Goal: Task Accomplishment & Management: Manage account settings

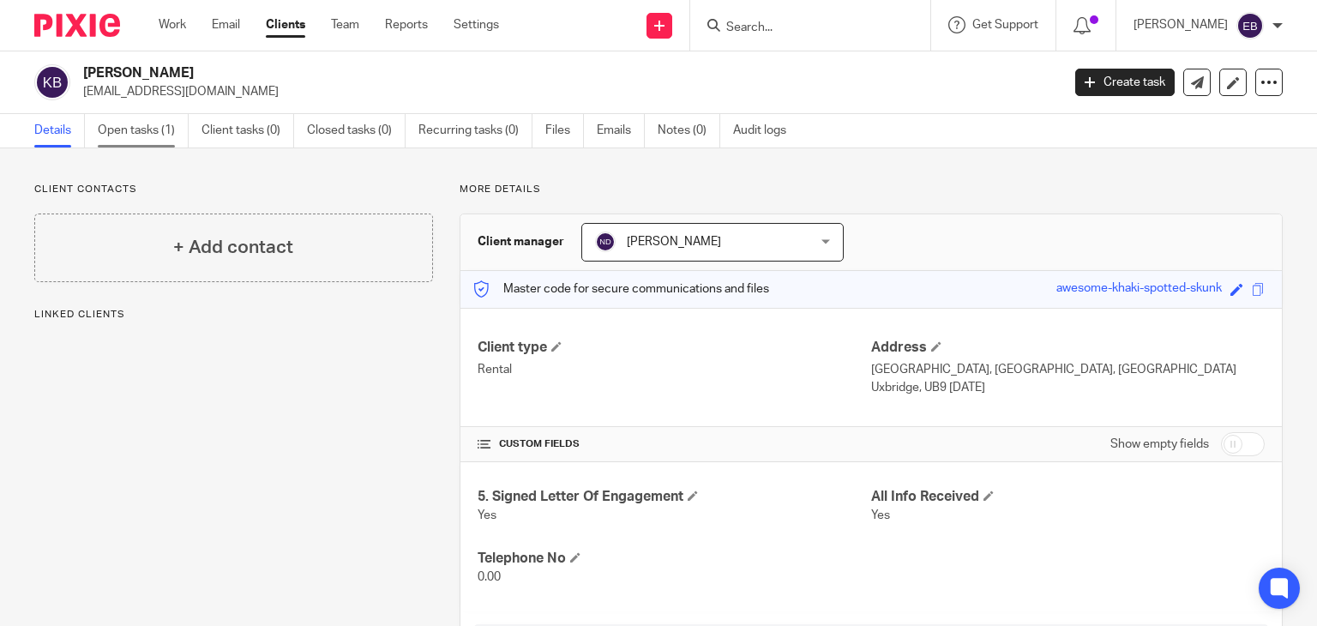
click at [123, 138] on link "Open tasks (1)" at bounding box center [143, 130] width 91 height 33
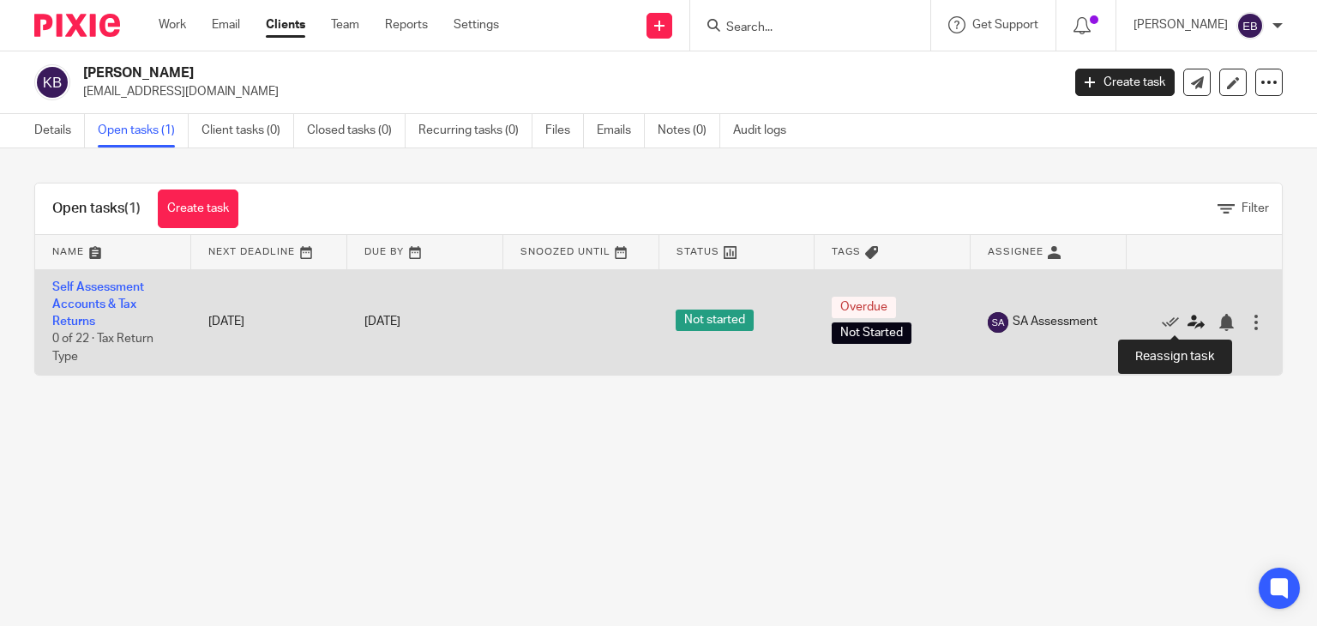
click at [1187, 318] on icon at bounding box center [1195, 322] width 17 height 17
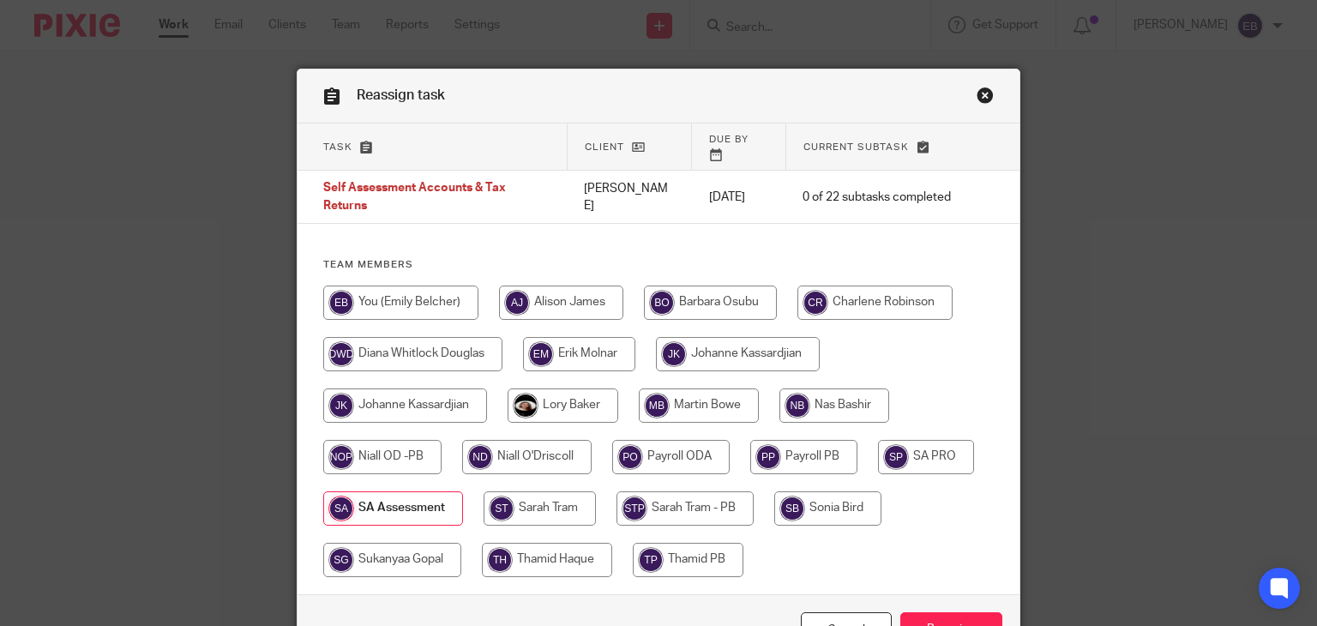
click at [494, 441] on input "radio" at bounding box center [526, 457] width 129 height 34
radio input "true"
click at [958, 612] on input "Reassign" at bounding box center [951, 630] width 102 height 37
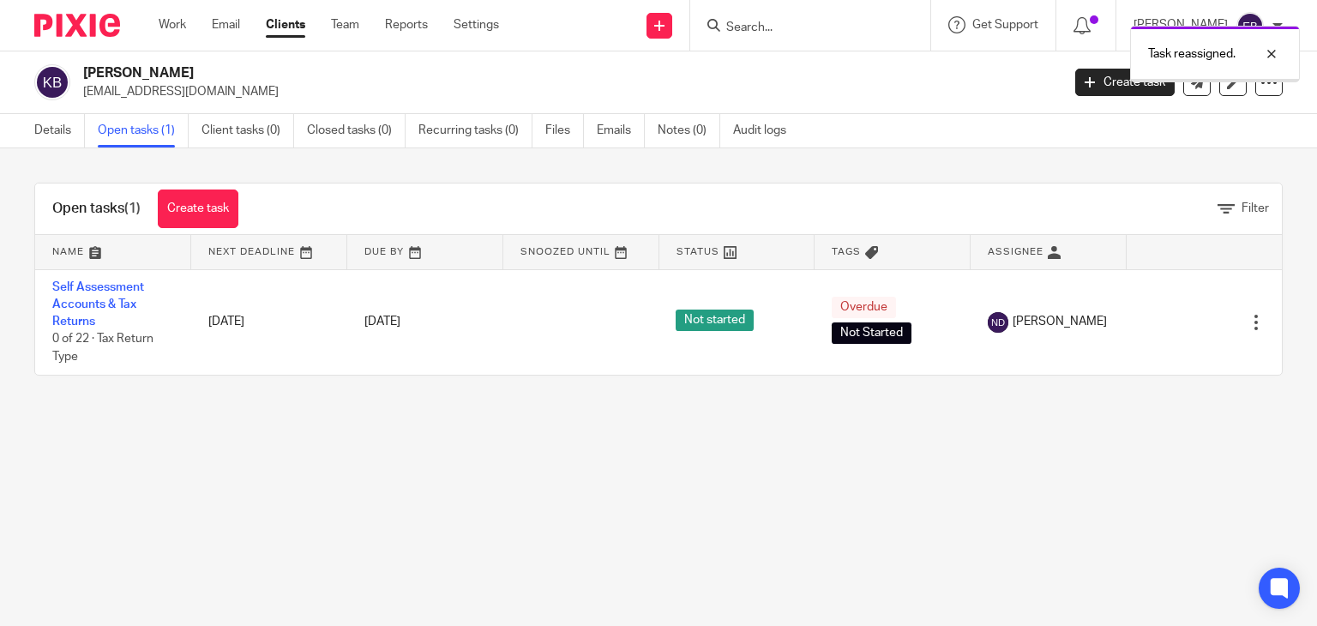
click at [876, 177] on div "Open tasks (1) Create task Filter Name Next Deadline Due By Snoozed Until Statu…" at bounding box center [658, 278] width 1317 height 261
click at [808, 21] on input "Search" at bounding box center [801, 28] width 154 height 15
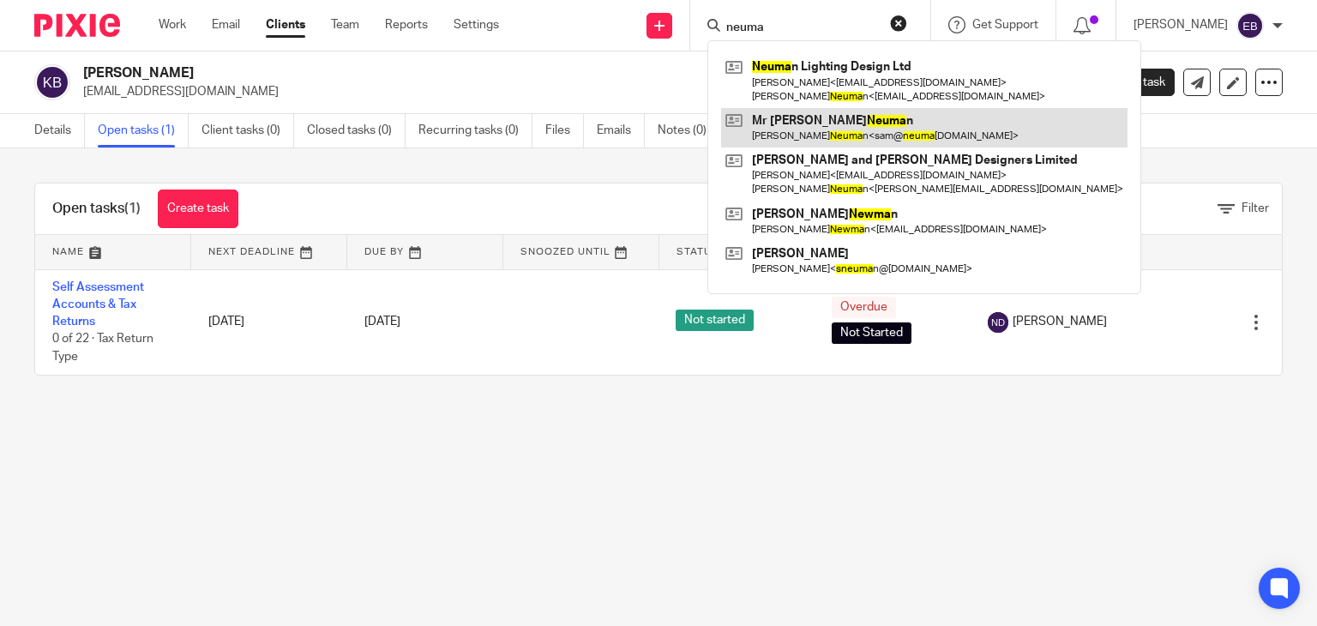
type input "neuma"
click at [825, 129] on link at bounding box center [924, 127] width 406 height 39
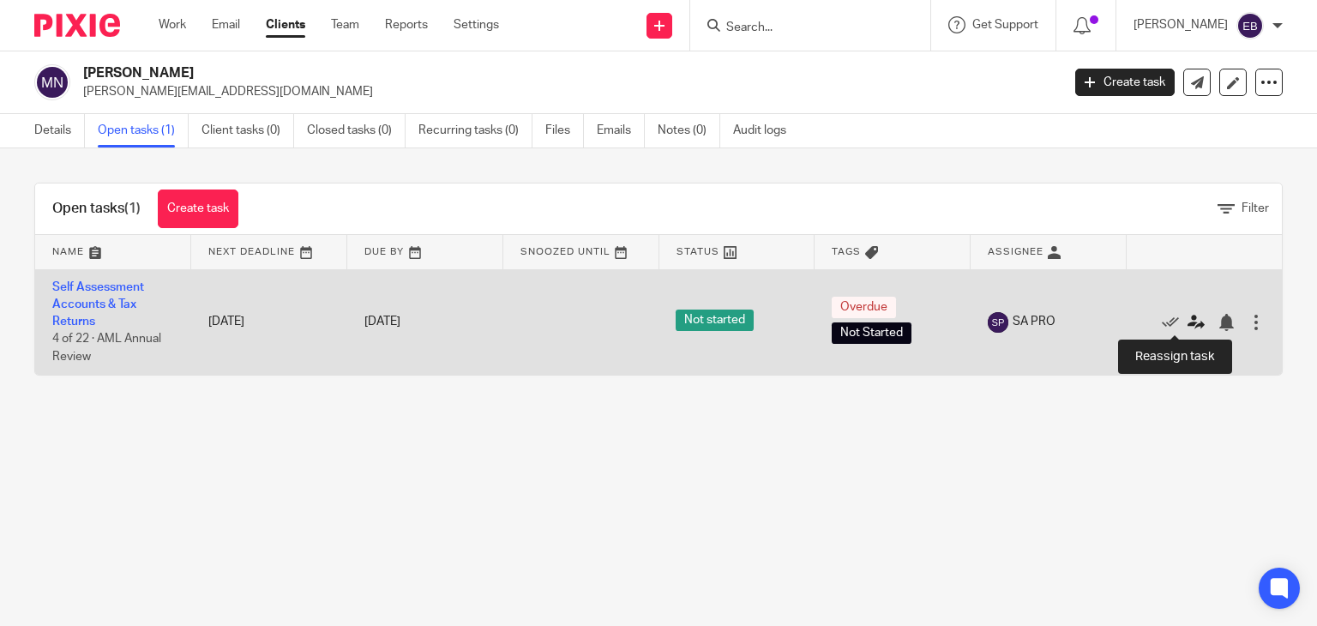
click at [1187, 322] on icon at bounding box center [1195, 322] width 17 height 17
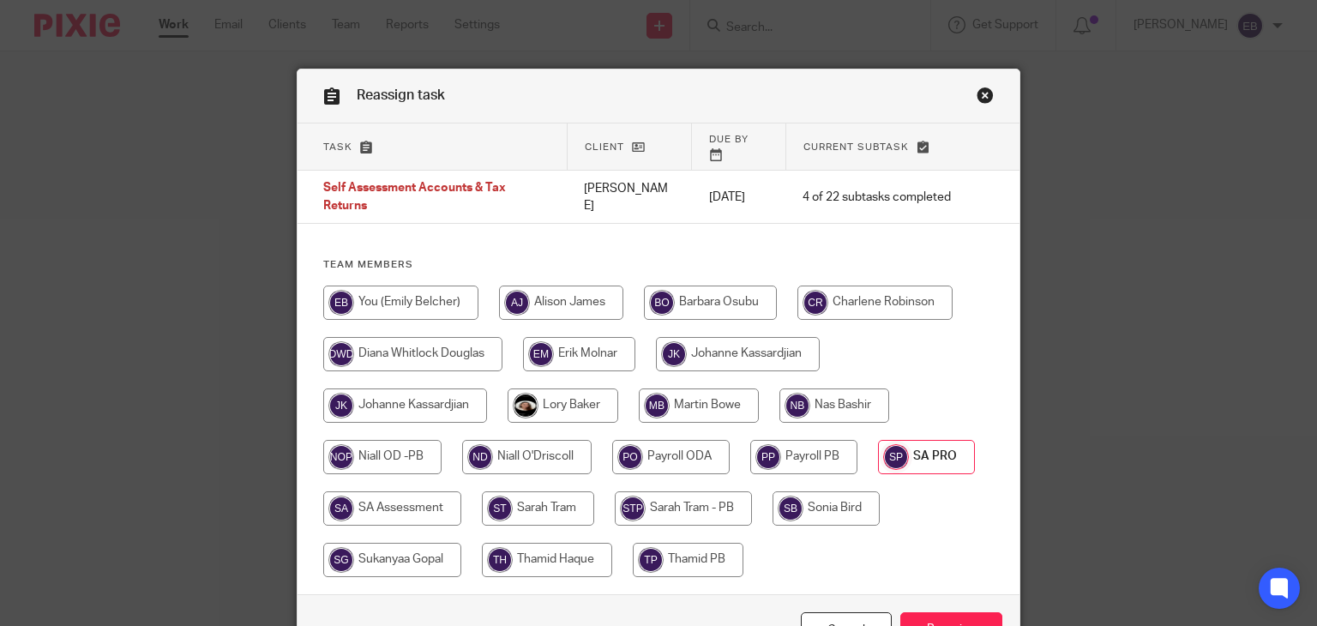
click at [843, 405] on input "radio" at bounding box center [834, 405] width 110 height 34
radio input "true"
click at [926, 612] on input "Reassign" at bounding box center [951, 630] width 102 height 37
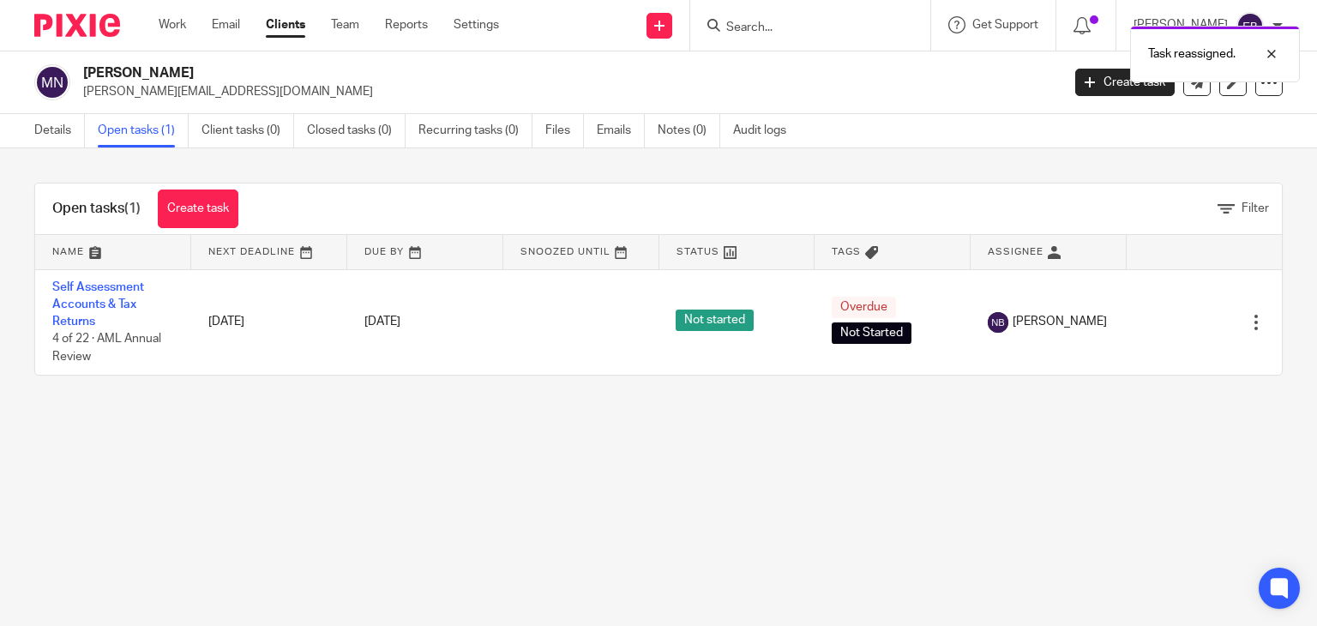
drag, startPoint x: 818, startPoint y: 471, endPoint x: 864, endPoint y: 453, distance: 49.4
click at [818, 471] on main "[PERSON_NAME] [PERSON_NAME][EMAIL_ADDRESS][DOMAIN_NAME] Create task Update from…" at bounding box center [658, 313] width 1317 height 626
click at [162, 20] on link "Work" at bounding box center [172, 24] width 27 height 17
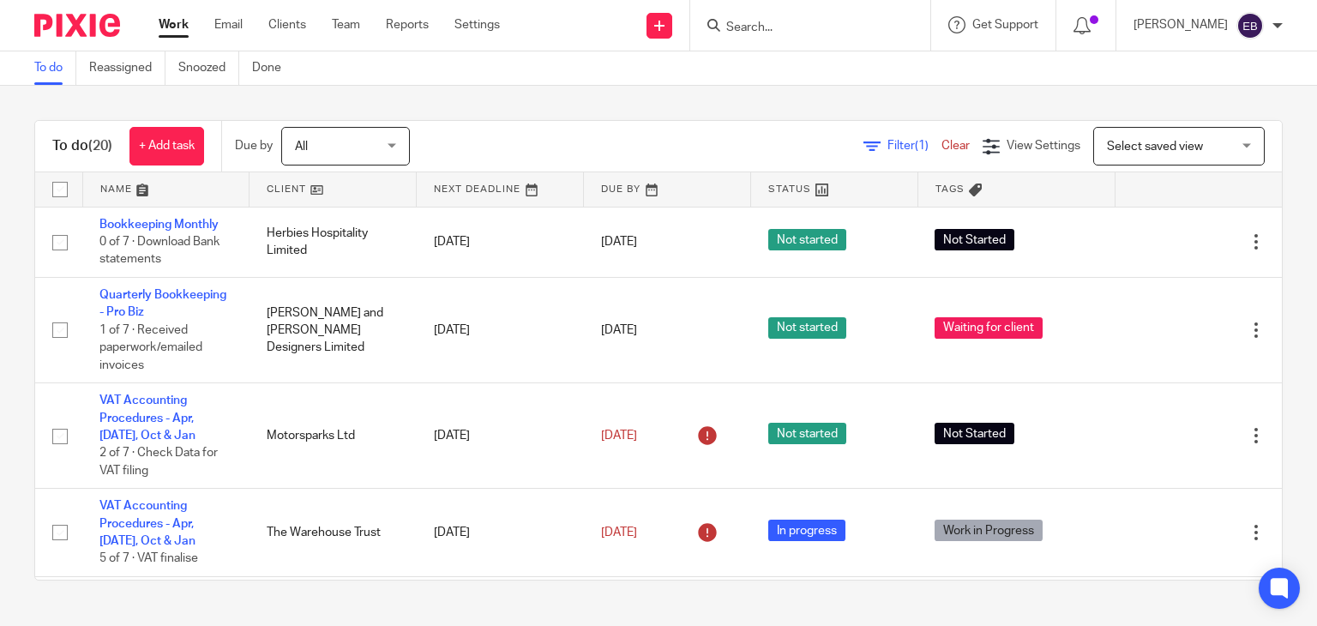
click at [815, 26] on input "Search" at bounding box center [801, 28] width 154 height 15
type input "gree"
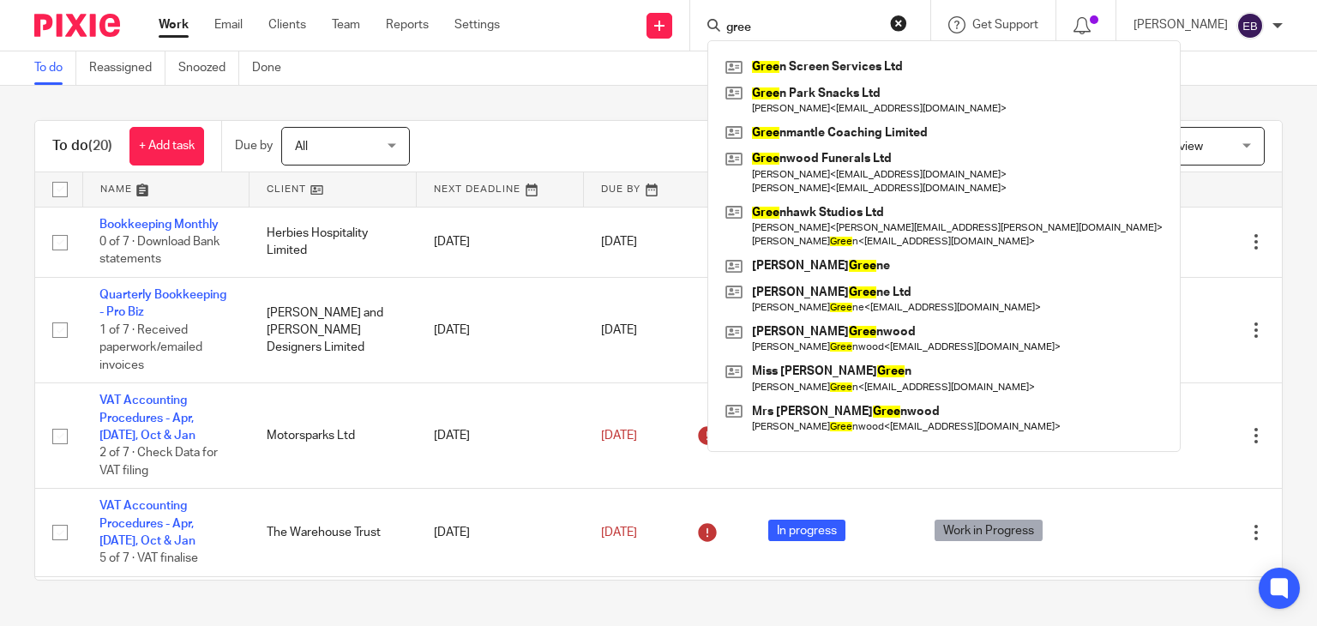
drag, startPoint x: 778, startPoint y: 17, endPoint x: 683, endPoint y: 2, distance: 96.4
click at [683, 2] on div "Send new email Create task Add client gree Gree n Screen Services Ltd Gree n Pa…" at bounding box center [920, 25] width 791 height 51
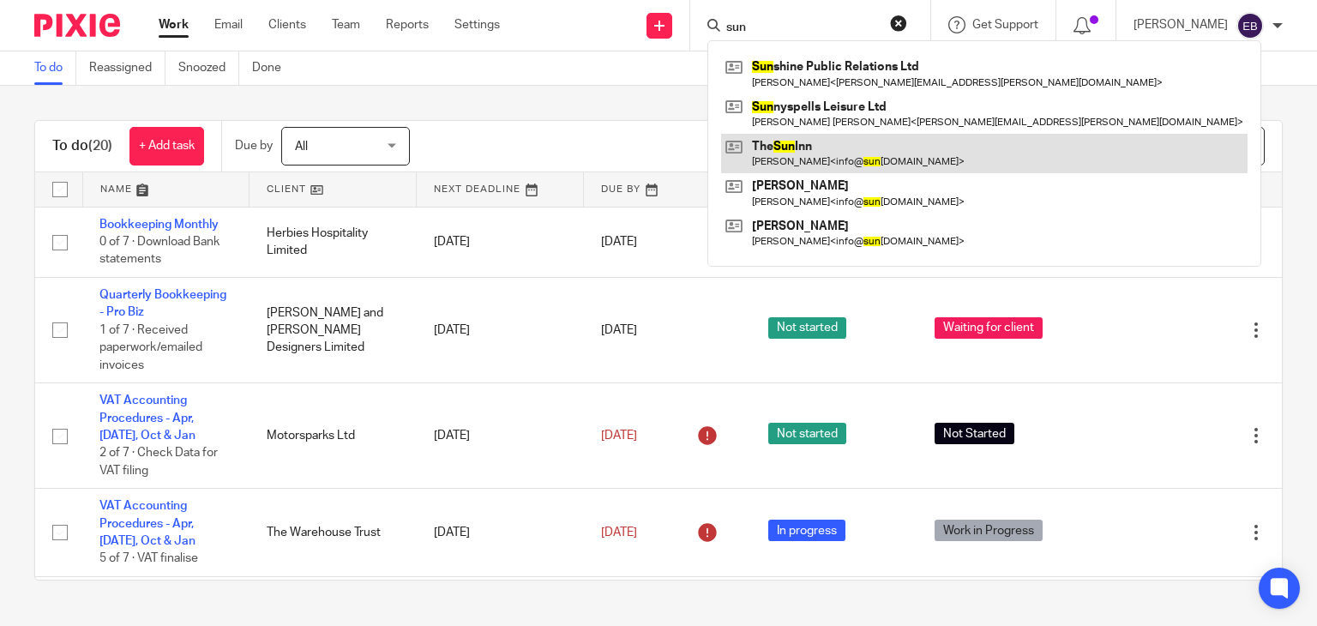
type input "sun"
click at [836, 155] on link at bounding box center [984, 153] width 526 height 39
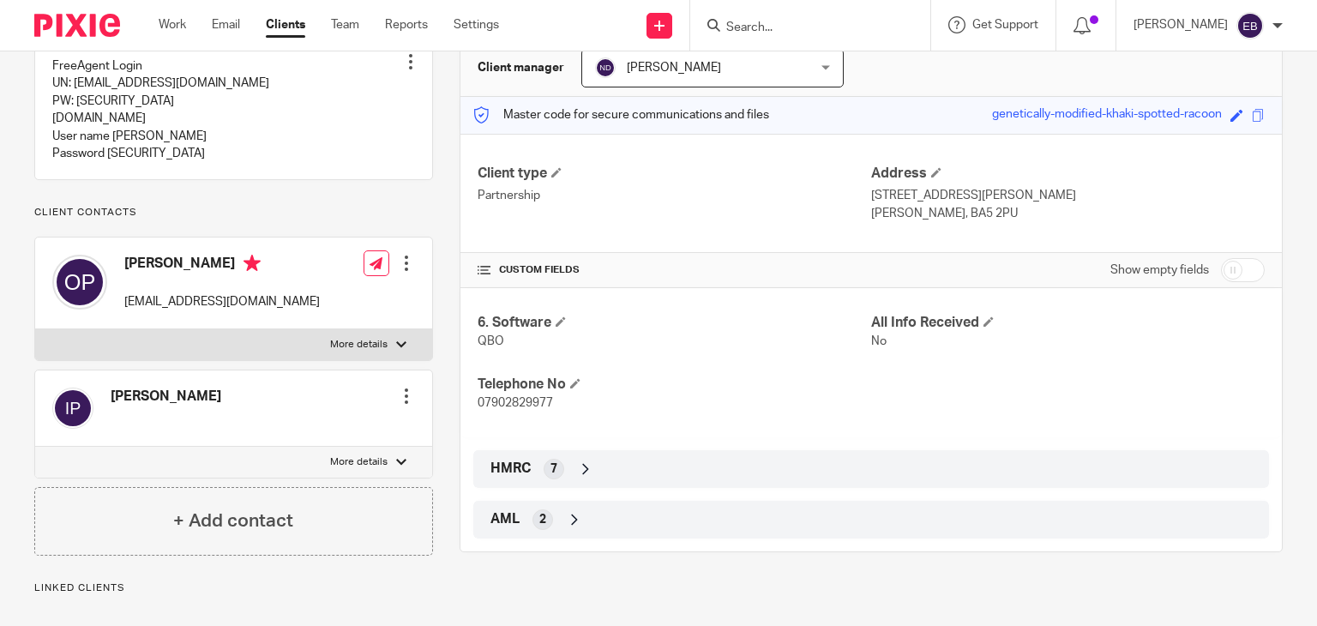
scroll to position [257, 0]
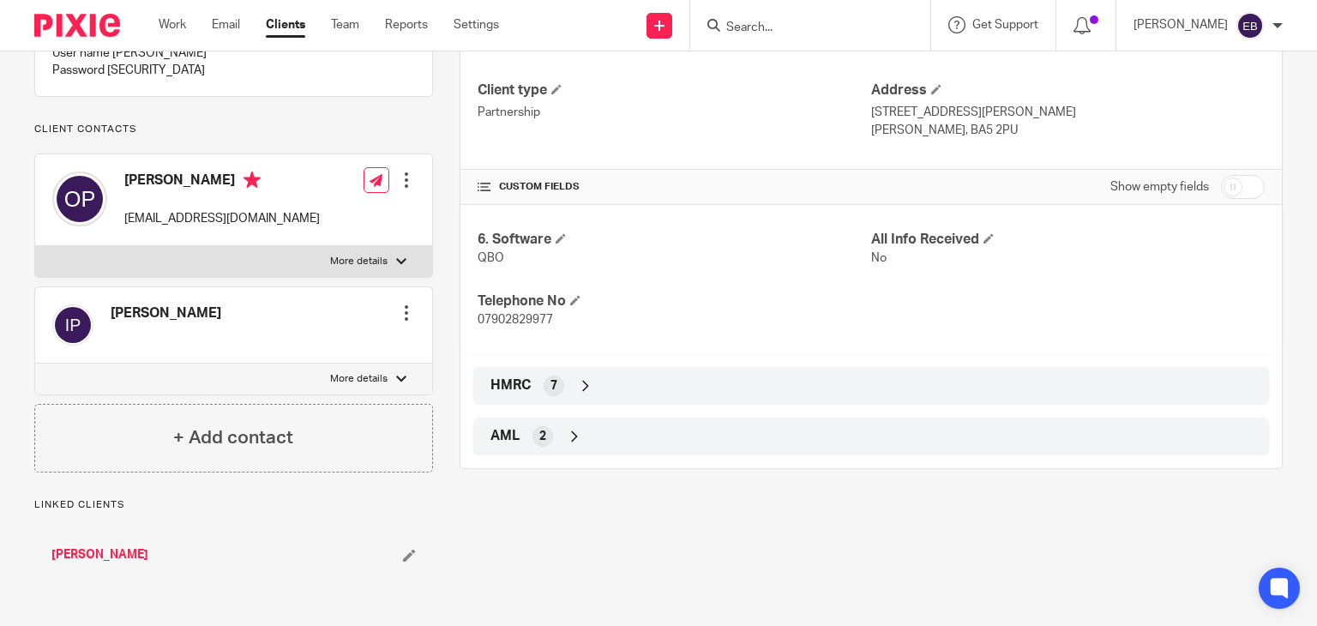
click at [577, 387] on icon at bounding box center [585, 385] width 17 height 17
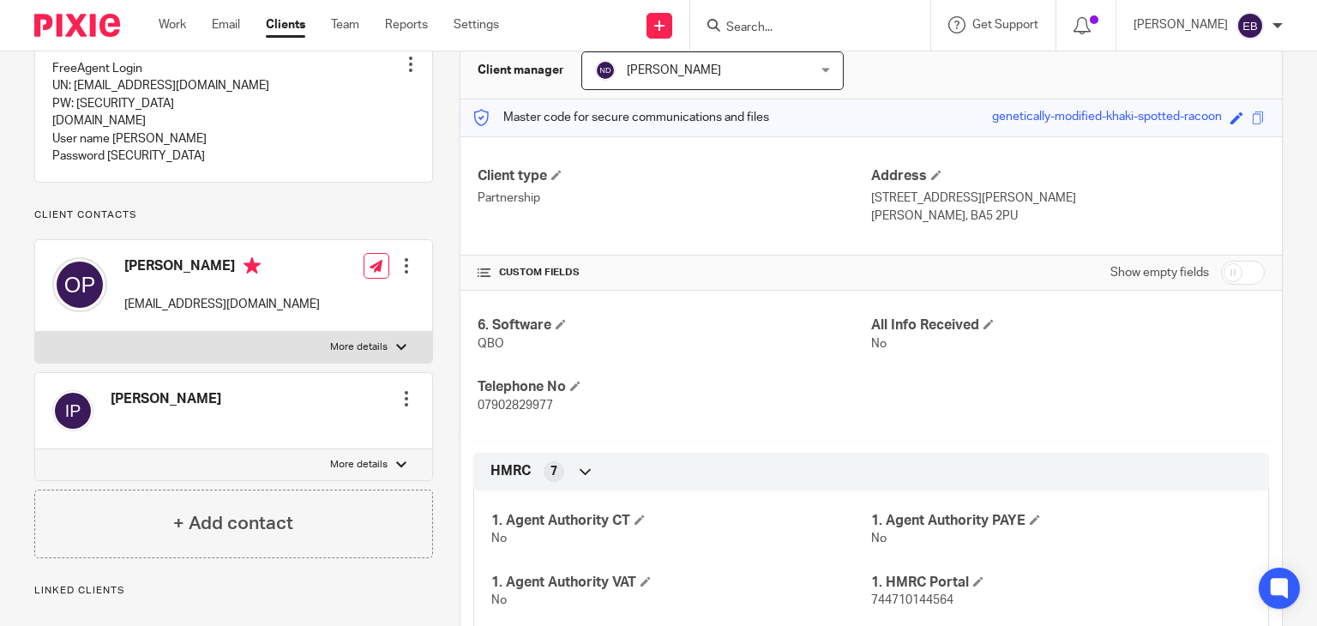
scroll to position [398, 0]
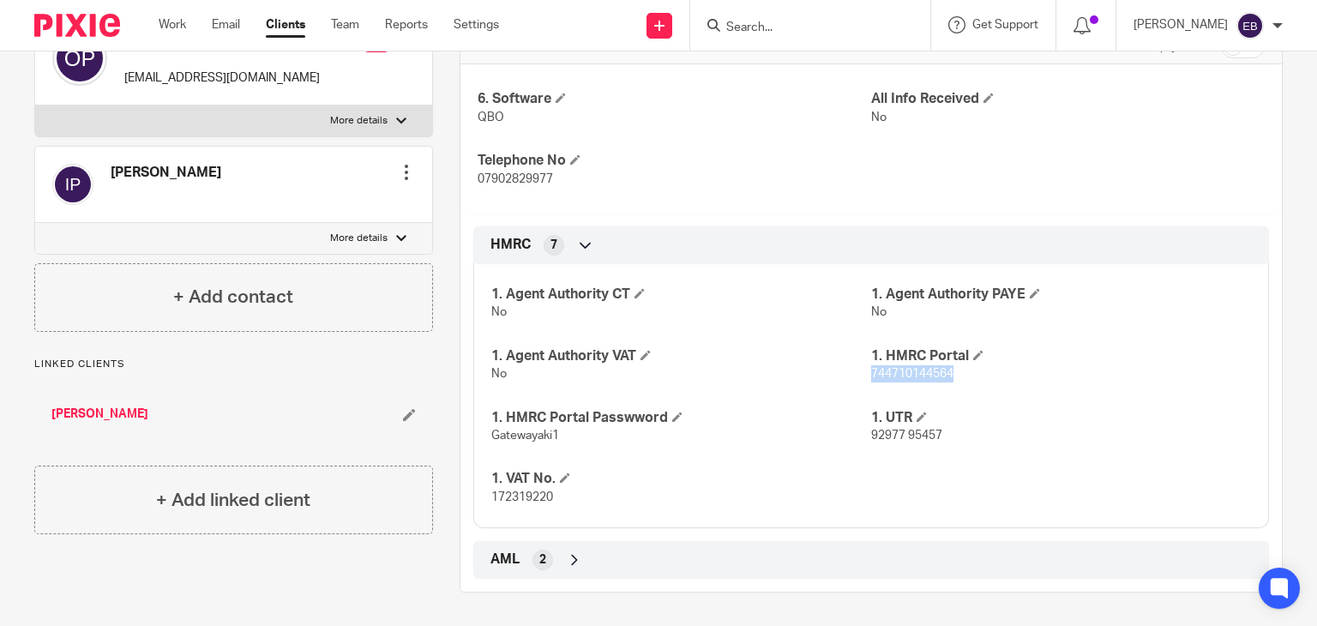
drag, startPoint x: 950, startPoint y: 372, endPoint x: 862, endPoint y: 386, distance: 88.5
click at [862, 386] on div "1. Agent Authority CT No 1. Agent Authority PAYE No 1. Agent Authority VAT No 1…" at bounding box center [870, 389] width 795 height 277
copy span "744710144564"
drag, startPoint x: 561, startPoint y: 429, endPoint x: 483, endPoint y: 443, distance: 78.4
click at [483, 443] on div "1. Agent Authority CT No 1. Agent Authority PAYE No 1. Agent Authority VAT No 1…" at bounding box center [870, 389] width 795 height 277
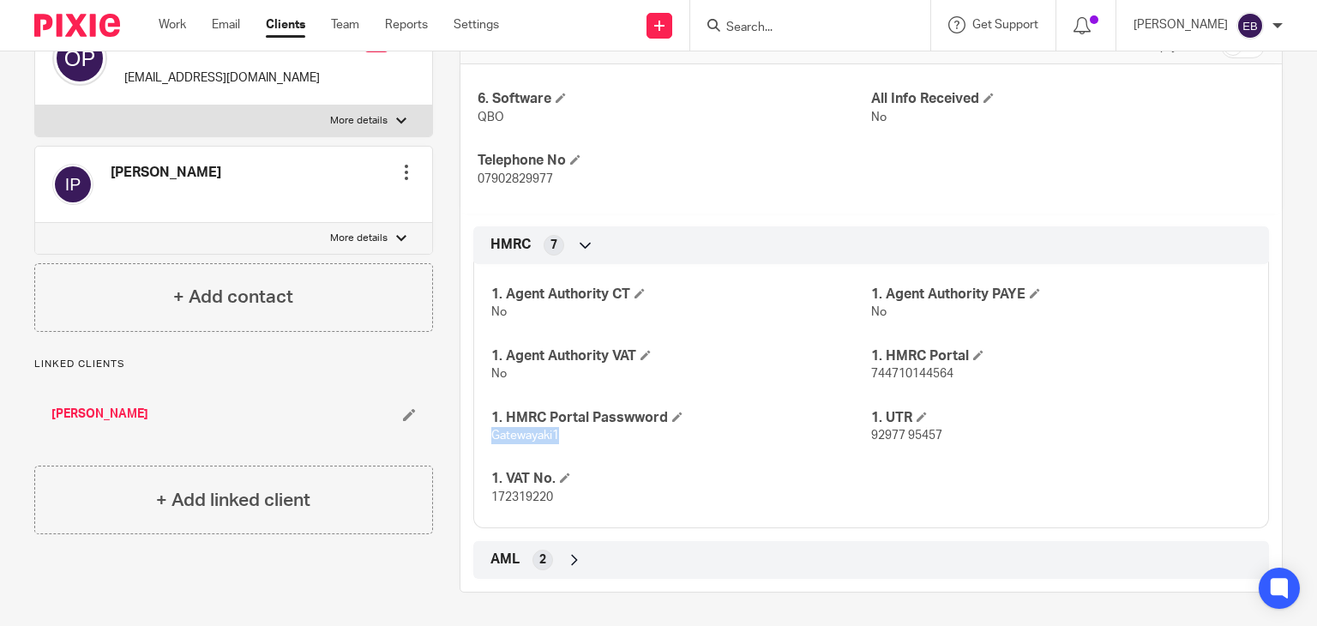
copy span "Gatewayaki1"
click at [710, 334] on div "1. Agent Authority CT No 1. Agent Authority PAYE No 1. Agent Authority VAT No 1…" at bounding box center [870, 389] width 795 height 277
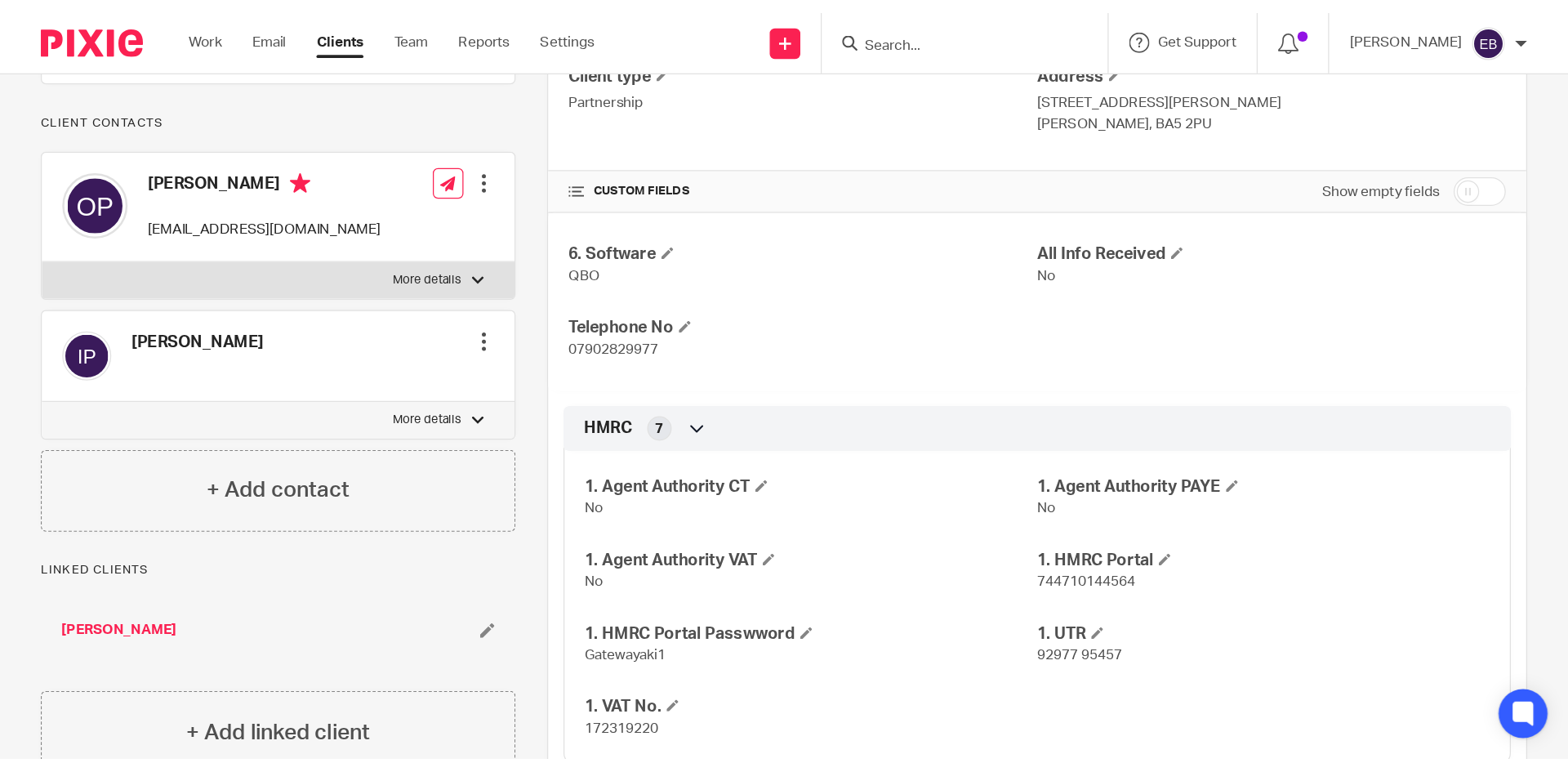
scroll to position [327, 0]
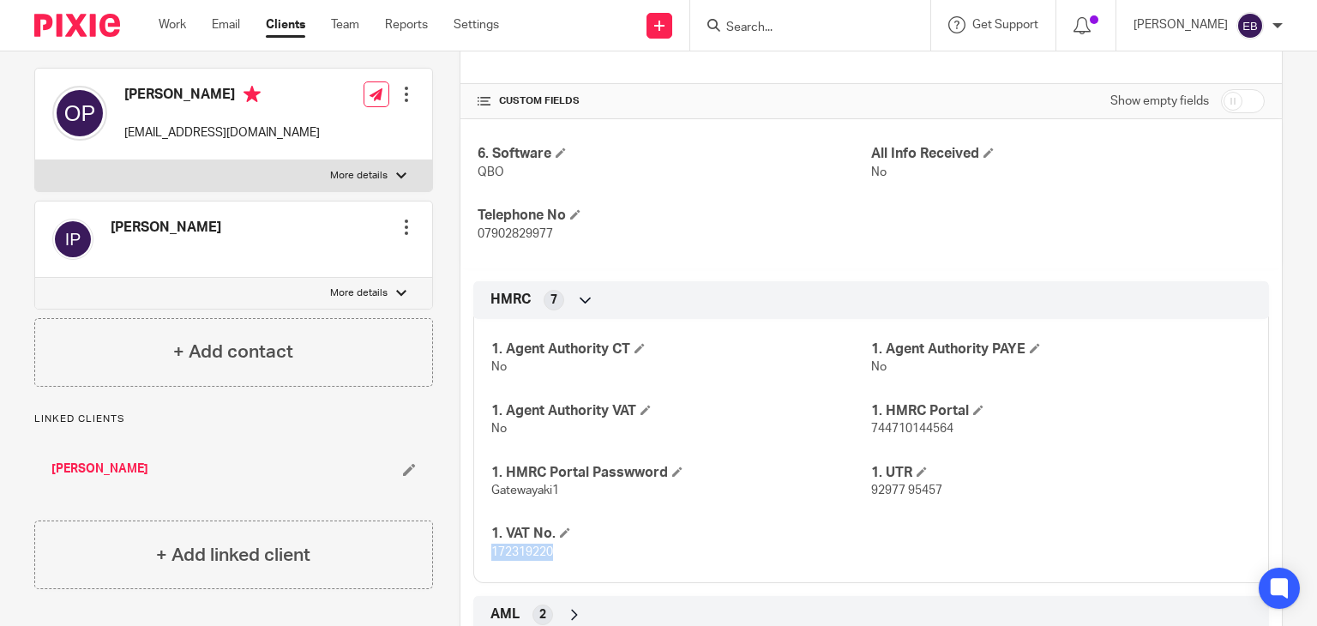
drag, startPoint x: 567, startPoint y: 556, endPoint x: 488, endPoint y: 567, distance: 80.4
click at [488, 567] on div "1. Agent Authority CT No 1. Agent Authority PAYE No 1. Agent Authority VAT No 1…" at bounding box center [870, 444] width 795 height 277
copy span "172319220"
click at [629, 518] on div "1. Agent Authority CT No 1. Agent Authority PAYE No 1. Agent Authority VAT No 1…" at bounding box center [870, 444] width 795 height 277
drag, startPoint x: 554, startPoint y: 553, endPoint x: 483, endPoint y: 575, distance: 74.6
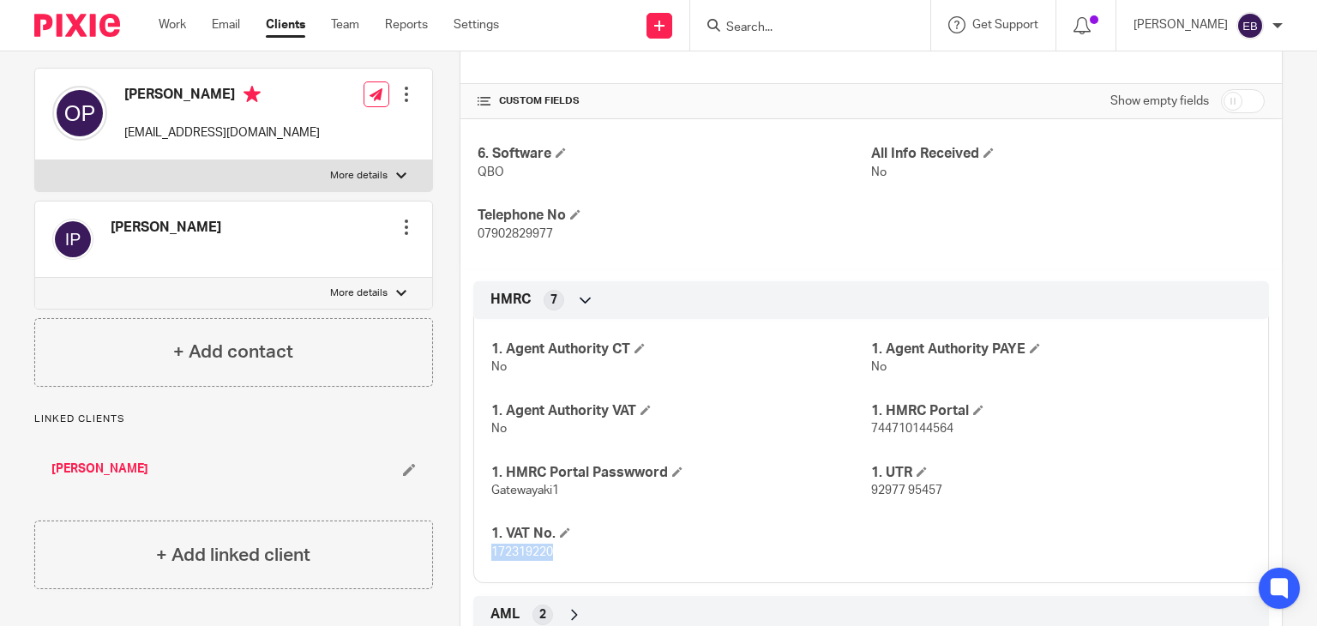
click at [483, 575] on div "1. Agent Authority CT No 1. Agent Authority PAYE No 1. Agent Authority VAT No 1…" at bounding box center [870, 444] width 795 height 277
copy span "172319220"
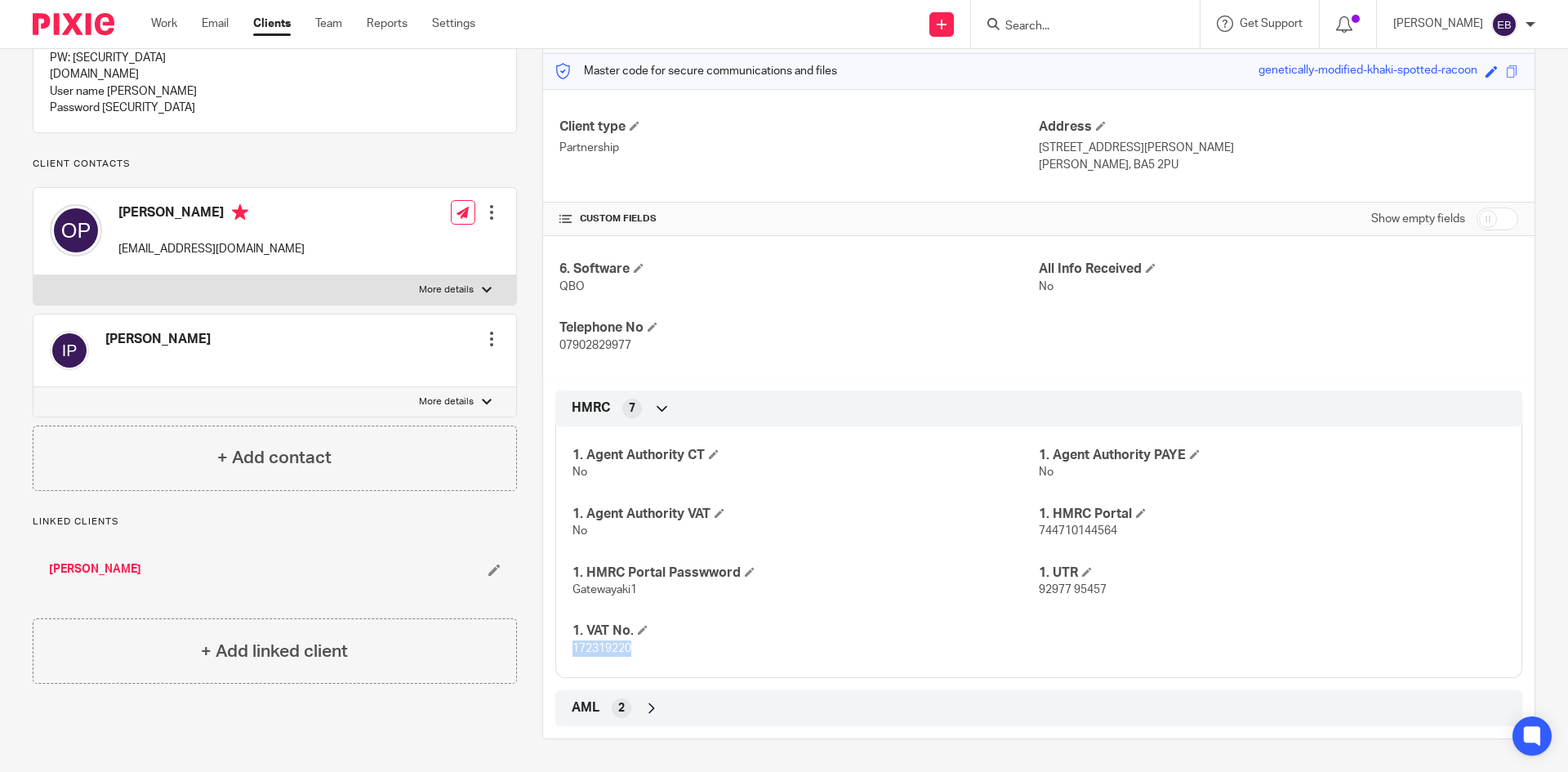
scroll to position [204, 0]
click at [1063, 22] on input "Search" at bounding box center [1076, 27] width 147 height 14
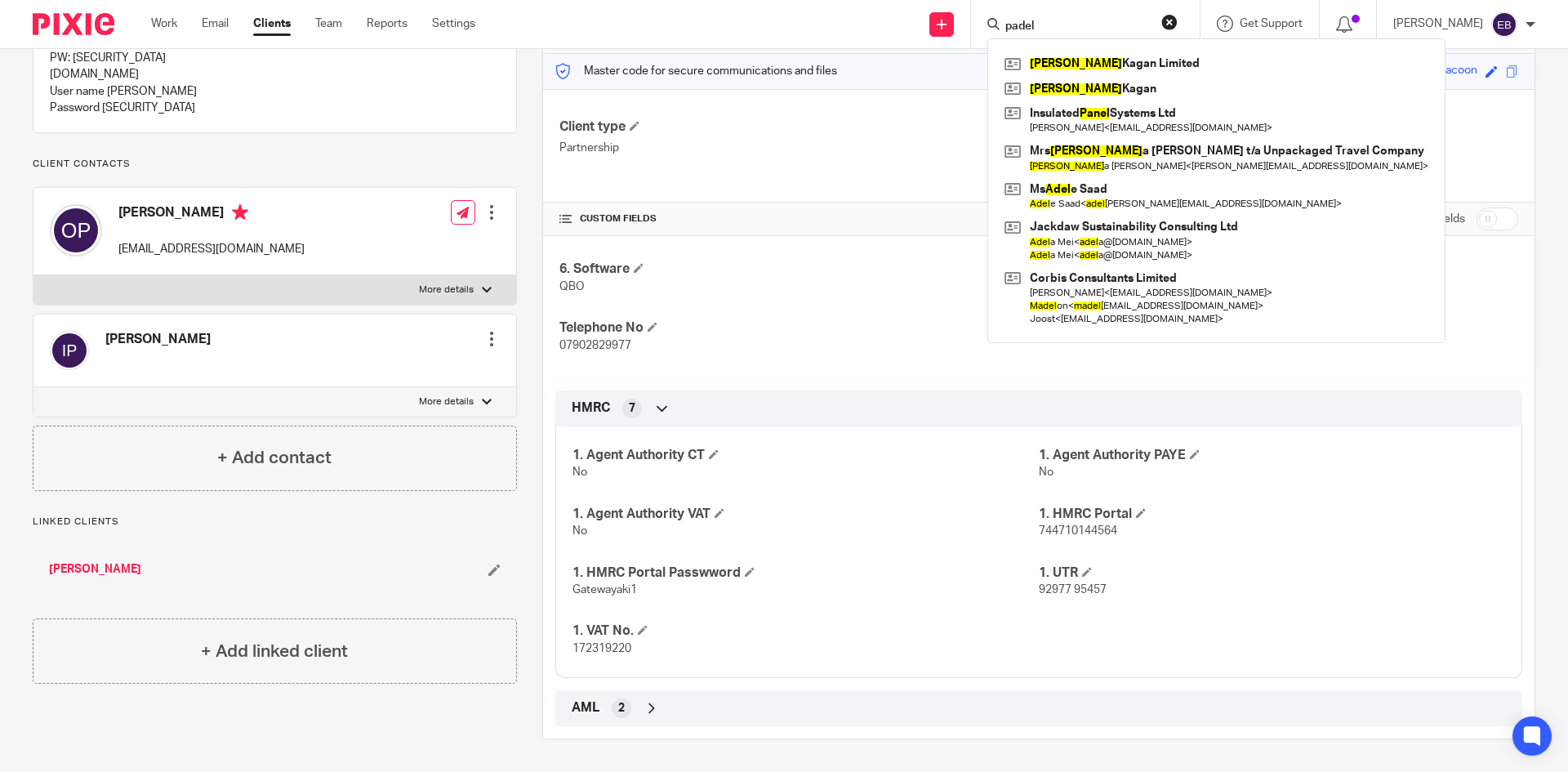
click at [1049, 29] on input "padel" at bounding box center [1076, 27] width 147 height 14
drag, startPoint x: 1059, startPoint y: 25, endPoint x: 1019, endPoint y: 30, distance: 40.3
click at [1019, 30] on div "padel" at bounding box center [1082, 24] width 191 height 20
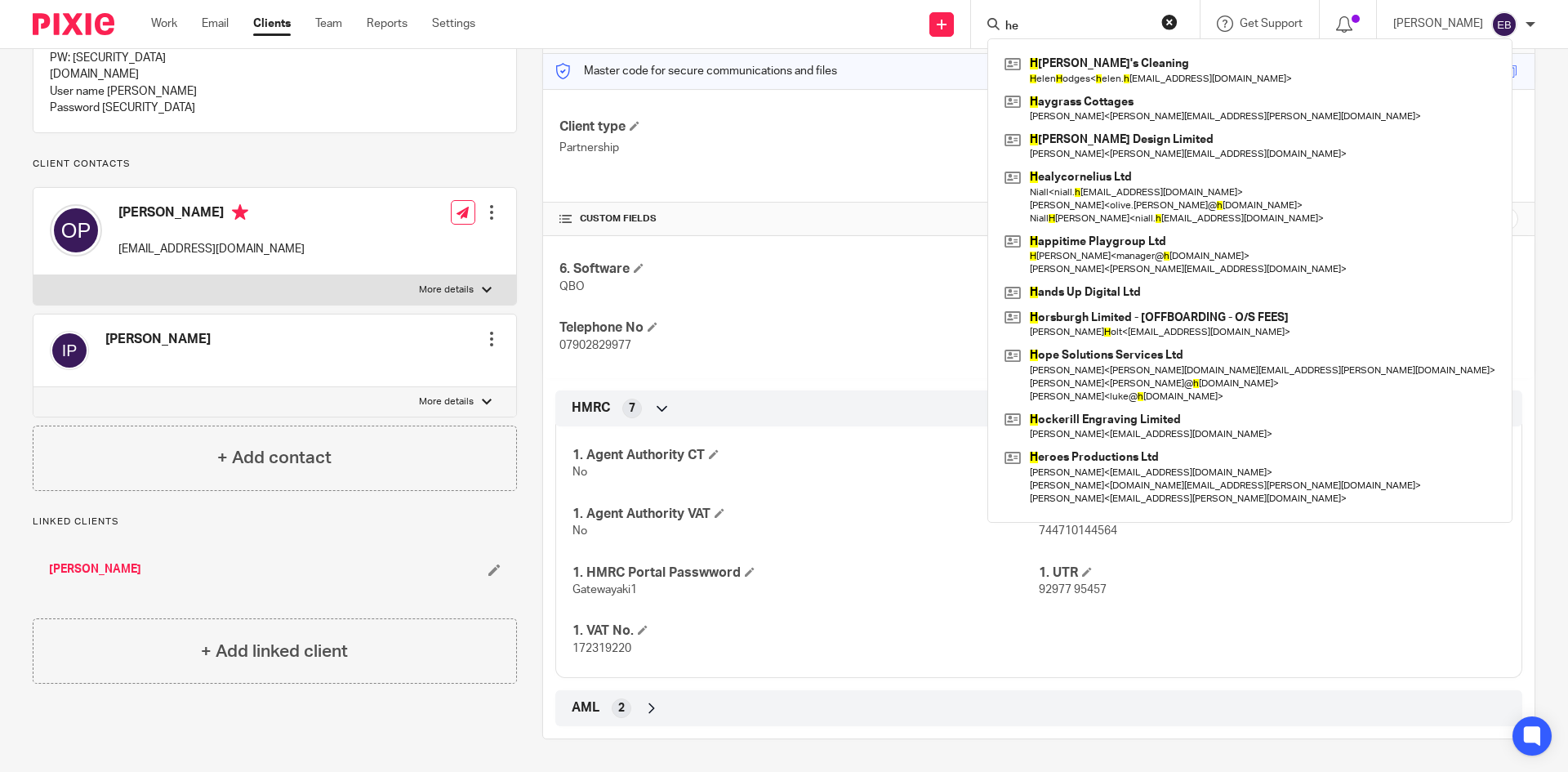
type input "h"
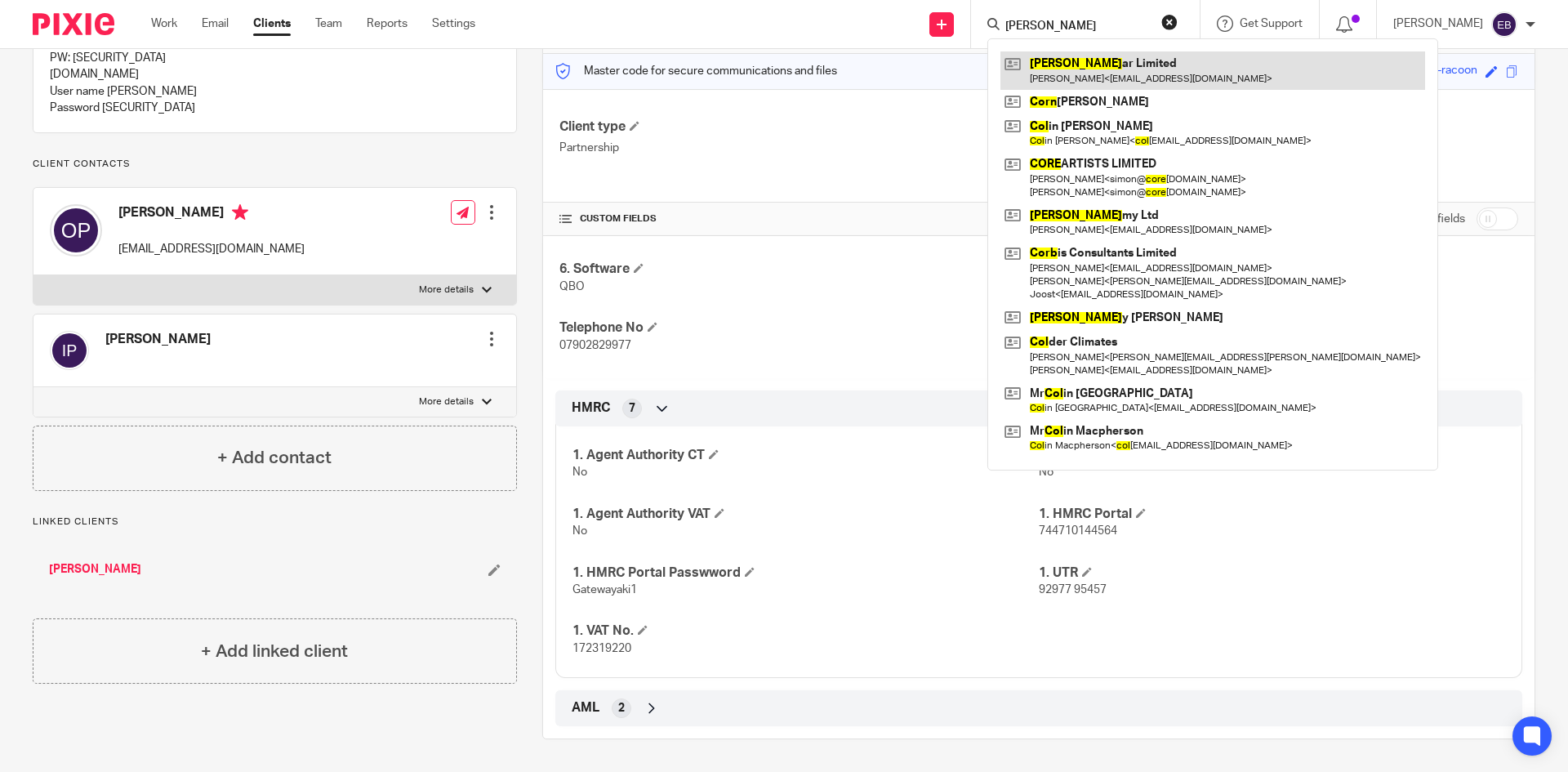
type input "[PERSON_NAME]"
click at [1119, 71] on link at bounding box center [1213, 70] width 425 height 37
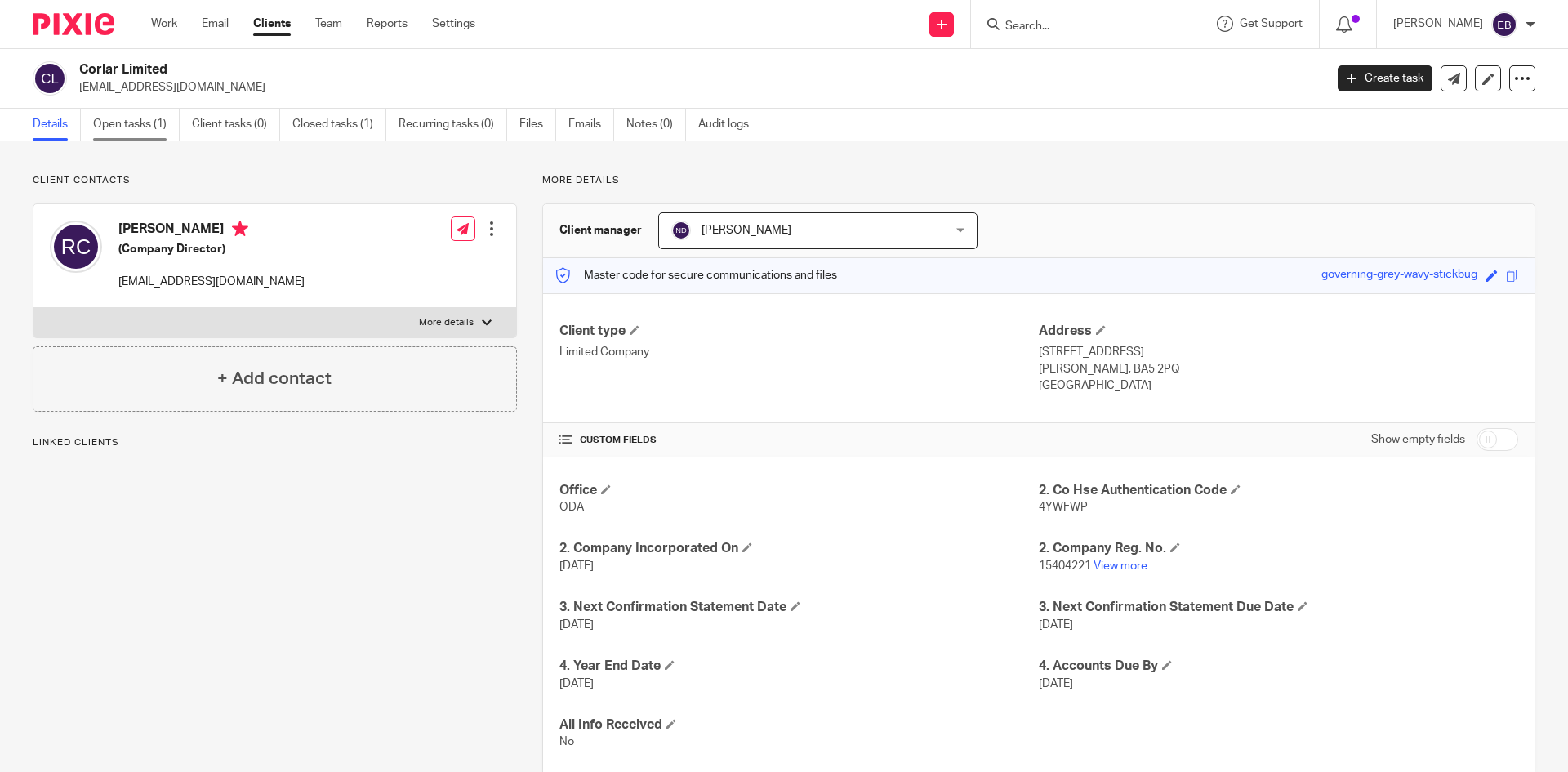
click at [149, 123] on link "Open tasks (1)" at bounding box center [136, 124] width 87 height 31
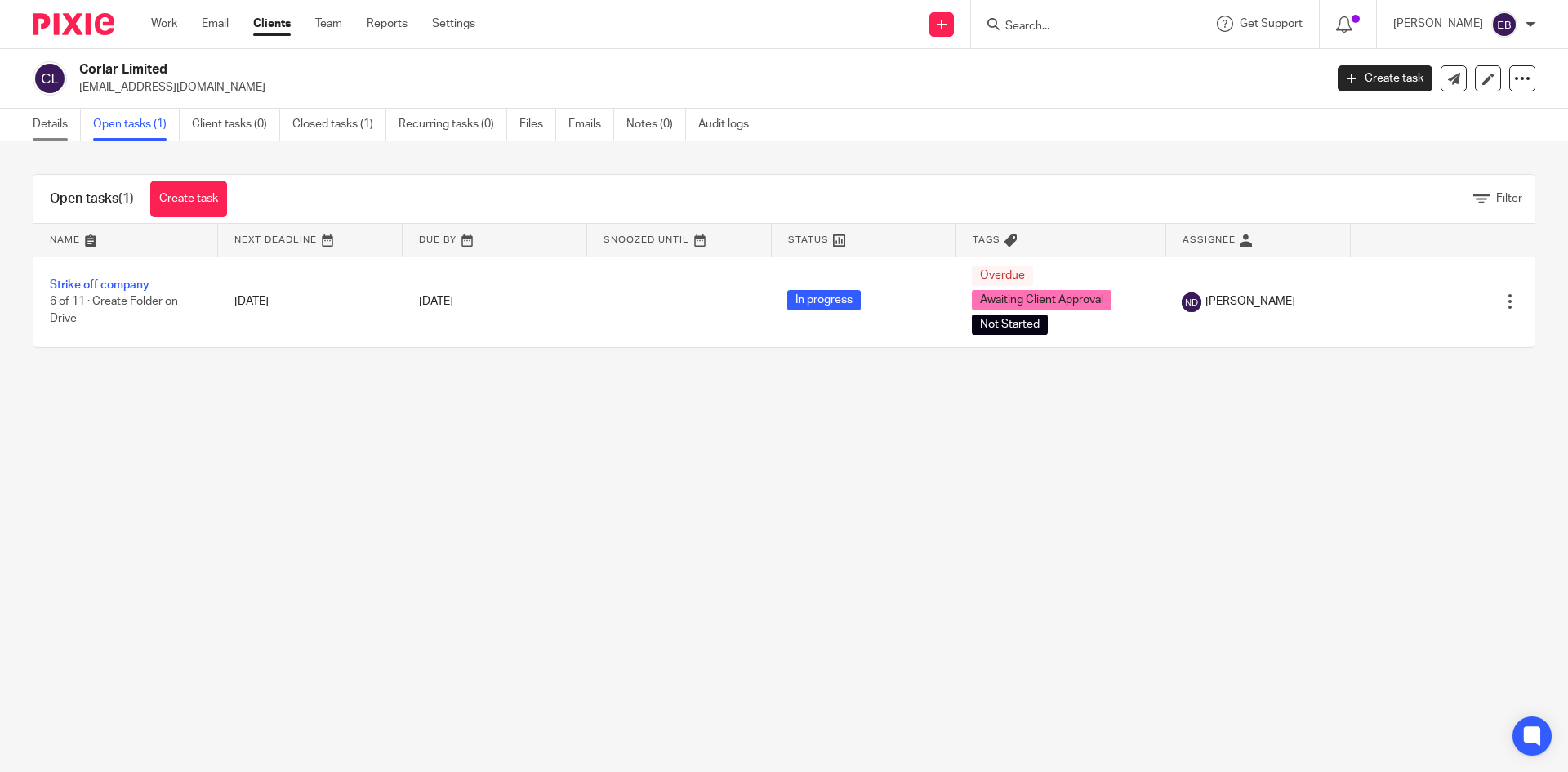
click at [45, 117] on link "Details" at bounding box center [56, 124] width 49 height 31
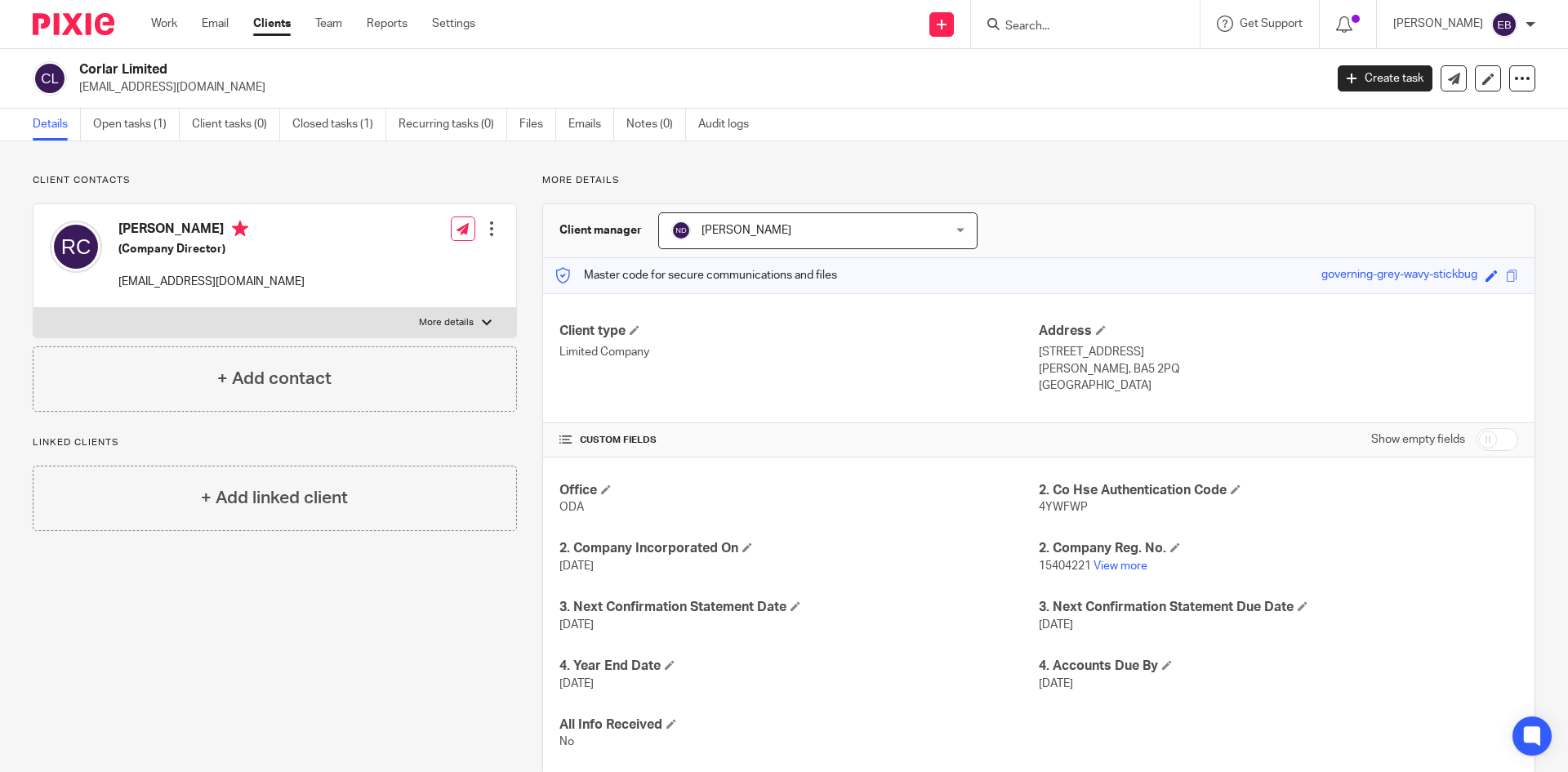
click at [1066, 25] on input "Search" at bounding box center [1076, 27] width 147 height 14
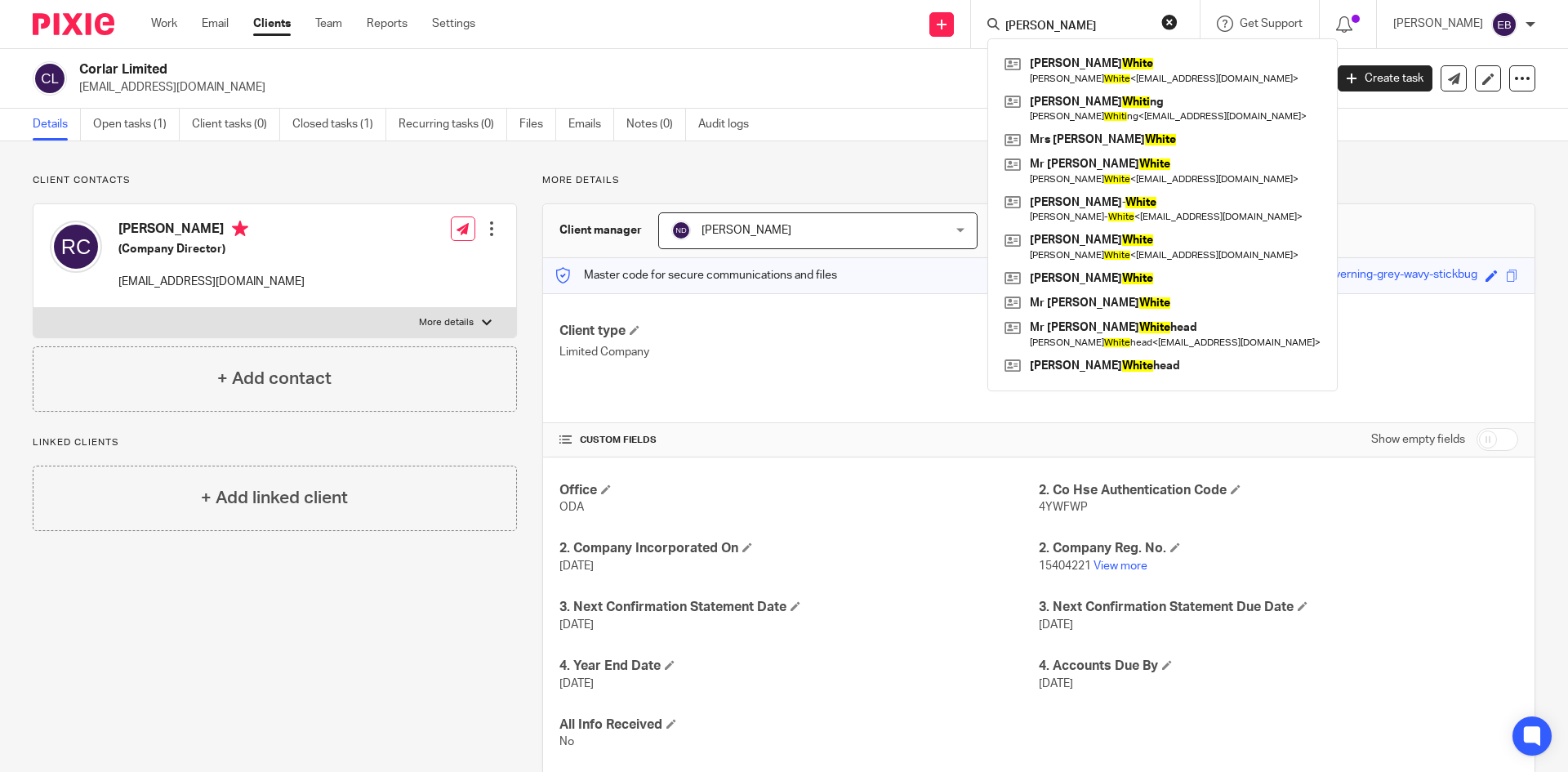
type input "whitt"
click at [275, 16] on link "Clients" at bounding box center [271, 23] width 37 height 16
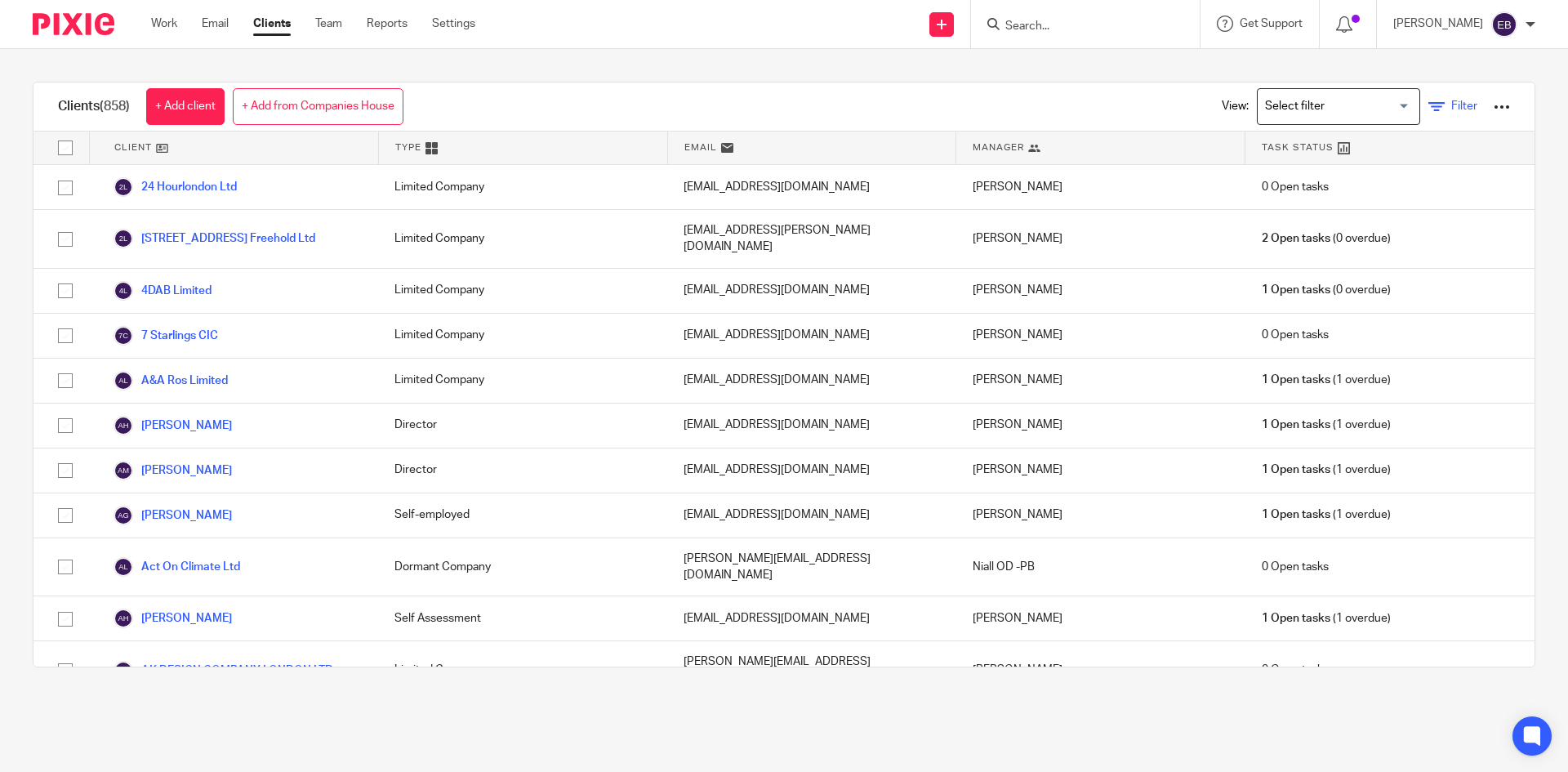
click at [1428, 106] on icon at bounding box center [1436, 107] width 16 height 16
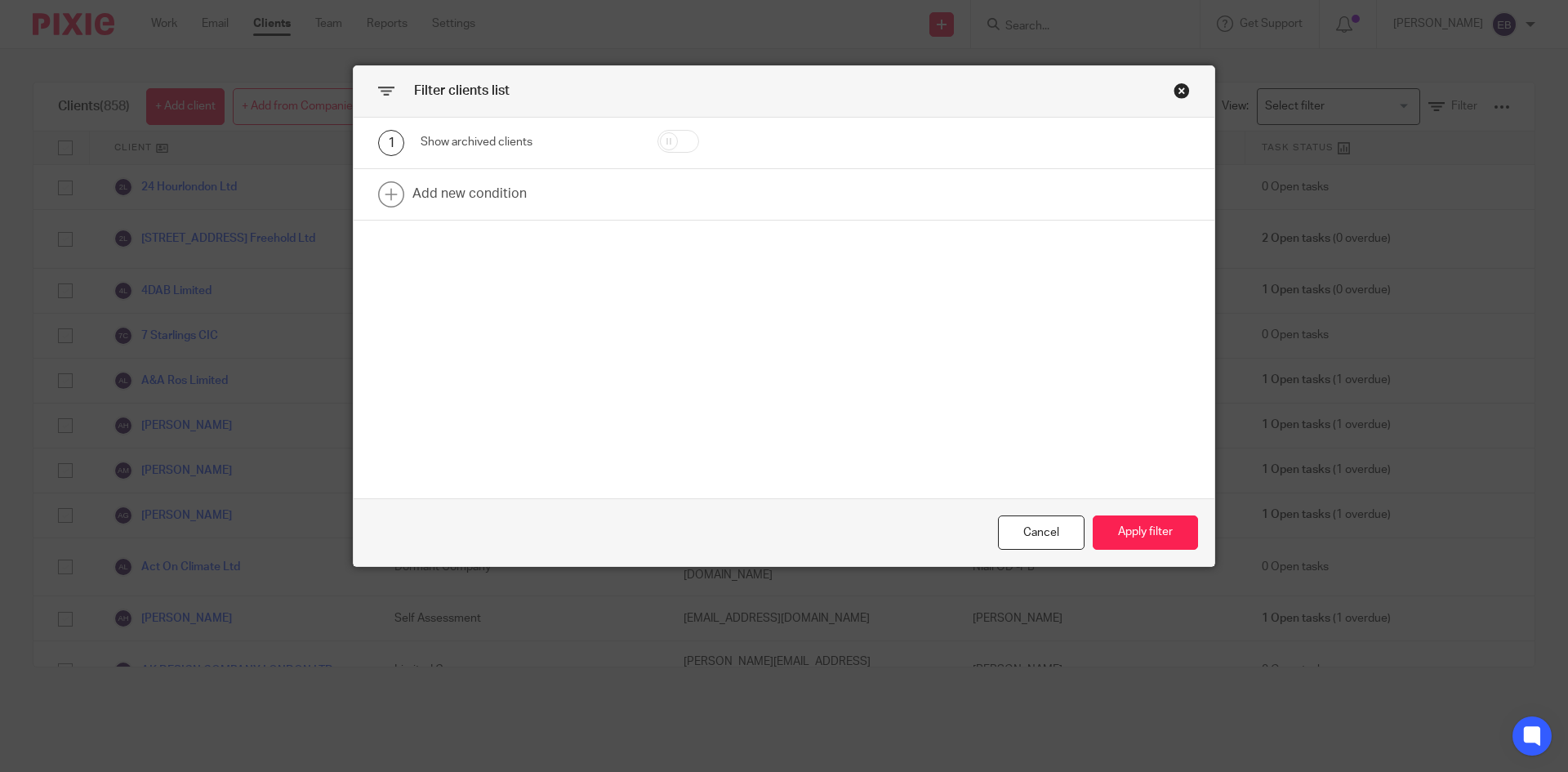
click at [673, 143] on input "checkbox" at bounding box center [678, 141] width 42 height 23
checkbox input "true"
click at [695, 181] on link at bounding box center [783, 193] width 860 height 51
click at [495, 196] on div "Field" at bounding box center [512, 199] width 157 height 34
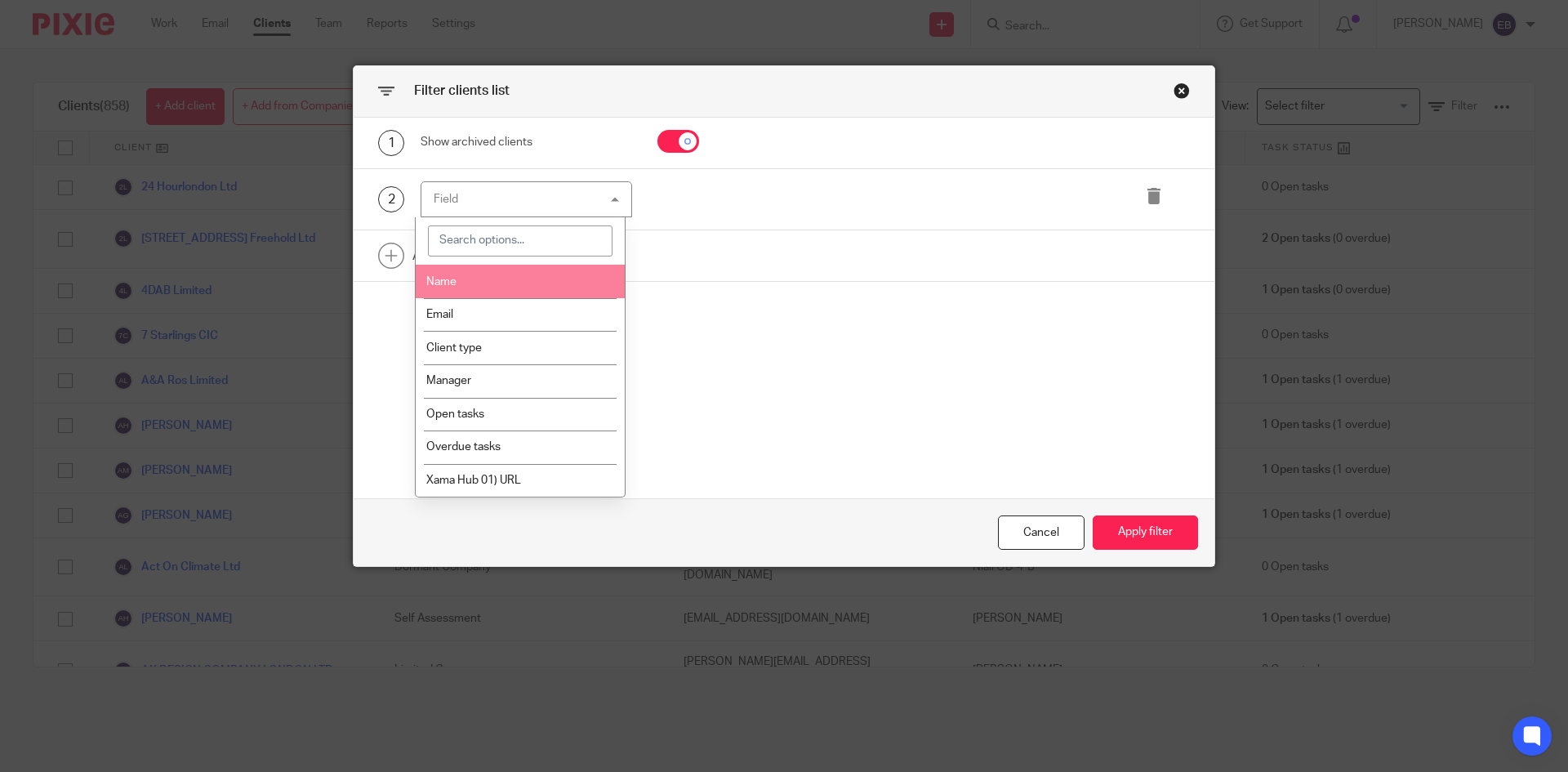
click at [515, 277] on li "Name" at bounding box center [520, 281] width 210 height 33
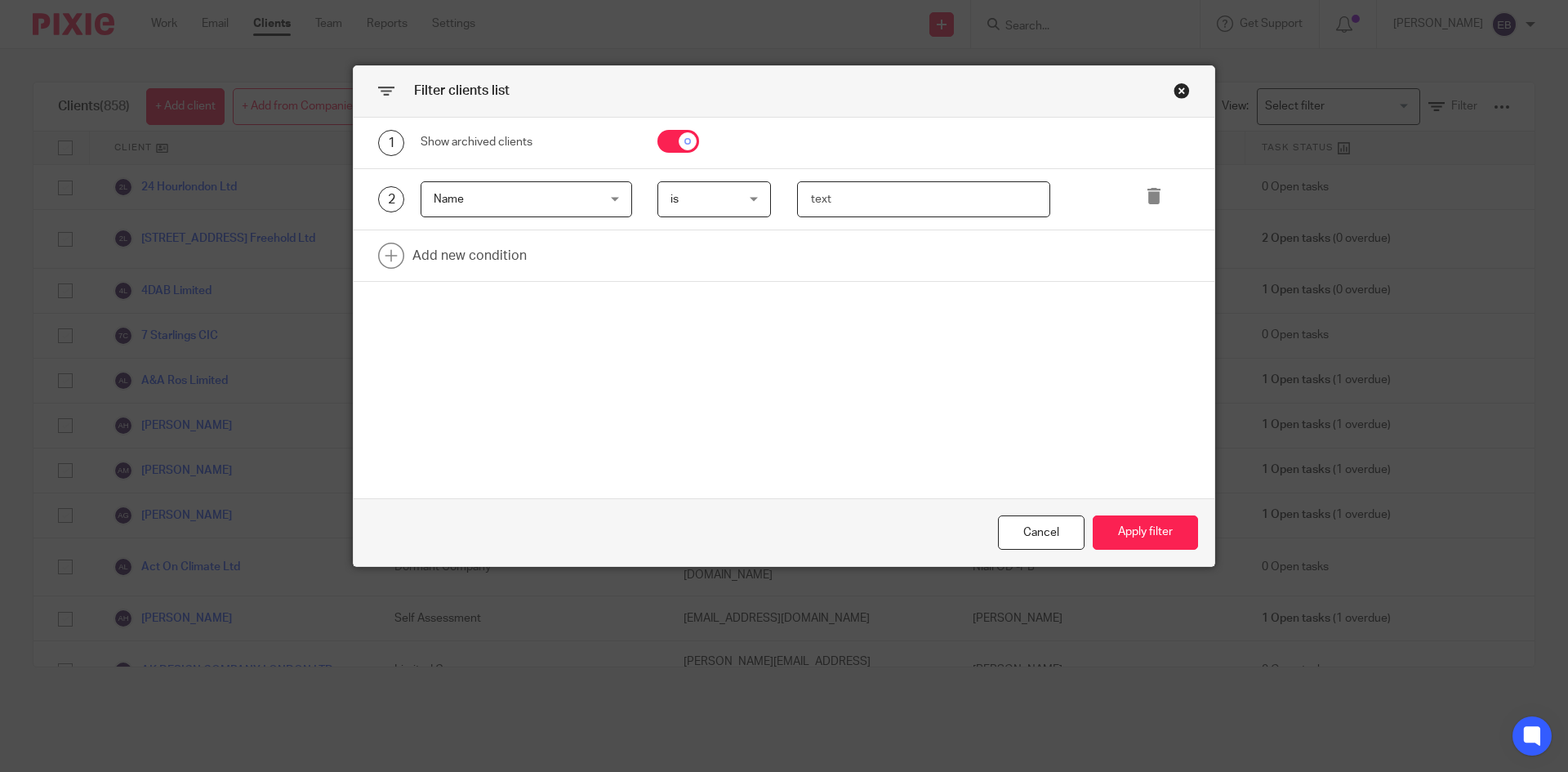
click at [890, 196] on input "text" at bounding box center [924, 199] width 254 height 37
type input "ultra"
click at [1146, 526] on button "Apply filter" at bounding box center [1145, 533] width 106 height 35
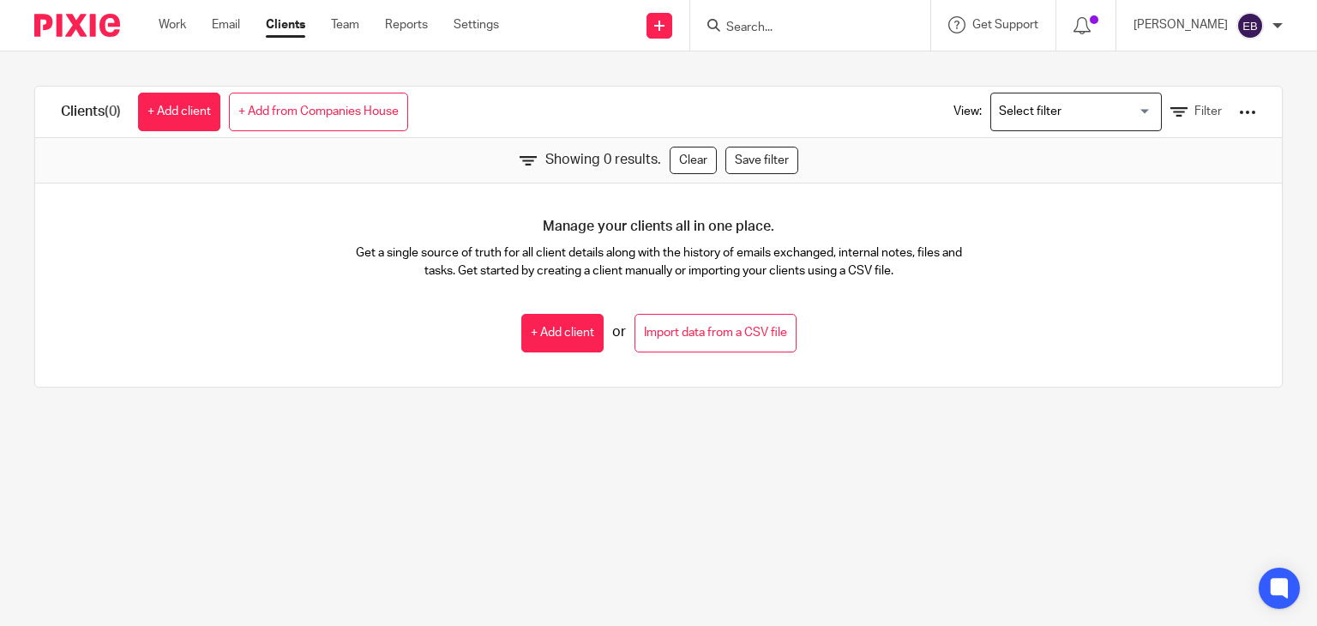
click at [777, 30] on input "Search" at bounding box center [801, 28] width 154 height 15
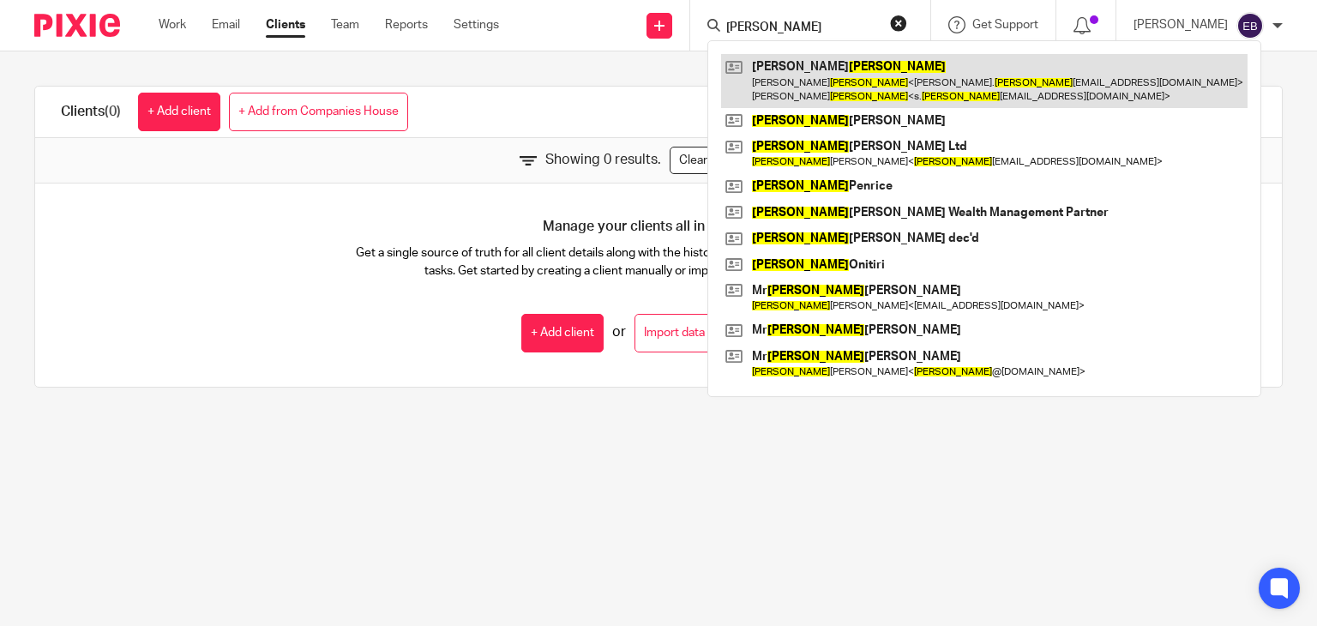
type input "andrews"
click at [830, 65] on link at bounding box center [984, 80] width 526 height 53
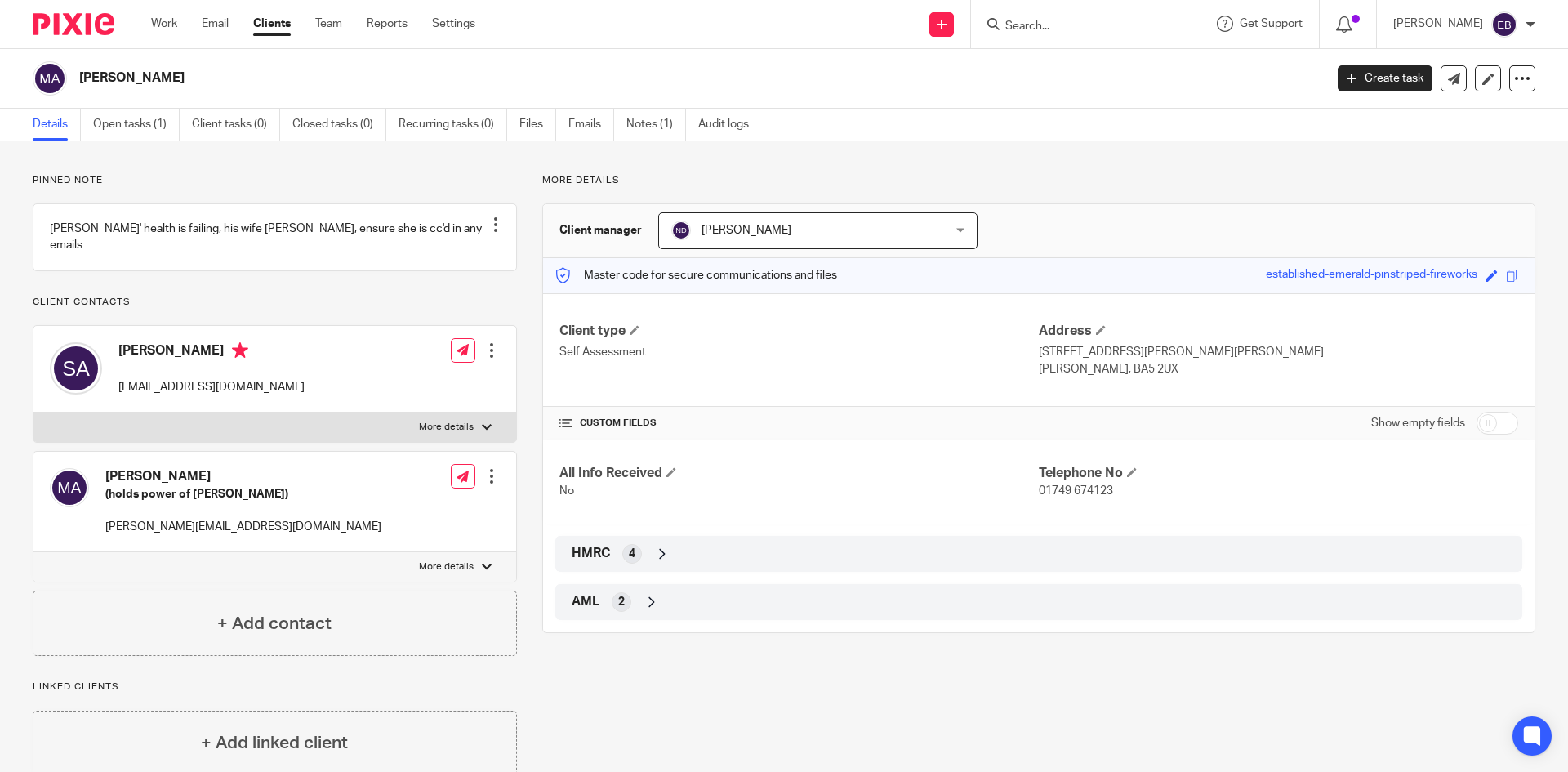
click at [1100, 18] on form at bounding box center [1090, 24] width 174 height 20
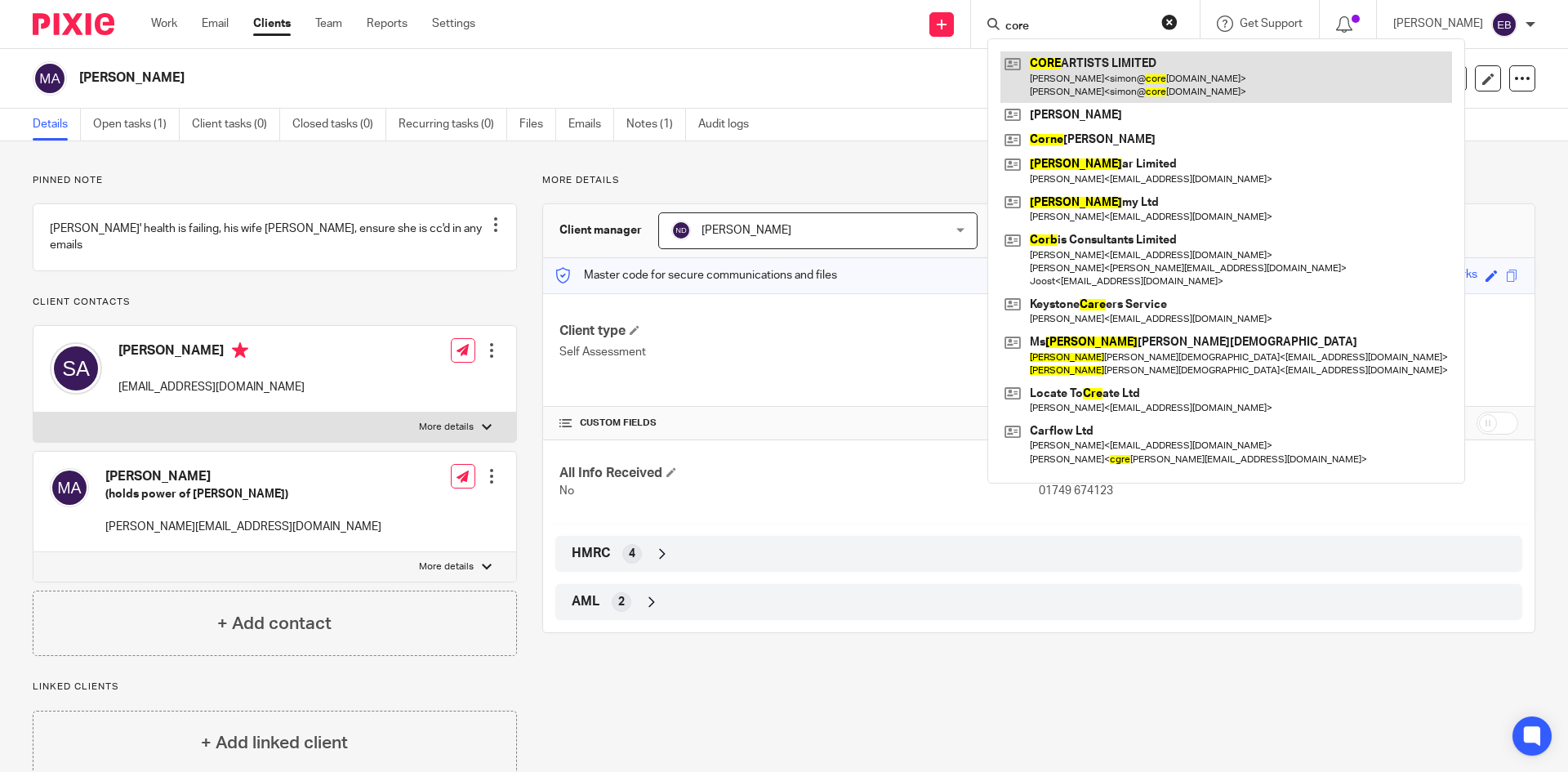
type input "core"
click at [1086, 71] on link at bounding box center [1226, 76] width 452 height 51
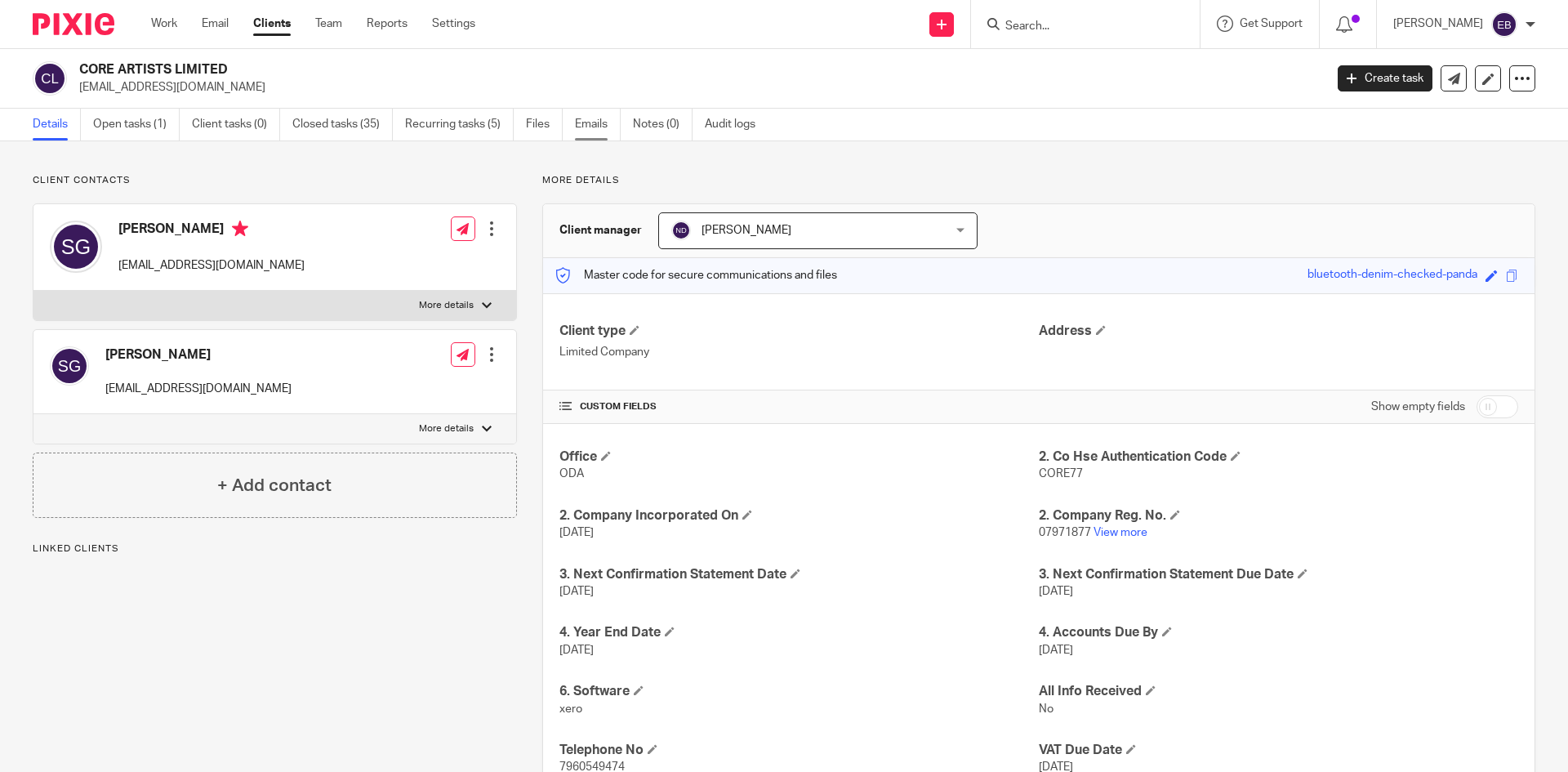
click at [597, 131] on link "Emails" at bounding box center [597, 124] width 46 height 31
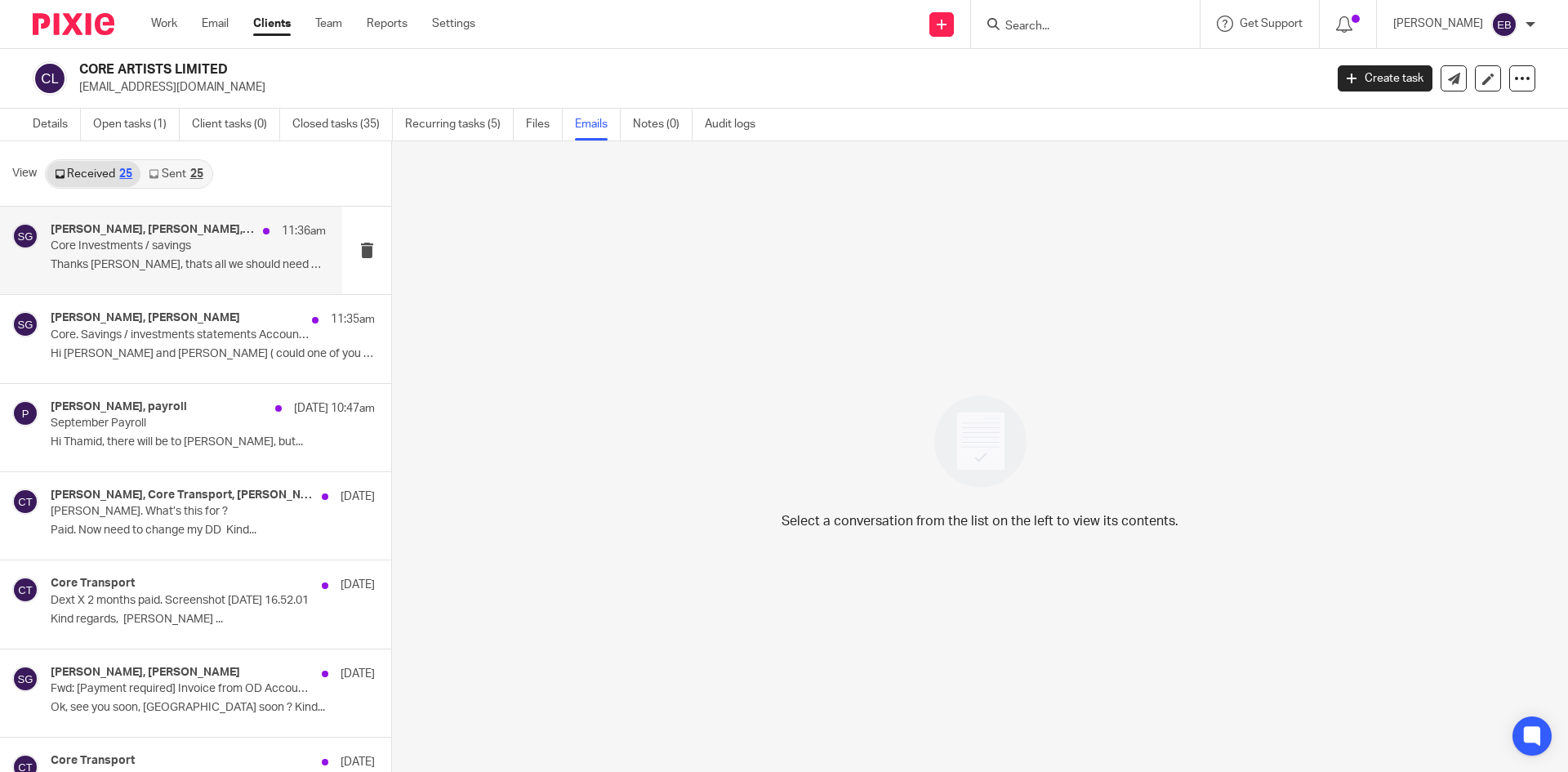
click at [164, 271] on p "Thanks [PERSON_NAME], thats all we should need … ..." at bounding box center [188, 265] width 275 height 14
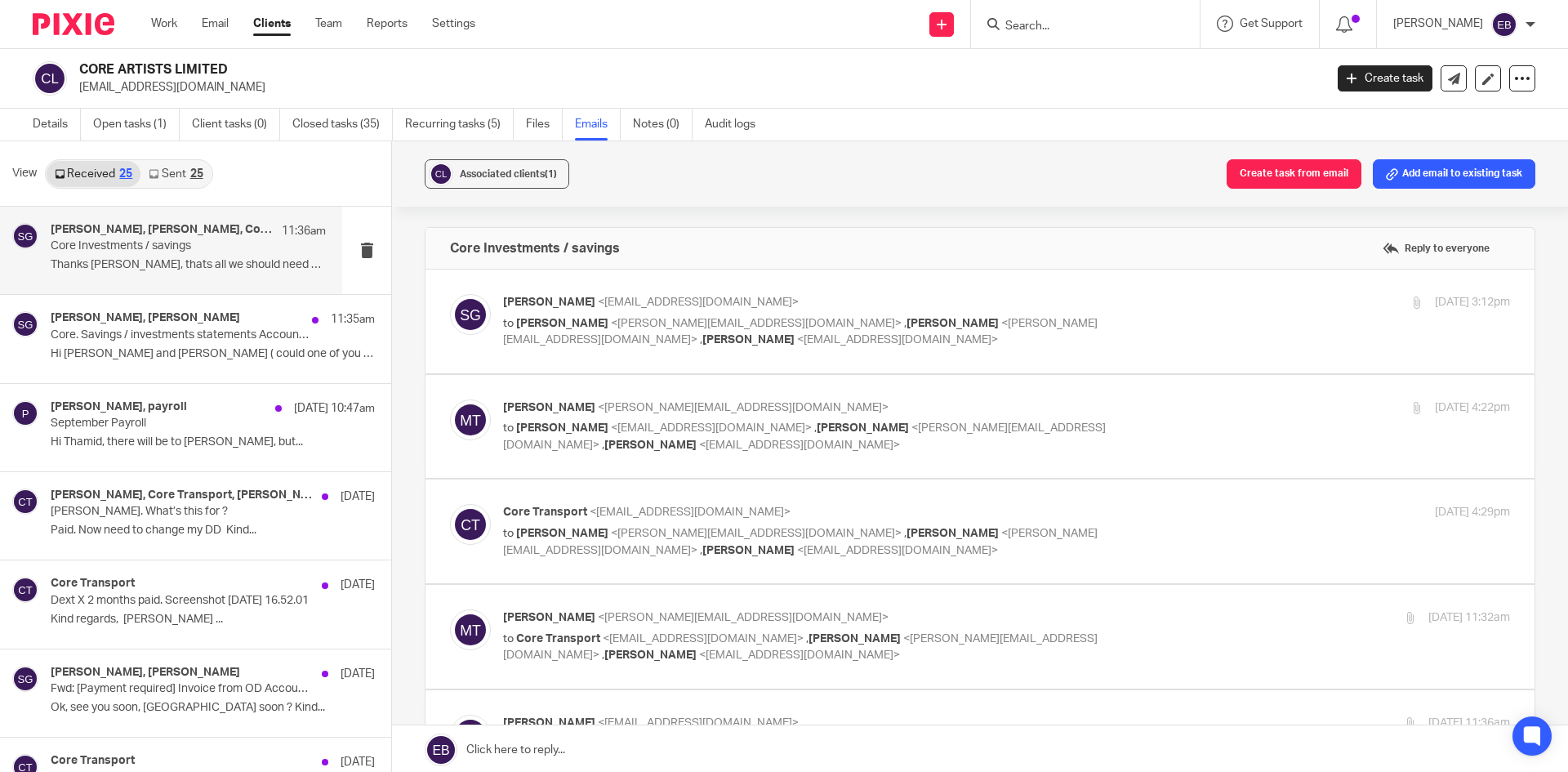
click at [1152, 309] on p "Simon Gee <simon@coretransport.co.uk>" at bounding box center [838, 303] width 672 height 17
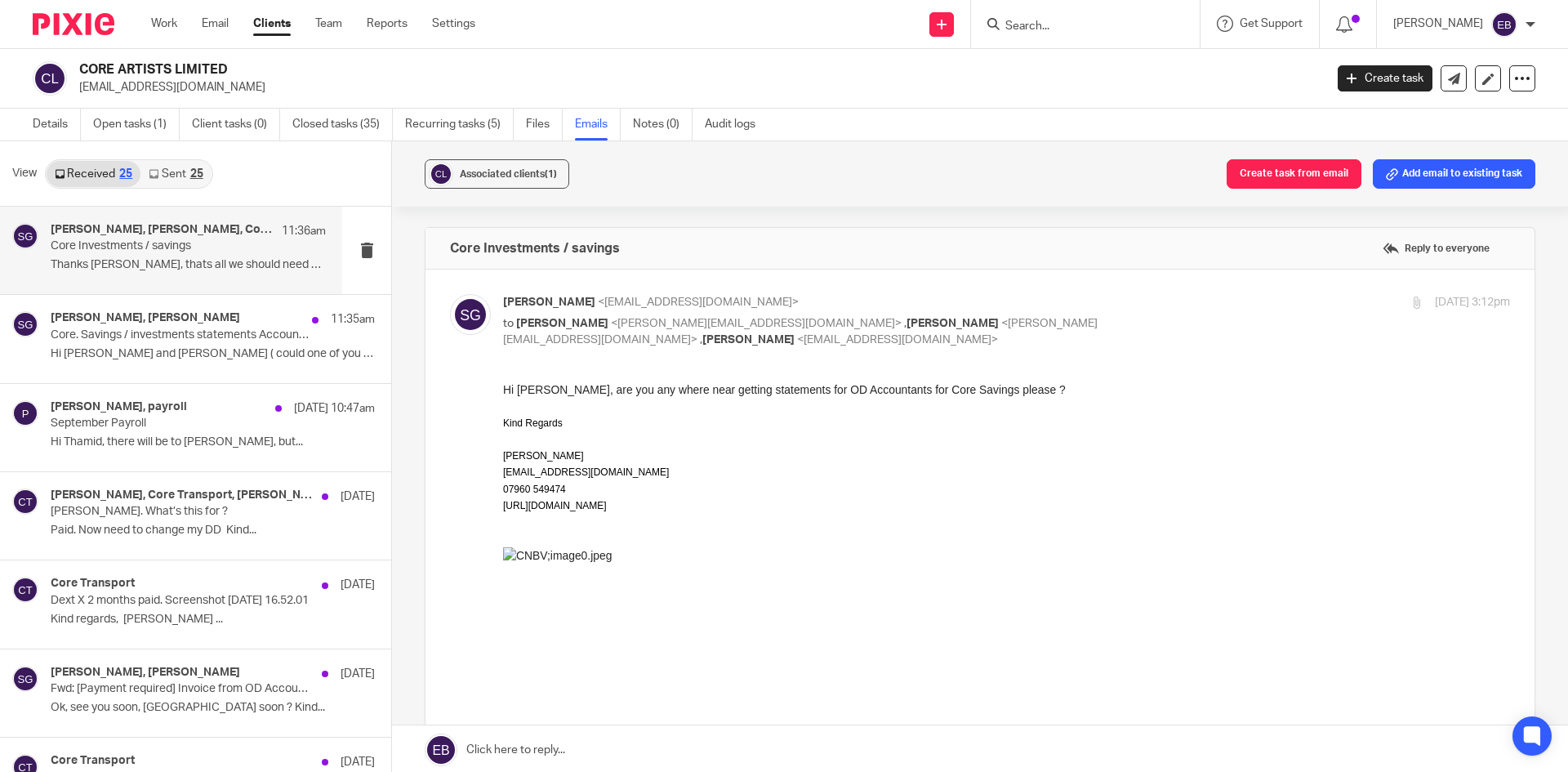
click at [1140, 312] on div "Simon Gee <simon@coretransport.co.uk> to Michael Turner <michael@skfinancial.ne…" at bounding box center [838, 321] width 672 height 54
checkbox input "false"
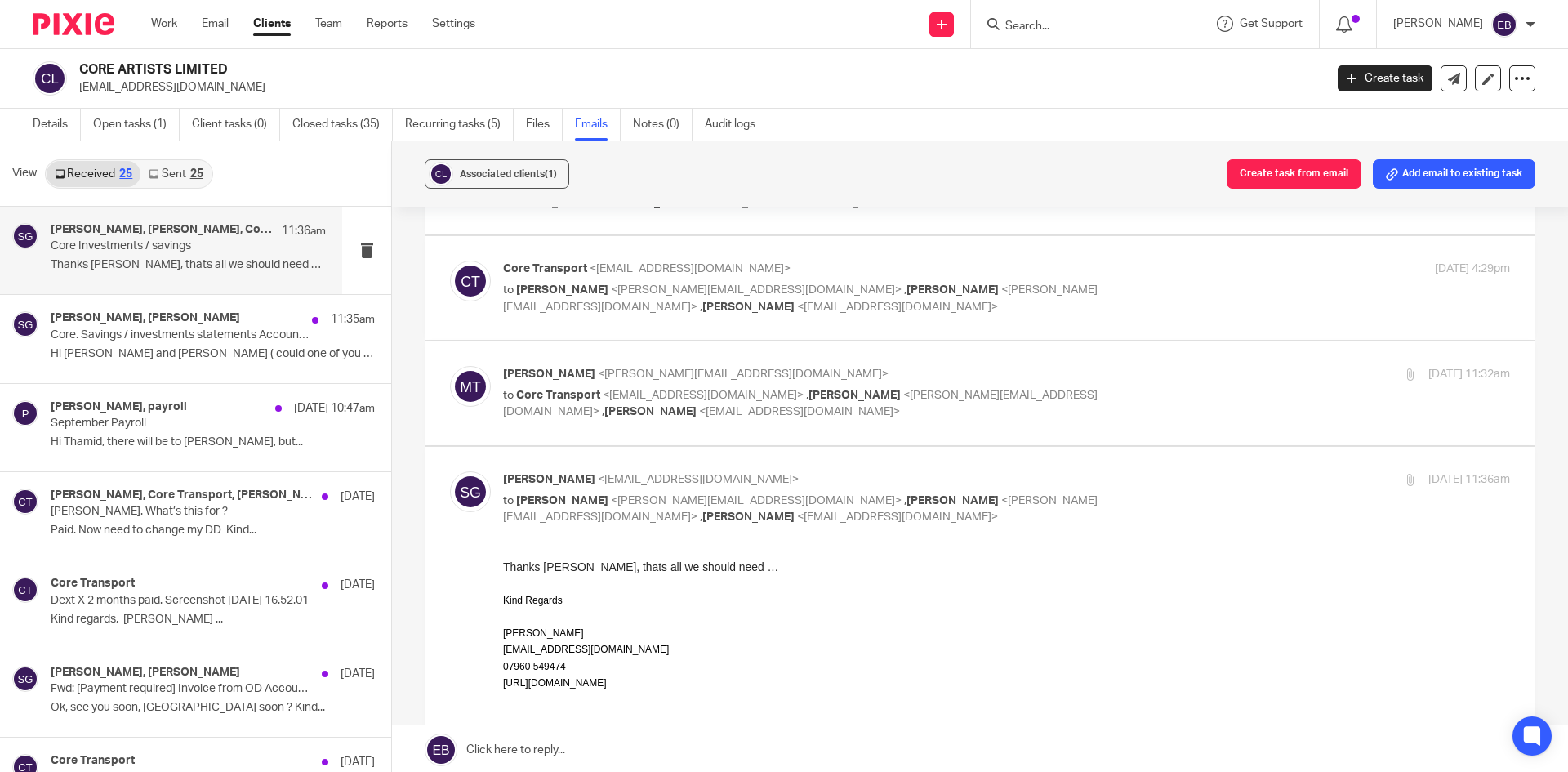
scroll to position [245, 0]
click at [1115, 368] on p "Michael Turner <michael@skfinancial.net>" at bounding box center [838, 373] width 672 height 17
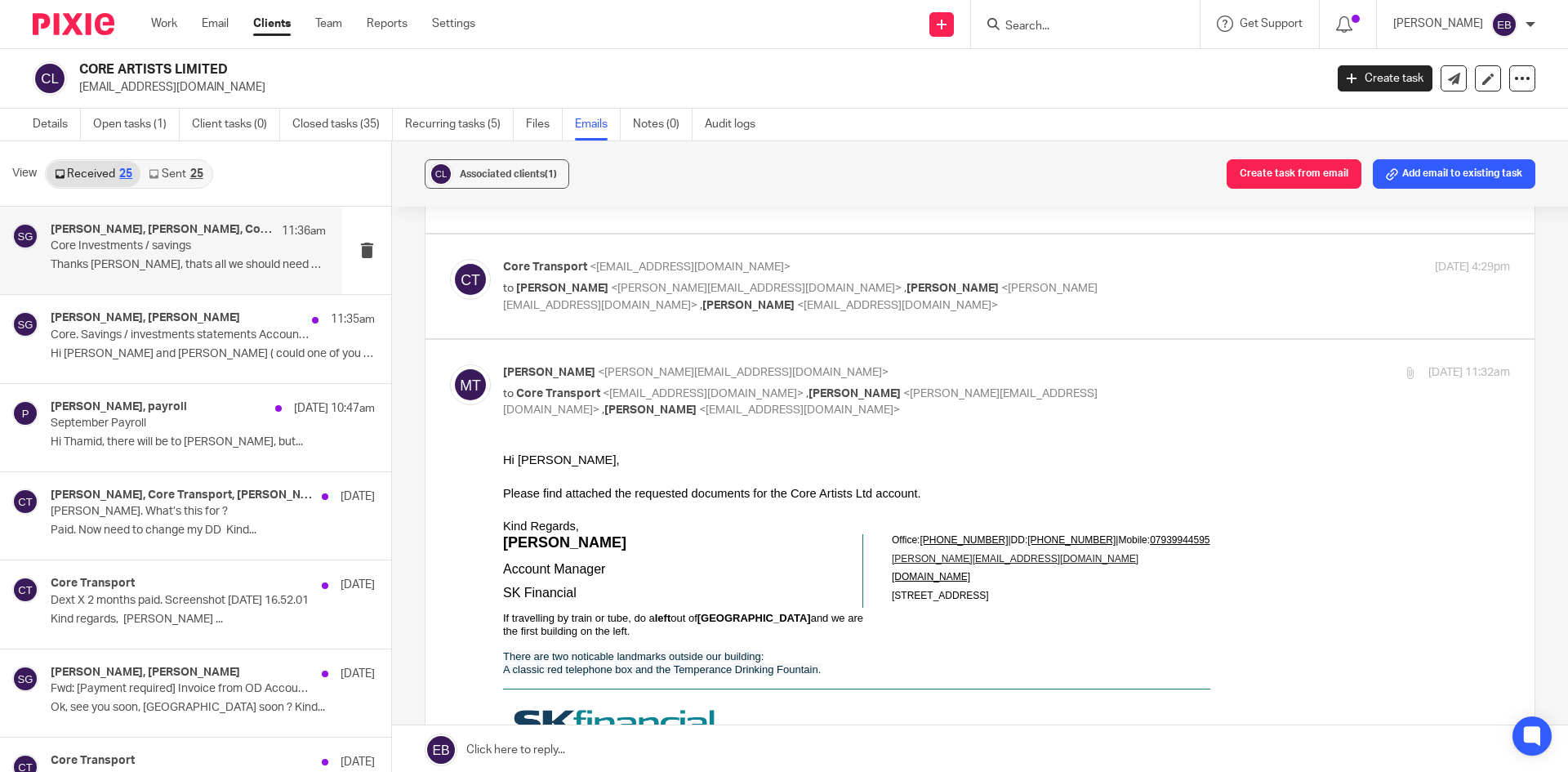
scroll to position [0, 0]
click at [1114, 368] on p "Michael Turner <michael@skfinancial.net>" at bounding box center [838, 373] width 672 height 17
checkbox input "false"
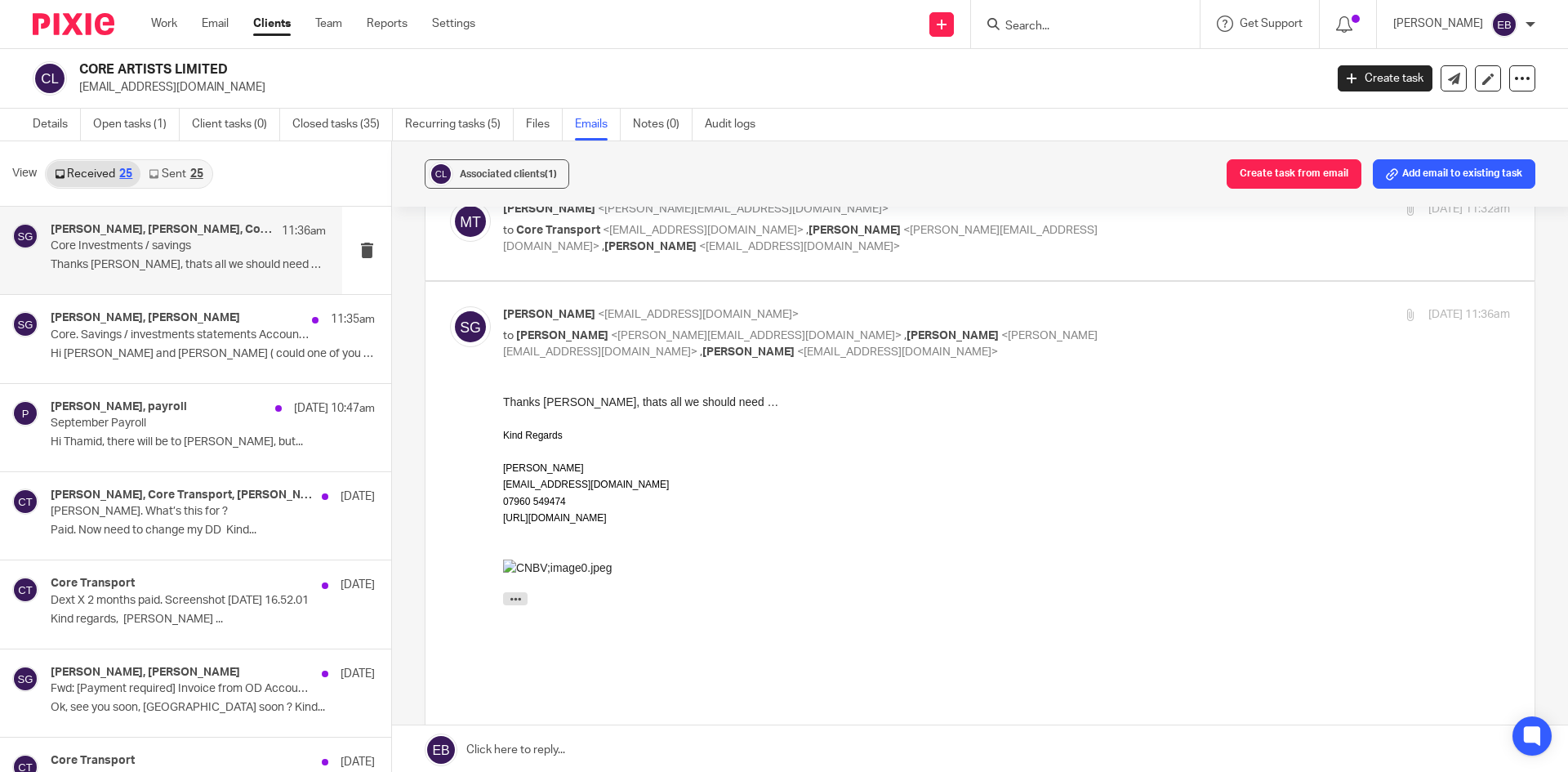
click at [1088, 312] on p "Simon Gee <simon@coretransport.co.uk>" at bounding box center [838, 315] width 672 height 17
checkbox input "false"
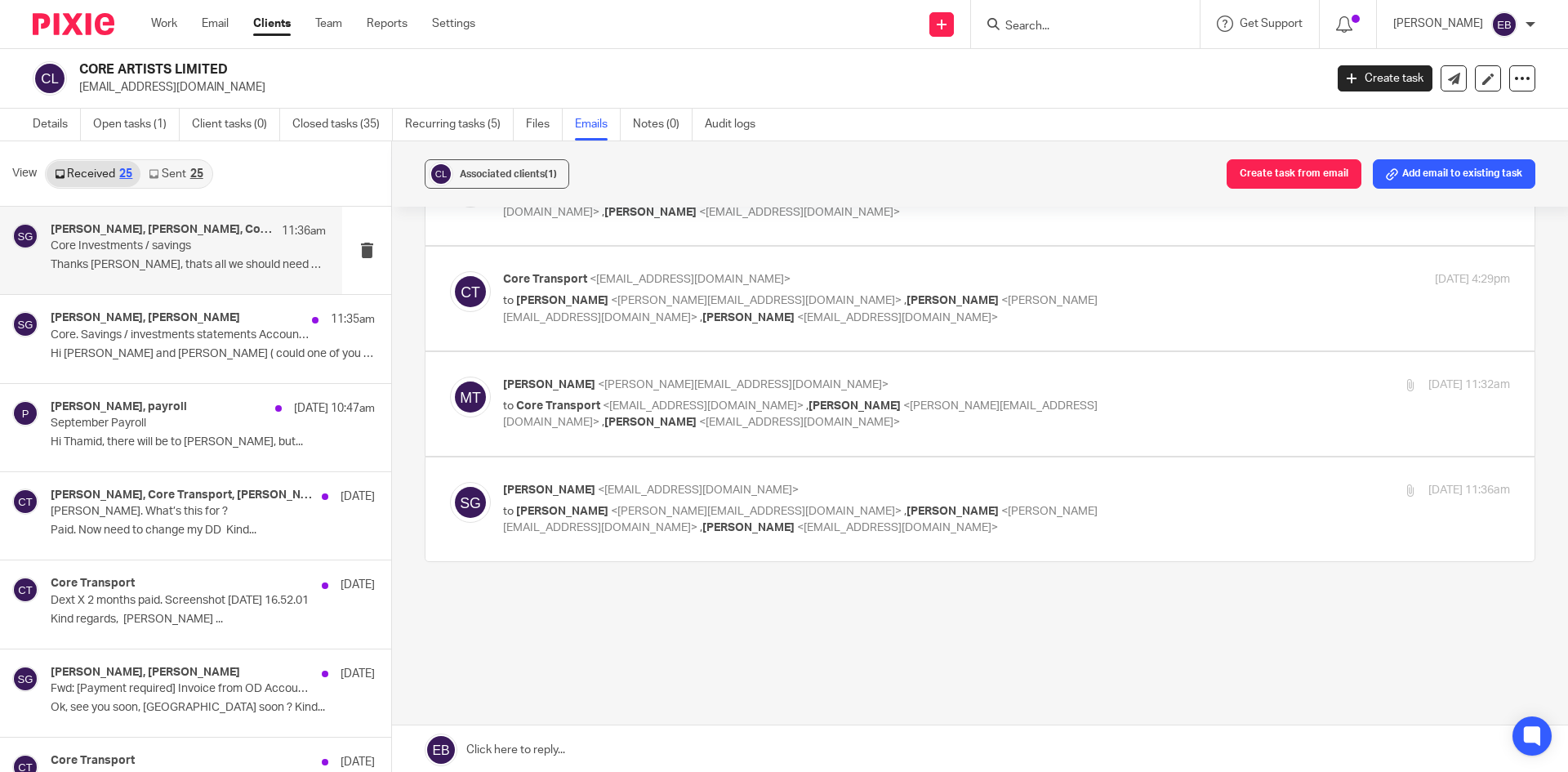
scroll to position [152, 0]
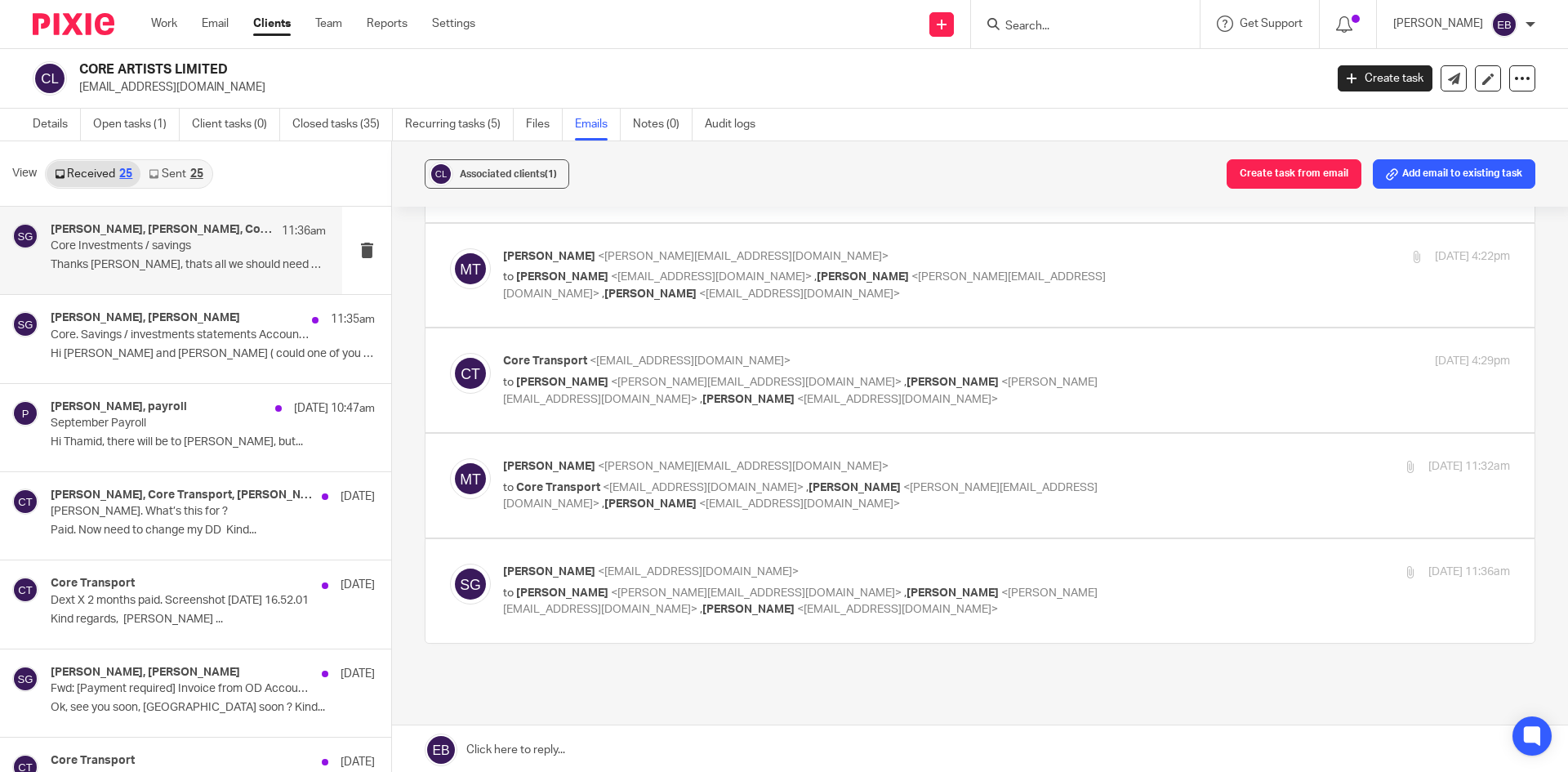
click at [1095, 363] on p "Core Transport <simon@coretransport.co.uk>" at bounding box center [838, 361] width 672 height 17
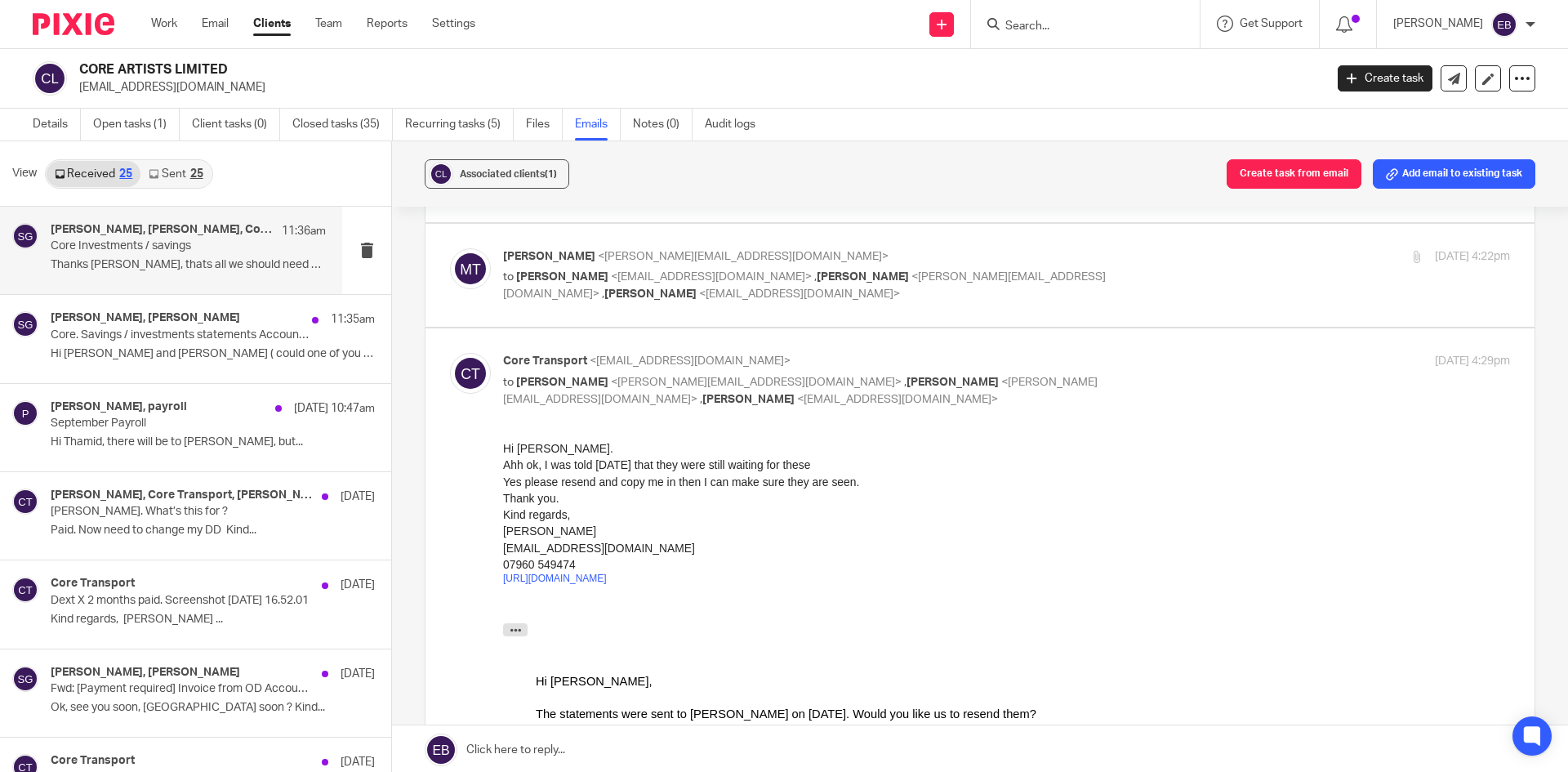
scroll to position [0, 0]
click at [1095, 363] on p "Core Transport <simon@coretransport.co.uk>" at bounding box center [838, 361] width 672 height 17
checkbox input "false"
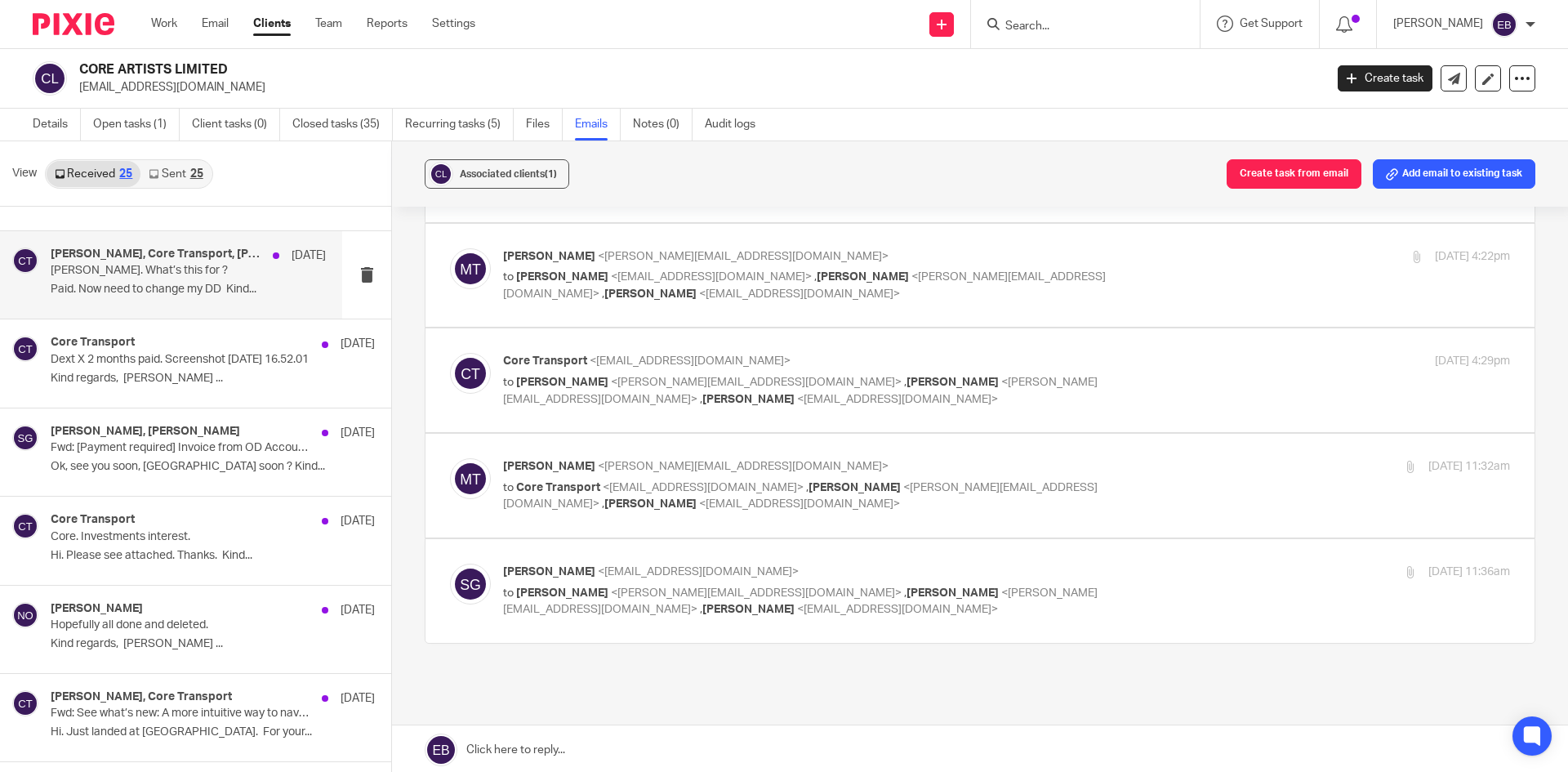
scroll to position [245, 0]
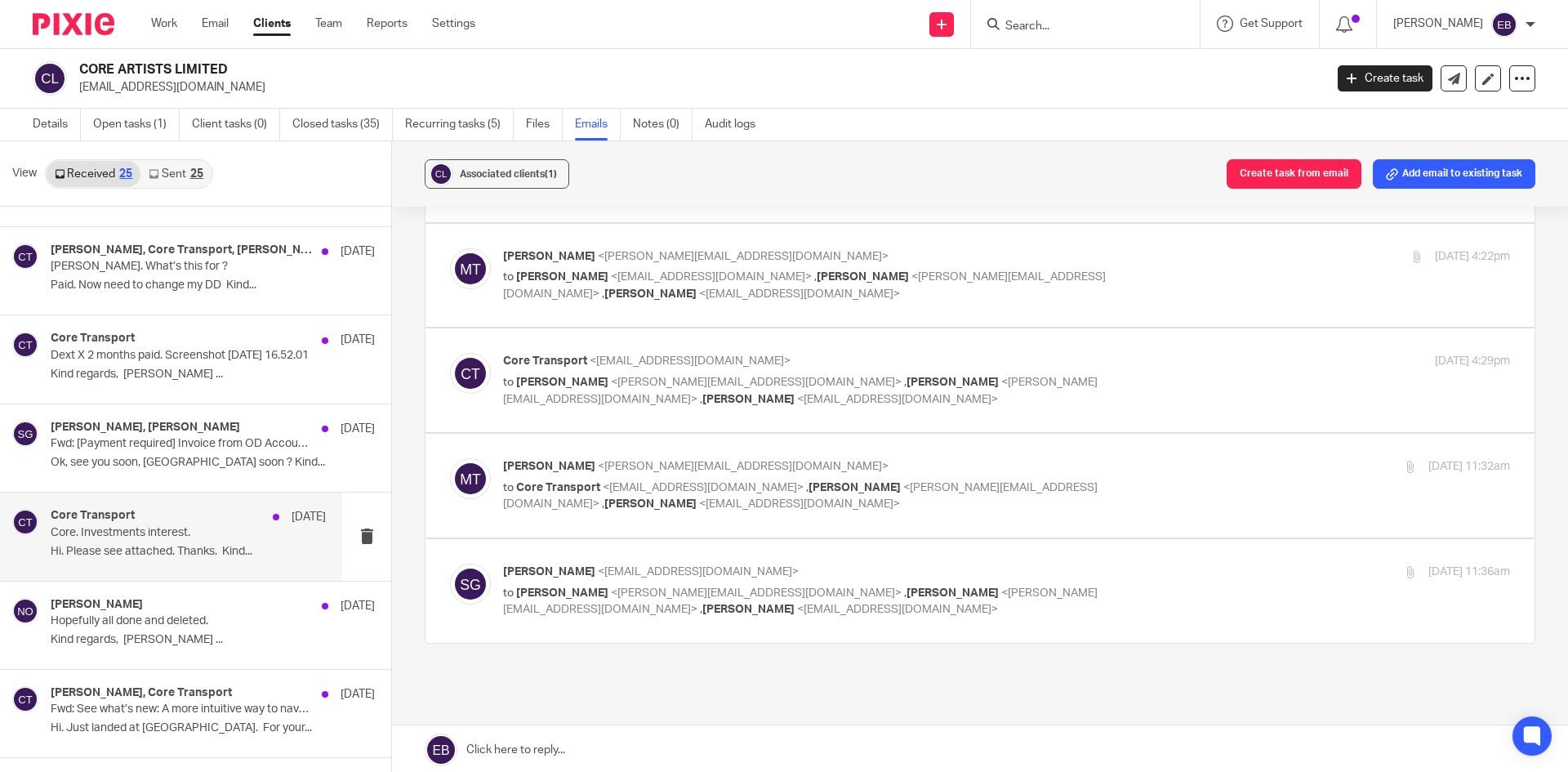
click at [147, 527] on p "Core. Investments interest." at bounding box center [160, 533] width 220 height 14
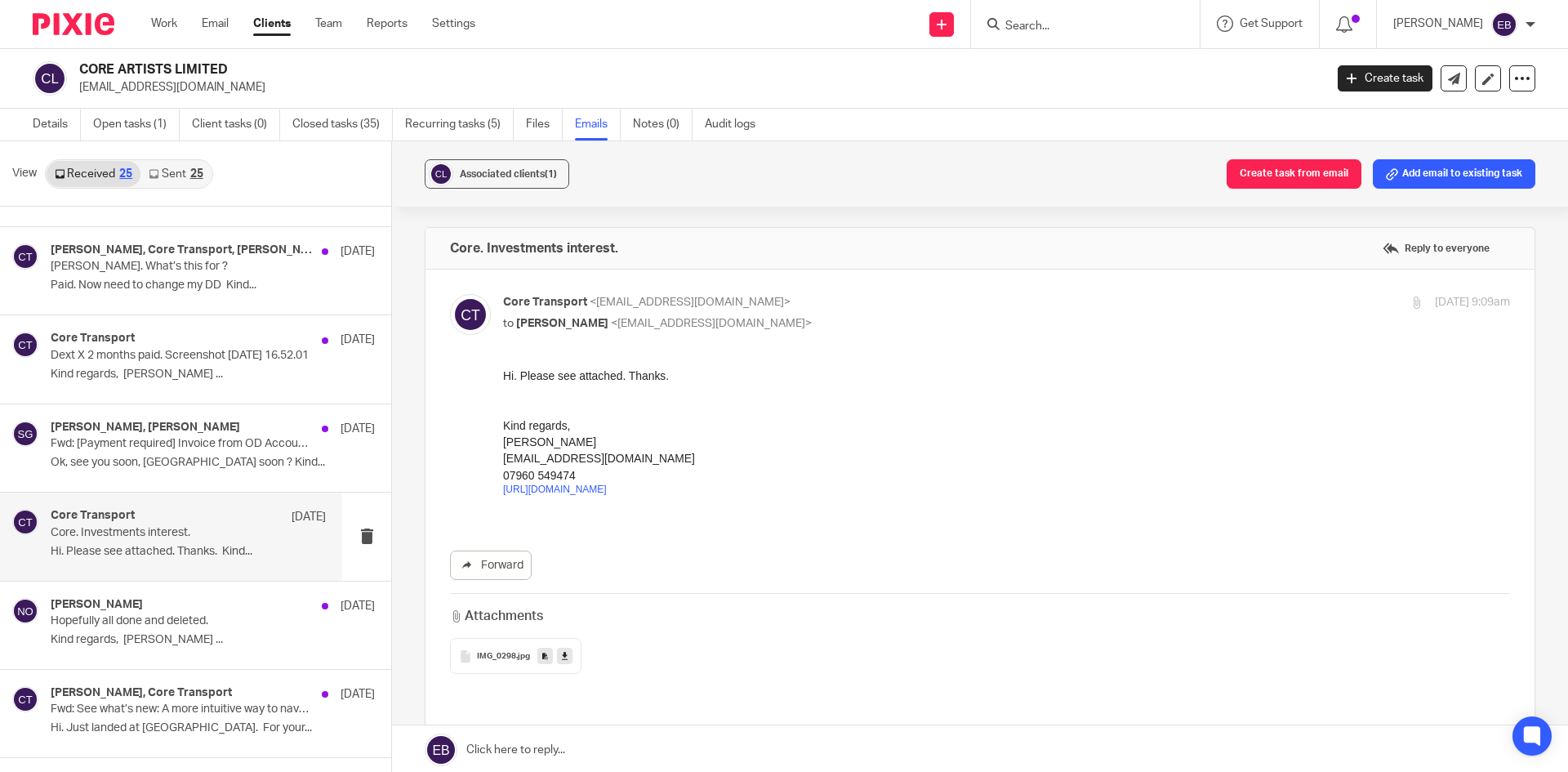
scroll to position [0, 0]
click at [898, 296] on p "Core Transport <simon@coretransport.co.uk>" at bounding box center [838, 303] width 672 height 17
checkbox input "false"
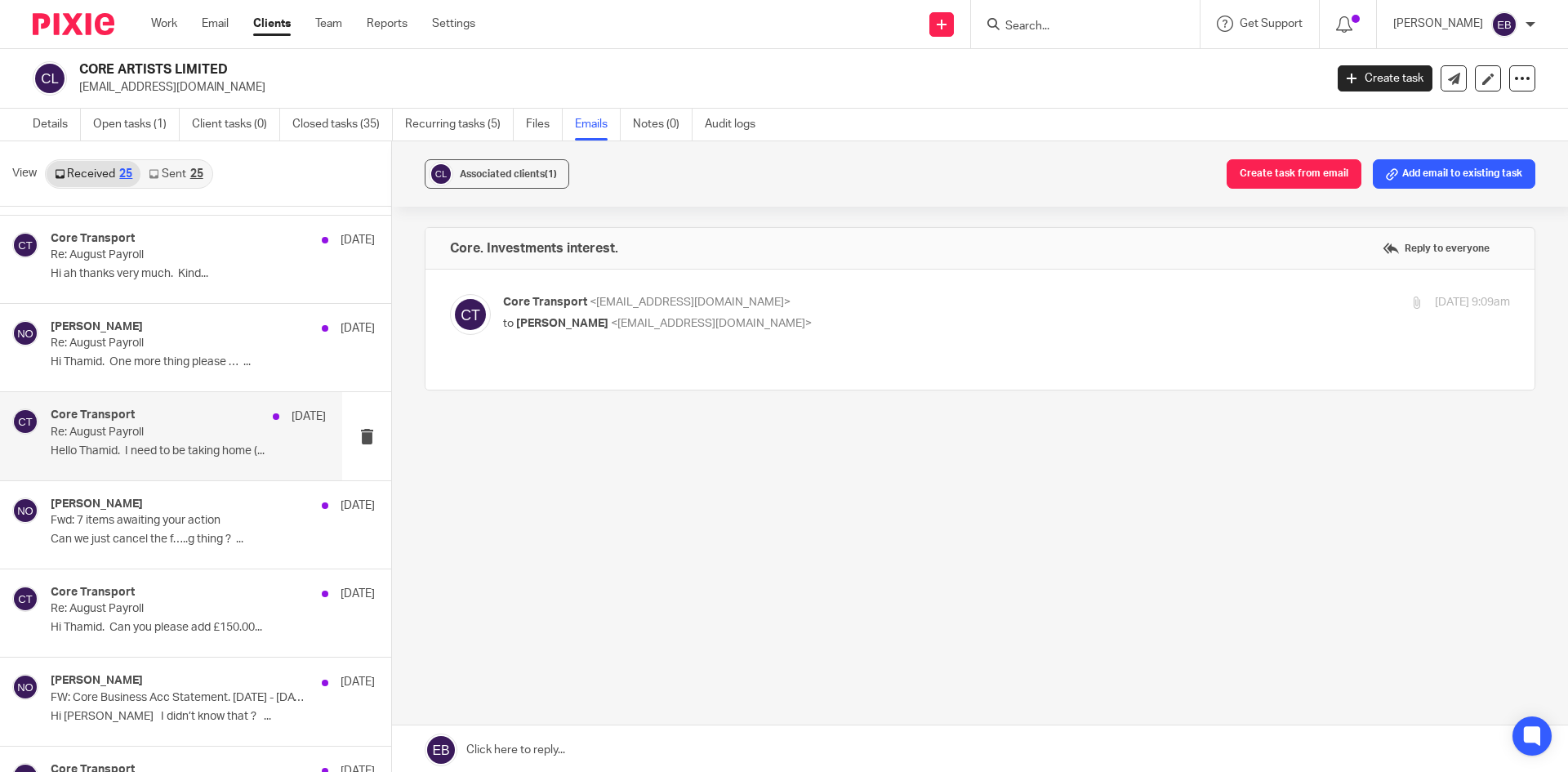
scroll to position [899, 0]
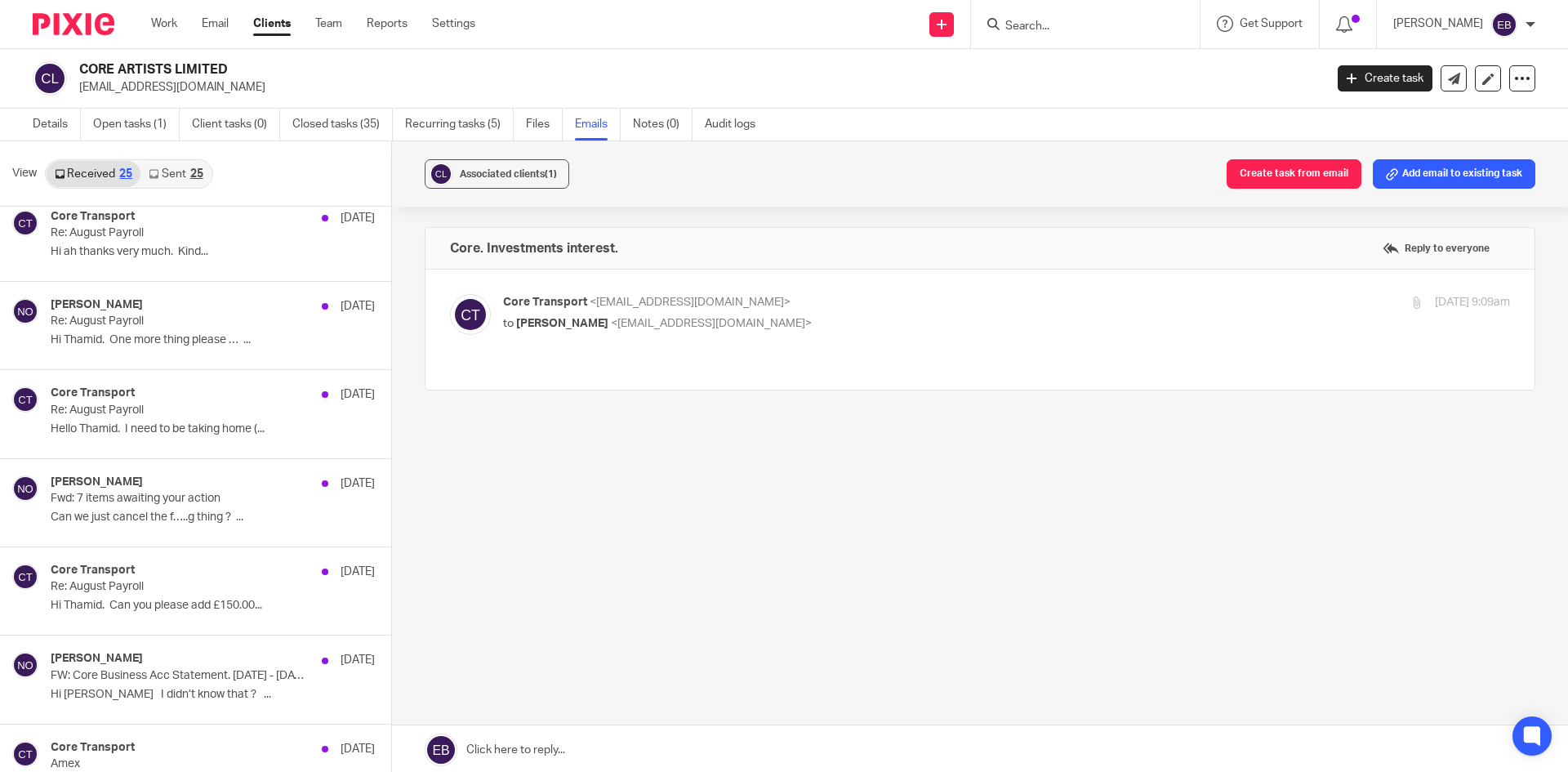
click at [188, 174] on link "Sent 25" at bounding box center [175, 173] width 70 height 26
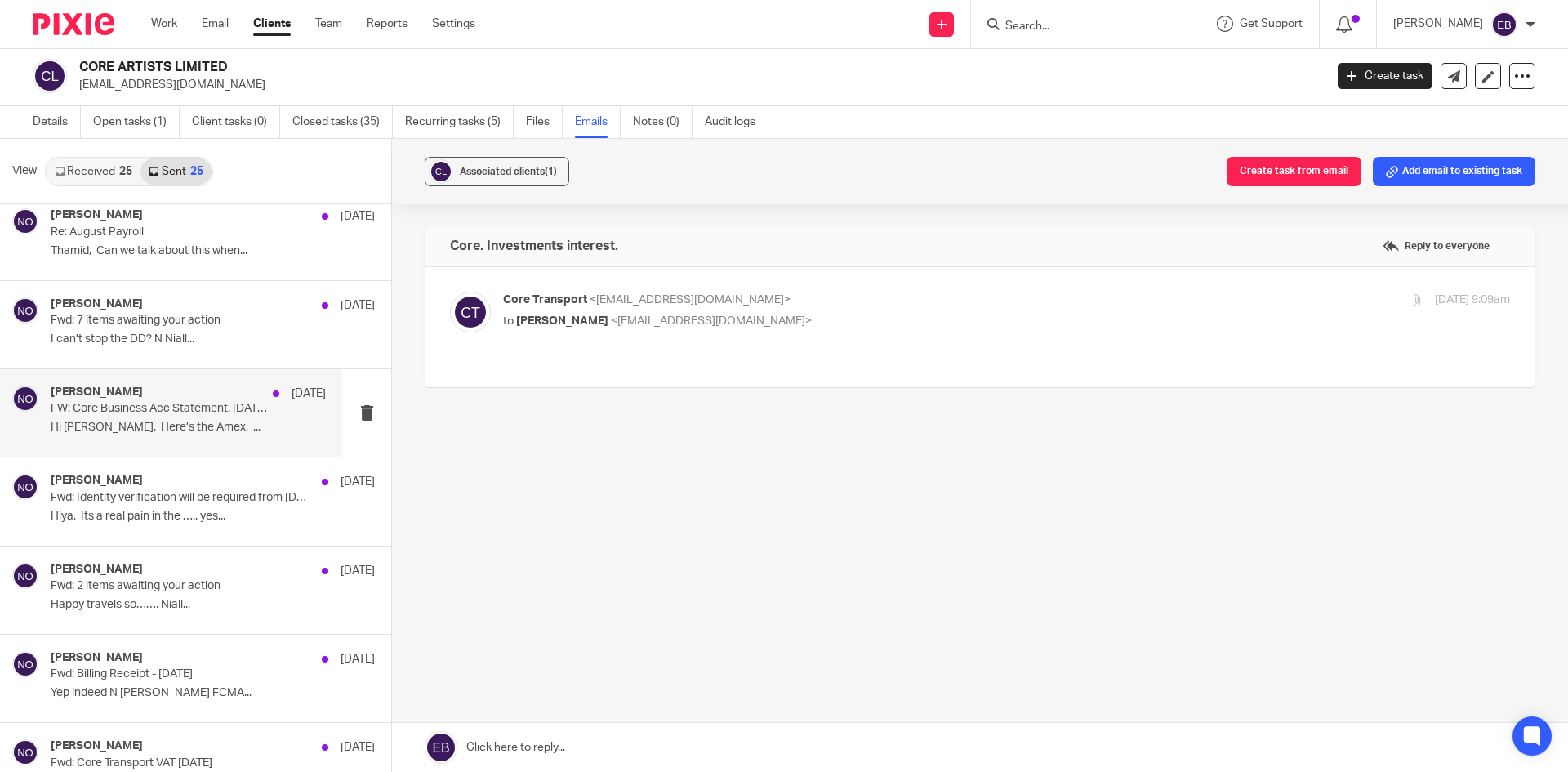
scroll to position [572, 0]
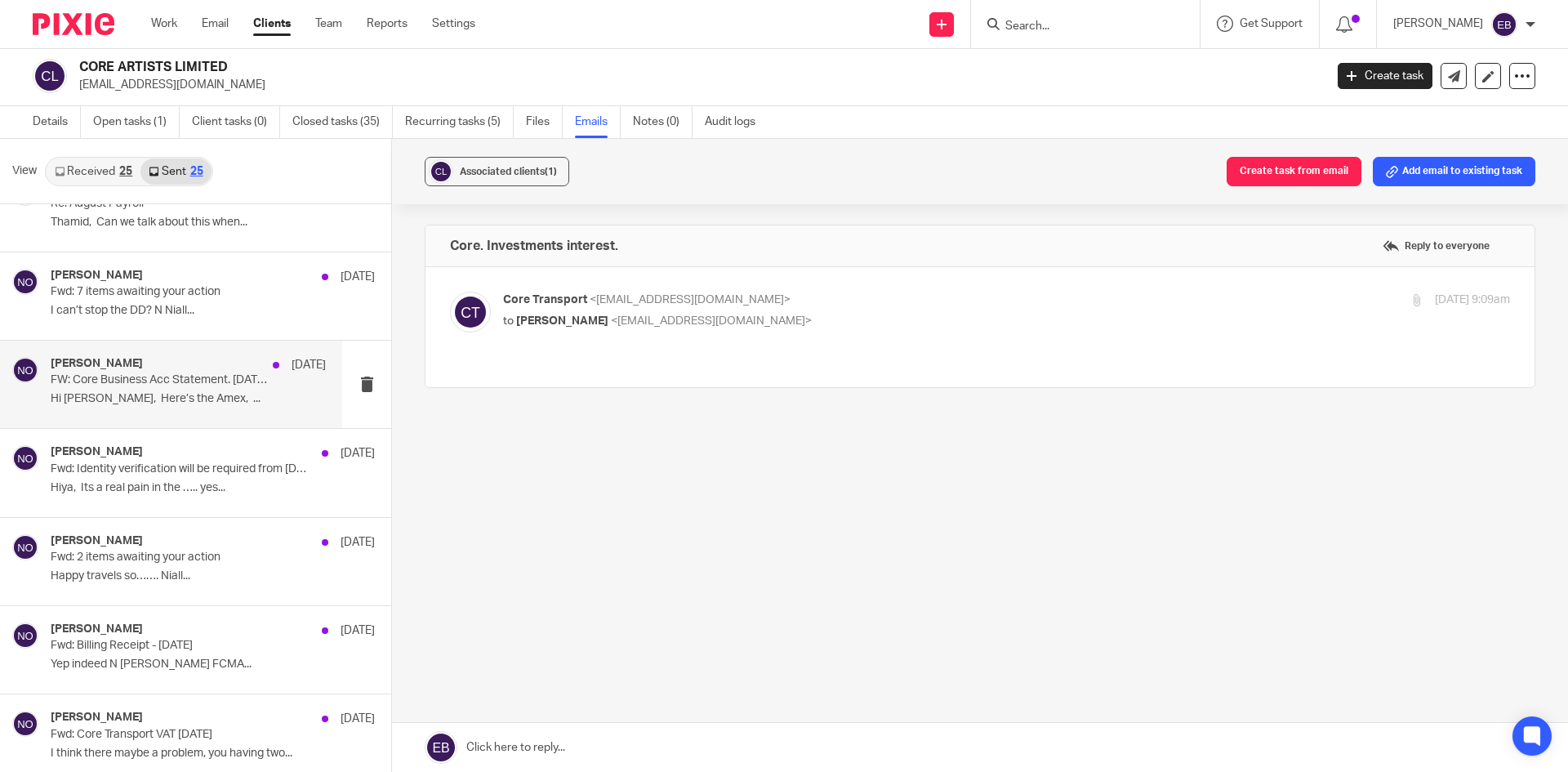
click at [178, 471] on p "Fwd: Identity verification will be required from 18 November 2025" at bounding box center [180, 469] width 260 height 14
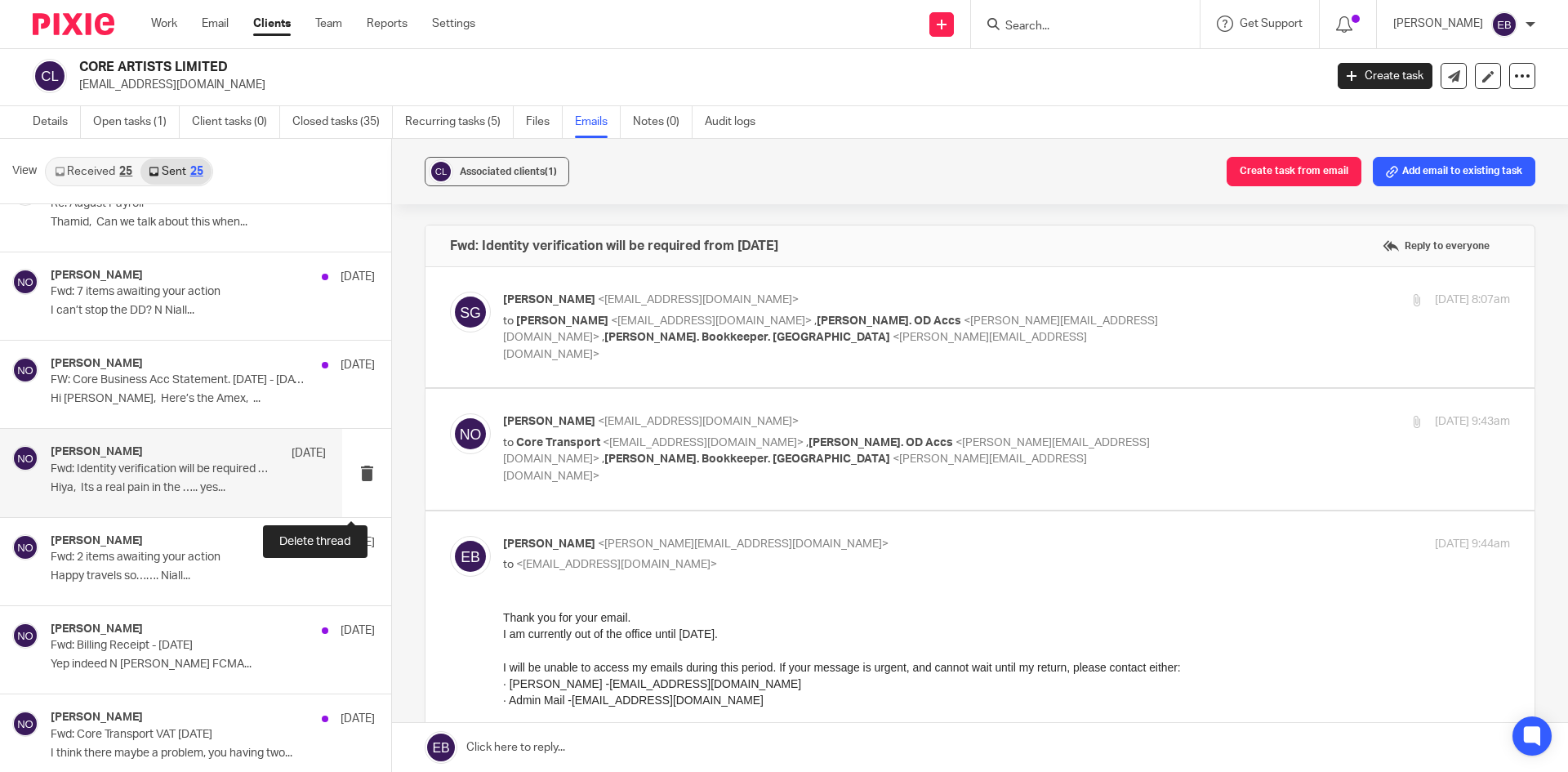
scroll to position [0, 0]
click at [985, 307] on p "Simon Gee <simon@coretransport.co.uk>" at bounding box center [838, 300] width 672 height 17
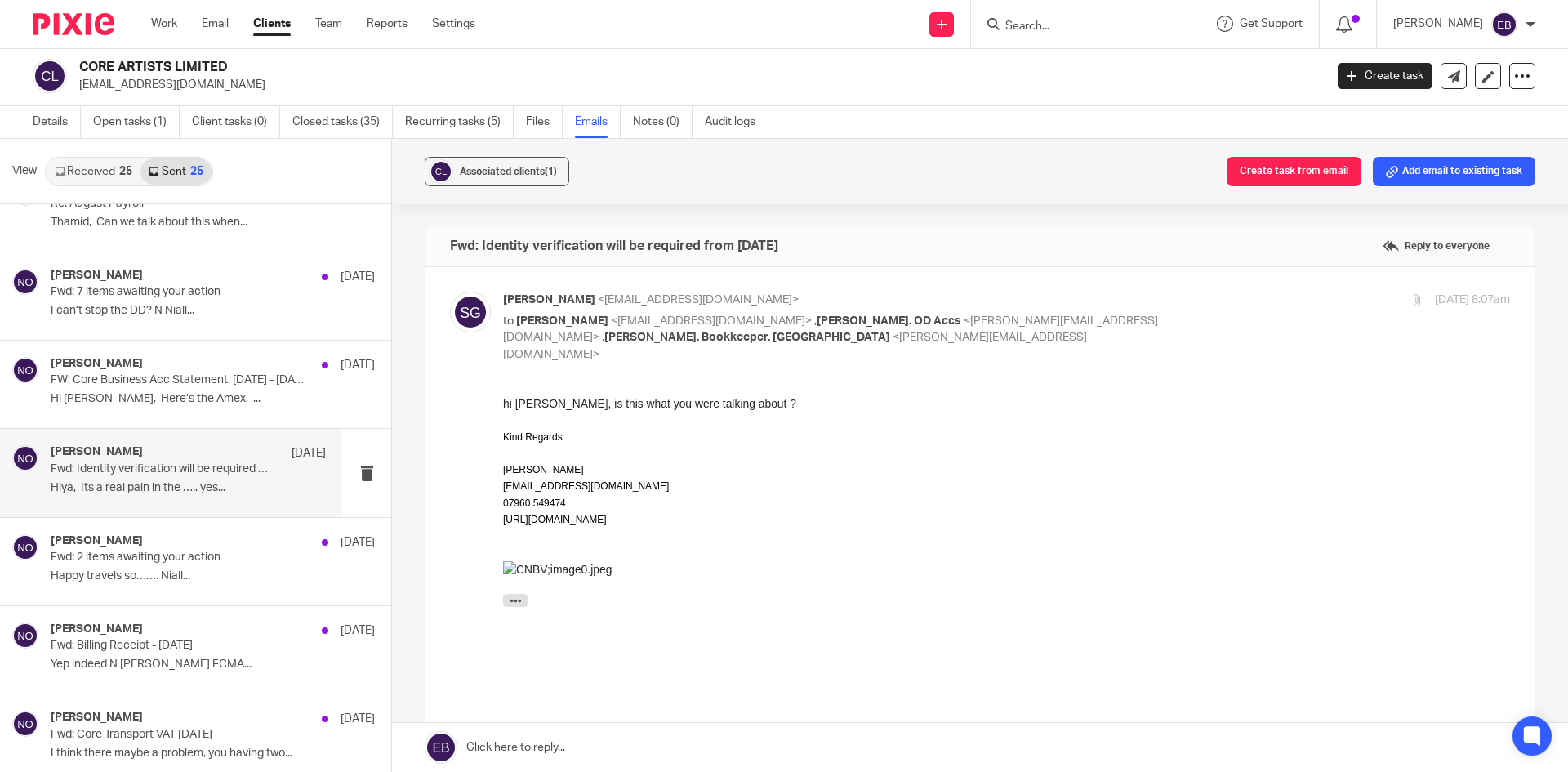
click at [975, 293] on p "Simon Gee <simon@coretransport.co.uk>" at bounding box center [838, 300] width 672 height 17
checkbox input "false"
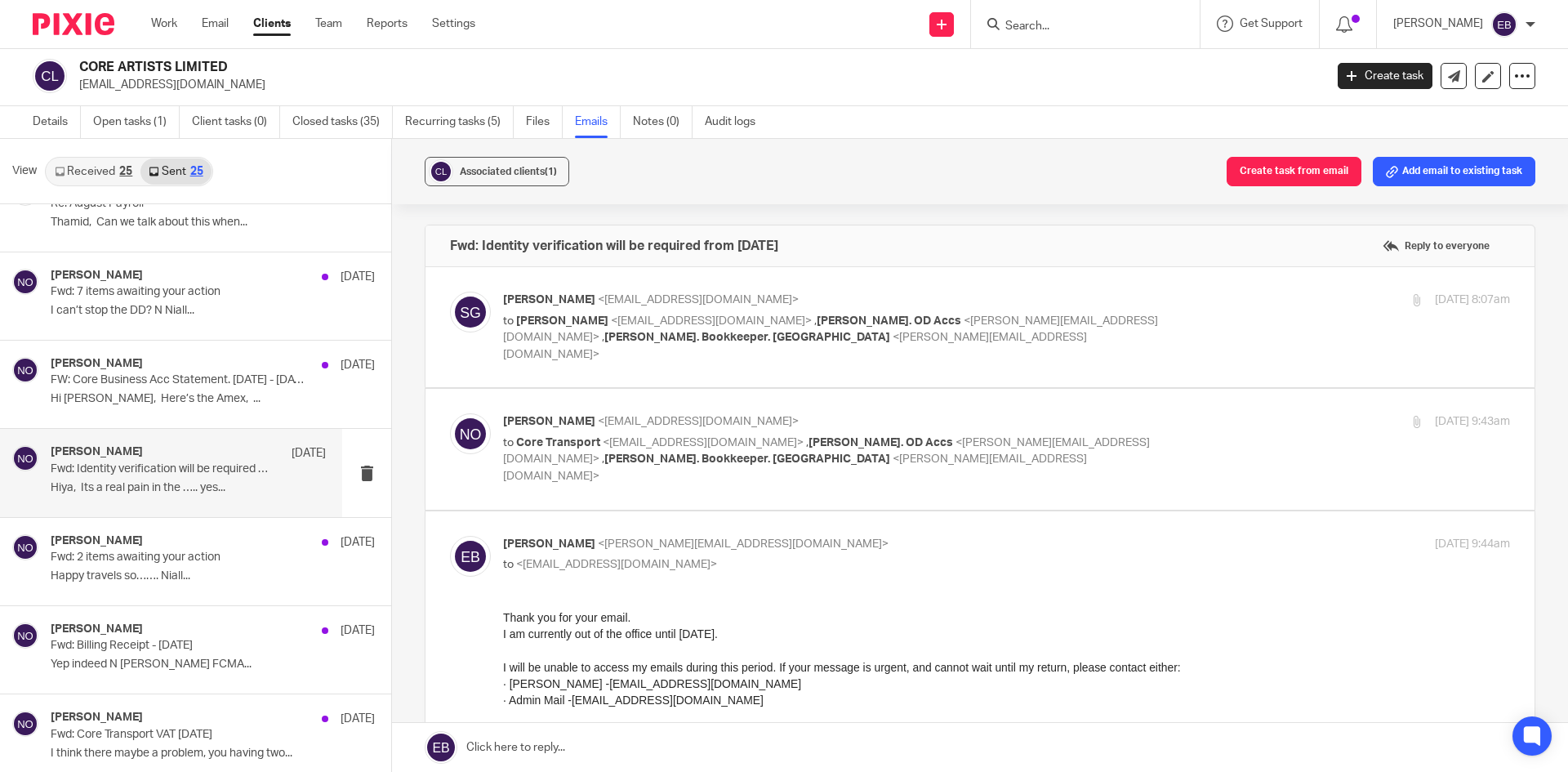
click at [940, 414] on p "Niall O'Driscoll <niall@odaccountants.co.uk>" at bounding box center [838, 422] width 672 height 17
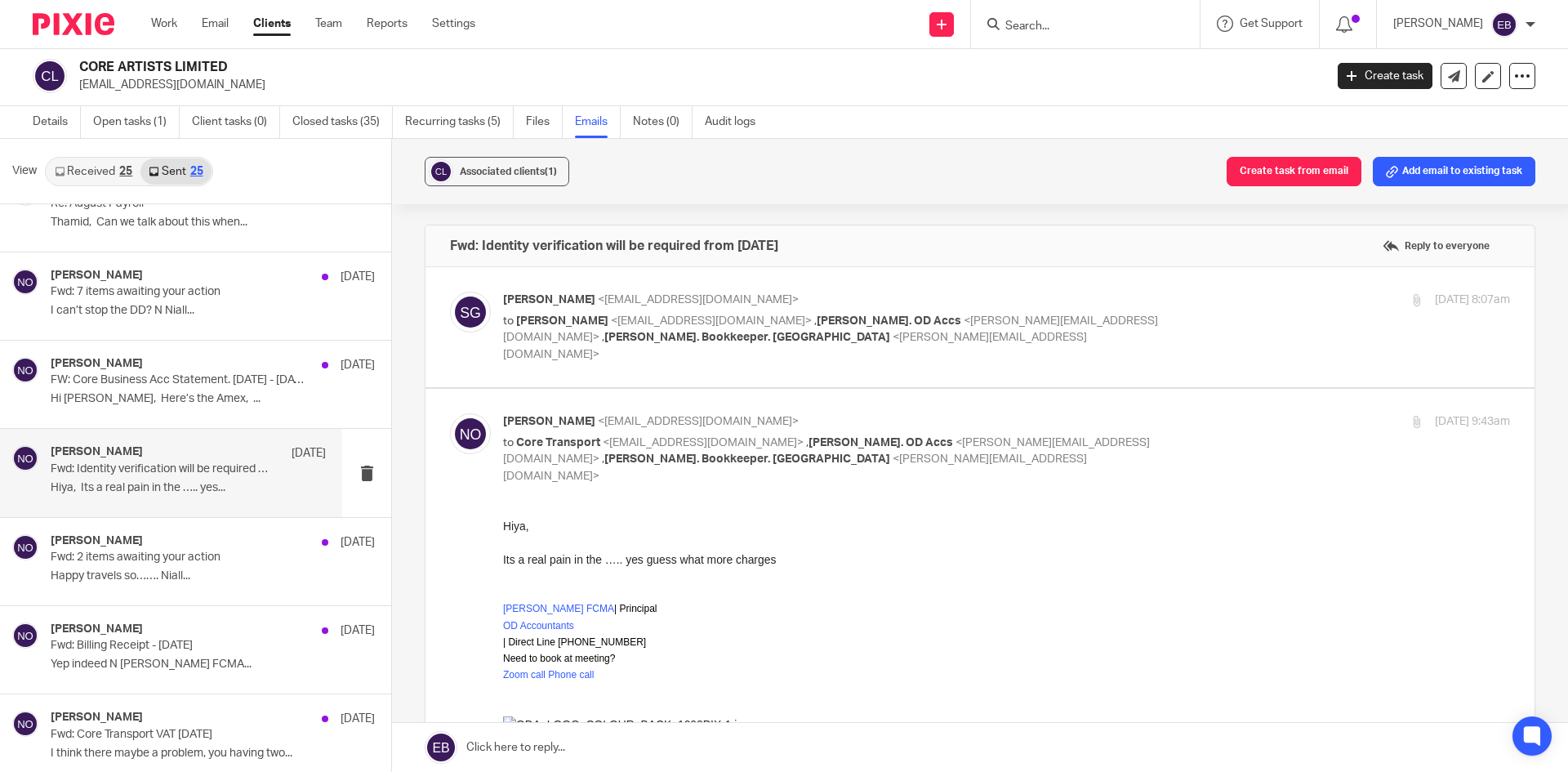
click at [940, 414] on p "Niall O'Driscoll <niall@odaccountants.co.uk>" at bounding box center [838, 422] width 672 height 17
checkbox input "false"
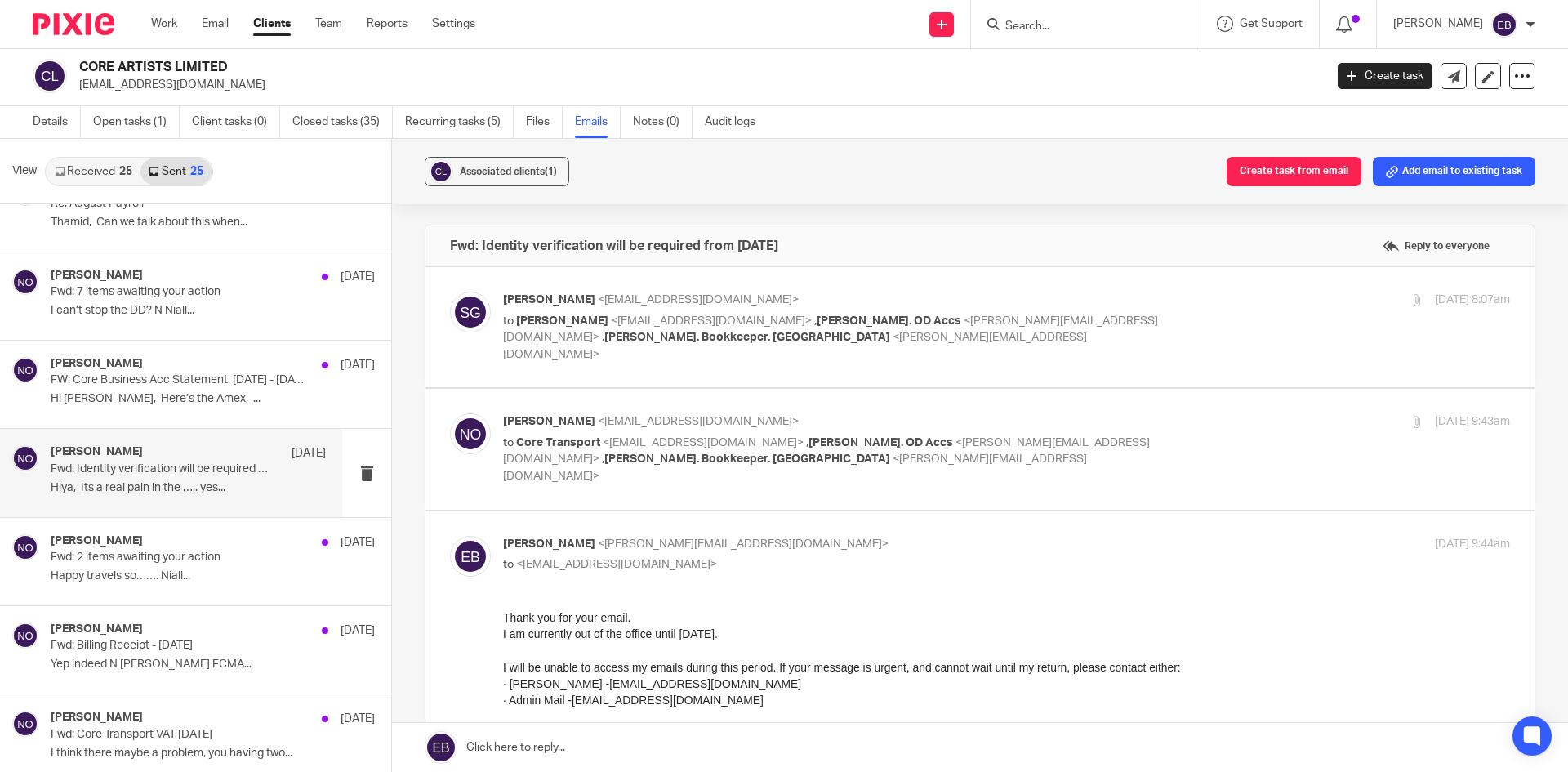
scroll to position [82, 0]
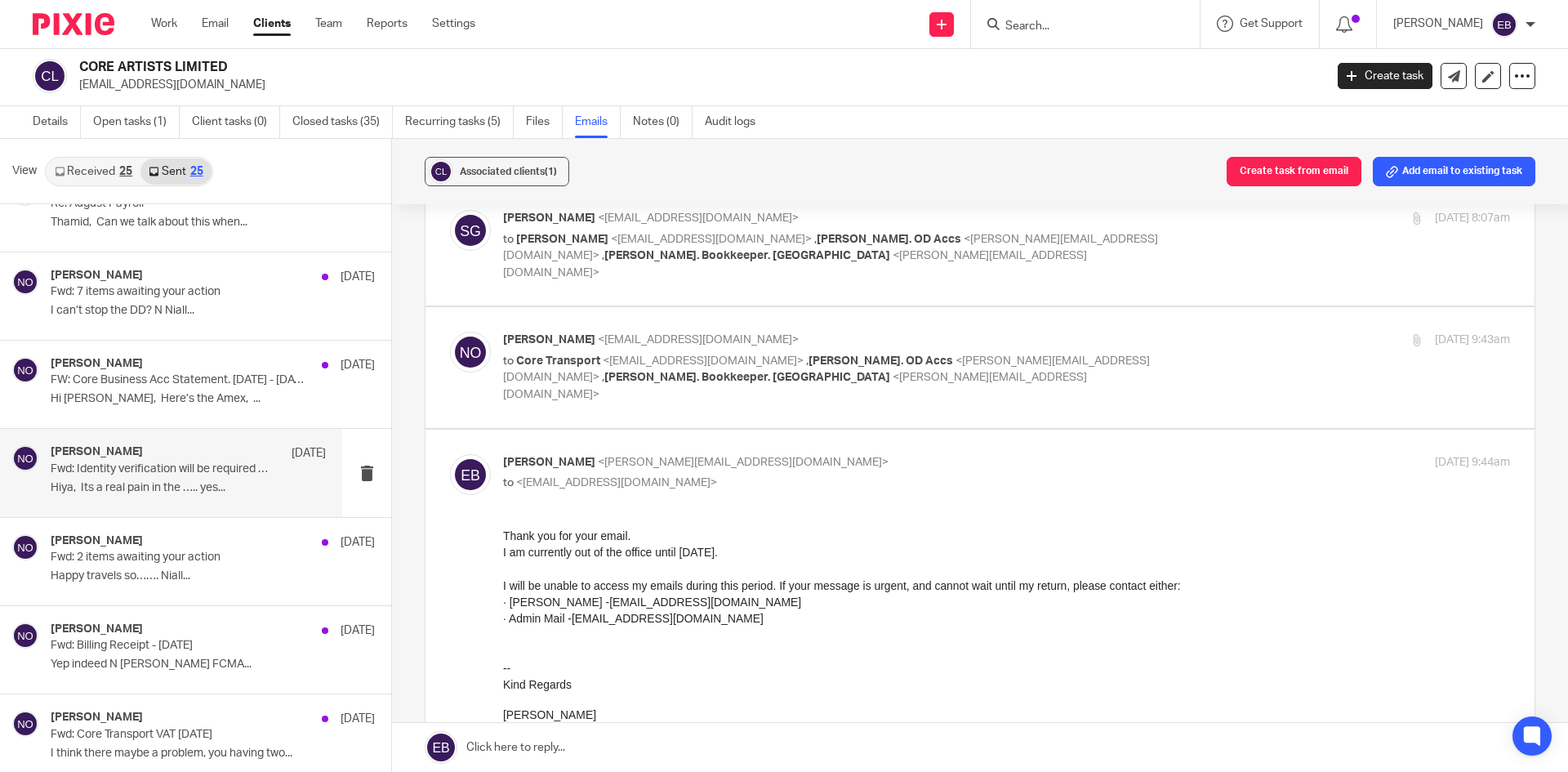
click at [895, 430] on label at bounding box center [980, 641] width 1109 height 423
click at [450, 454] on input "checkbox" at bounding box center [449, 454] width 1 height 1
checkbox input "false"
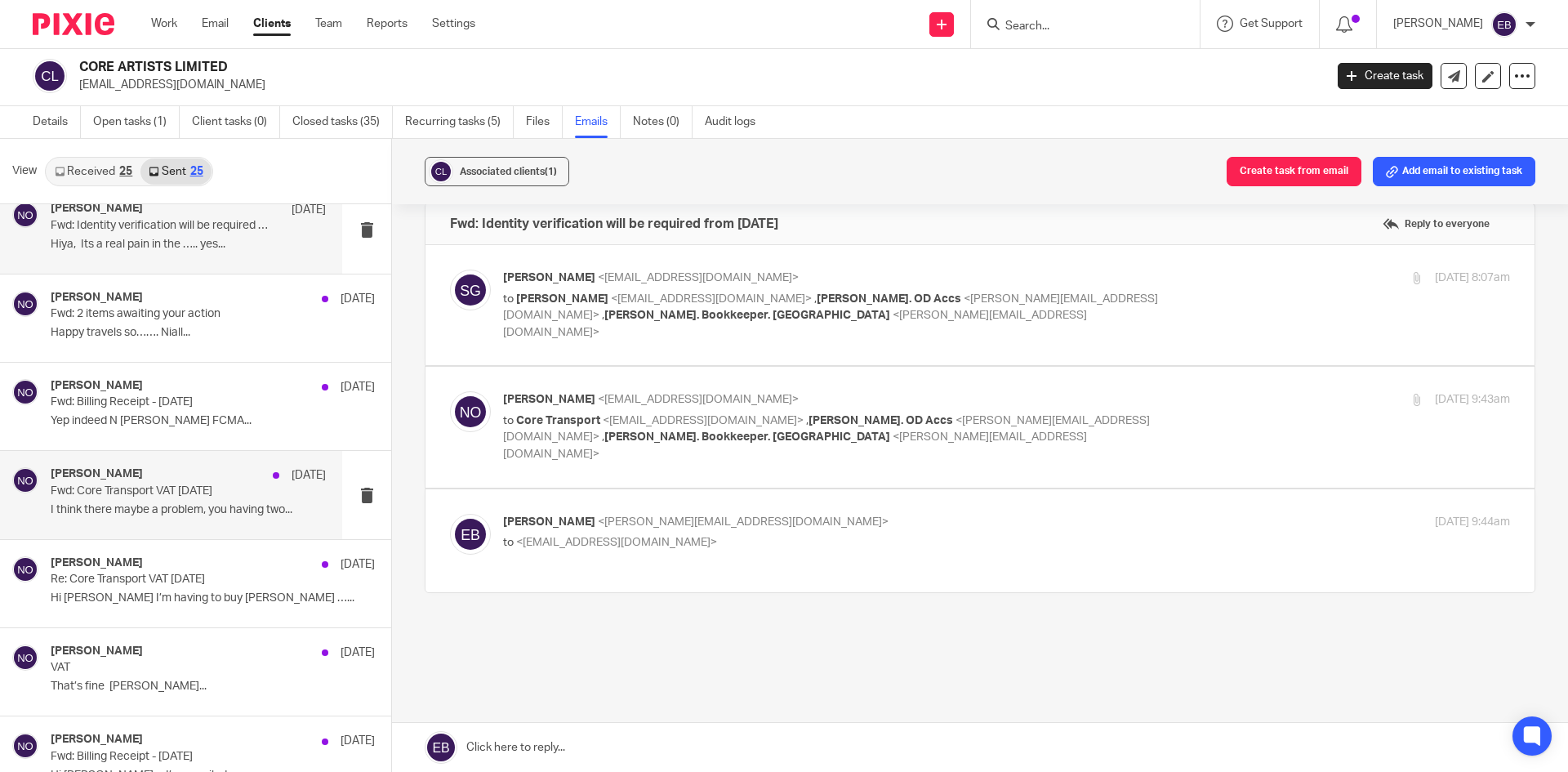
scroll to position [817, 0]
click at [107, 174] on link "Received 25" at bounding box center [93, 171] width 94 height 26
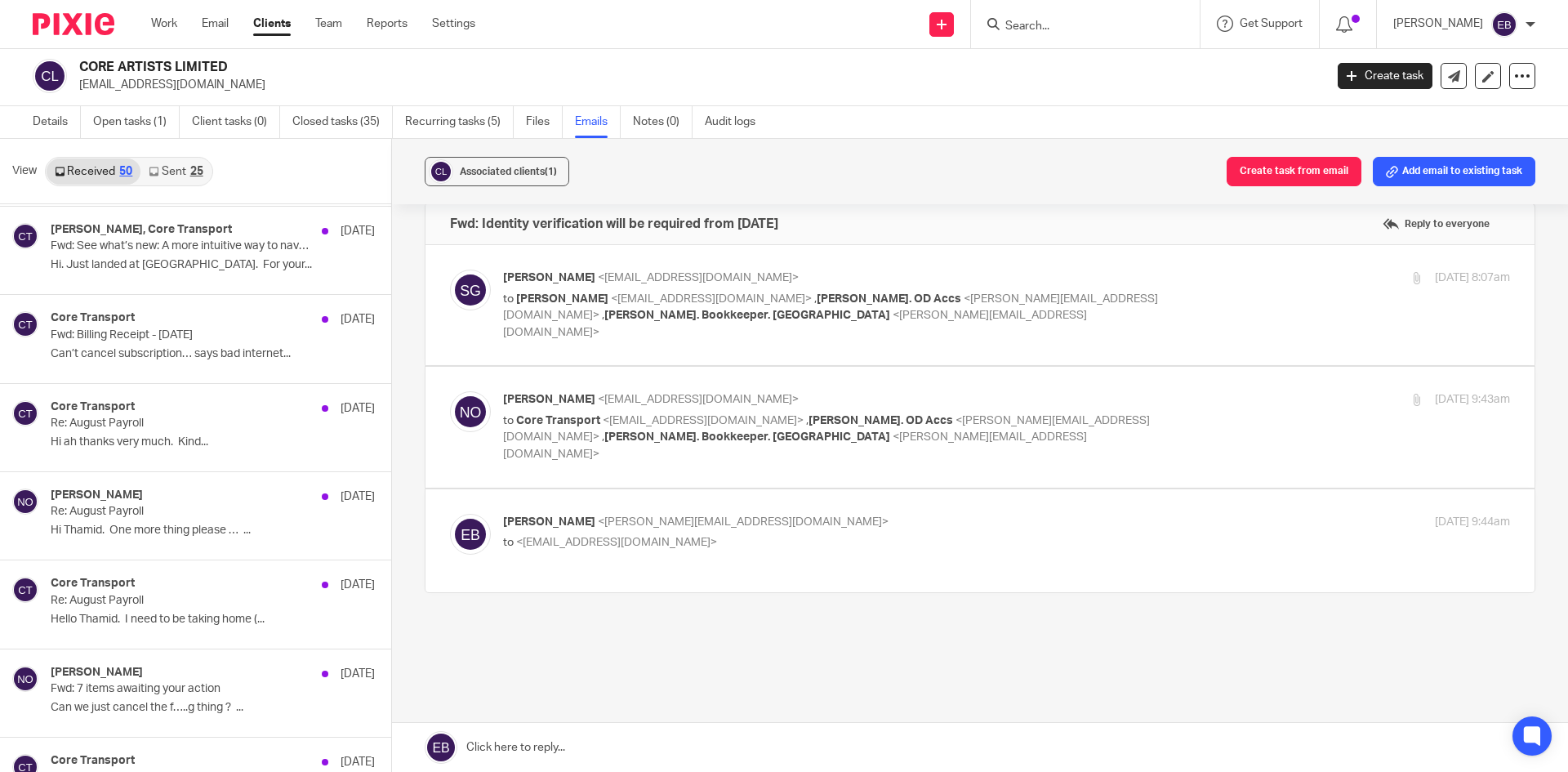
scroll to position [0, 0]
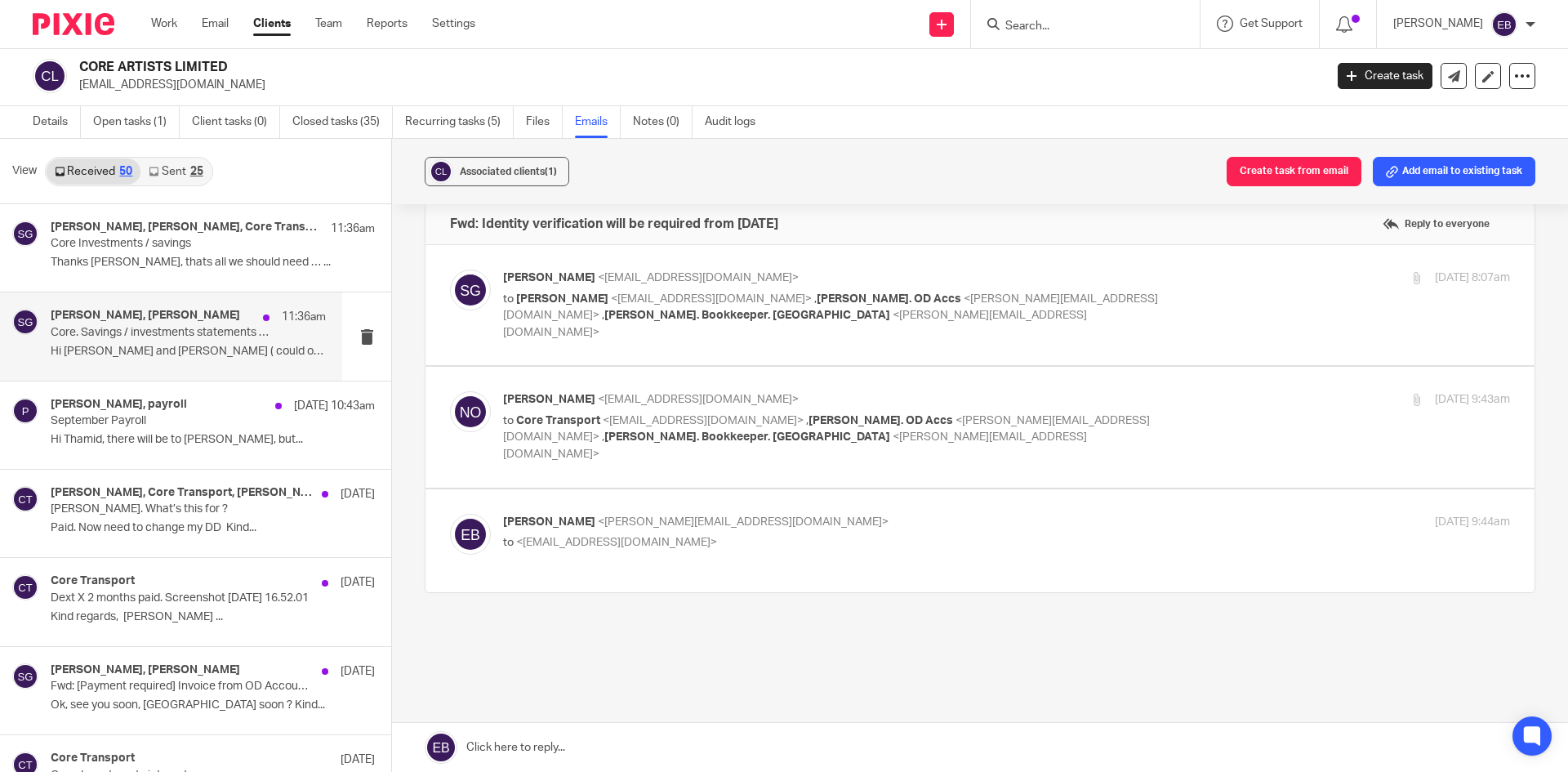
click at [164, 317] on h4 "Niall O'Driscoll, Simon Gee" at bounding box center [145, 315] width 190 height 14
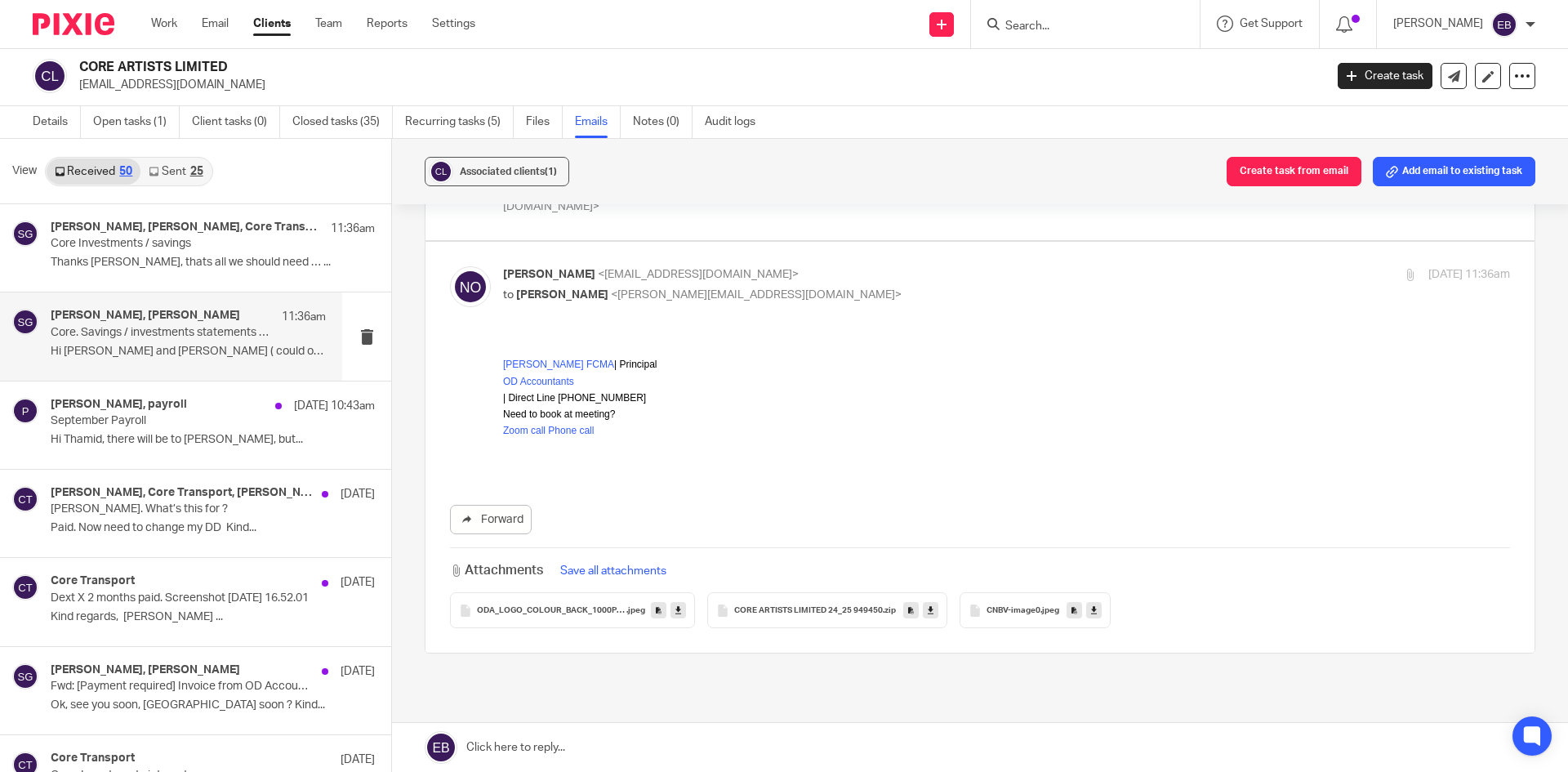
scroll to position [61, 0]
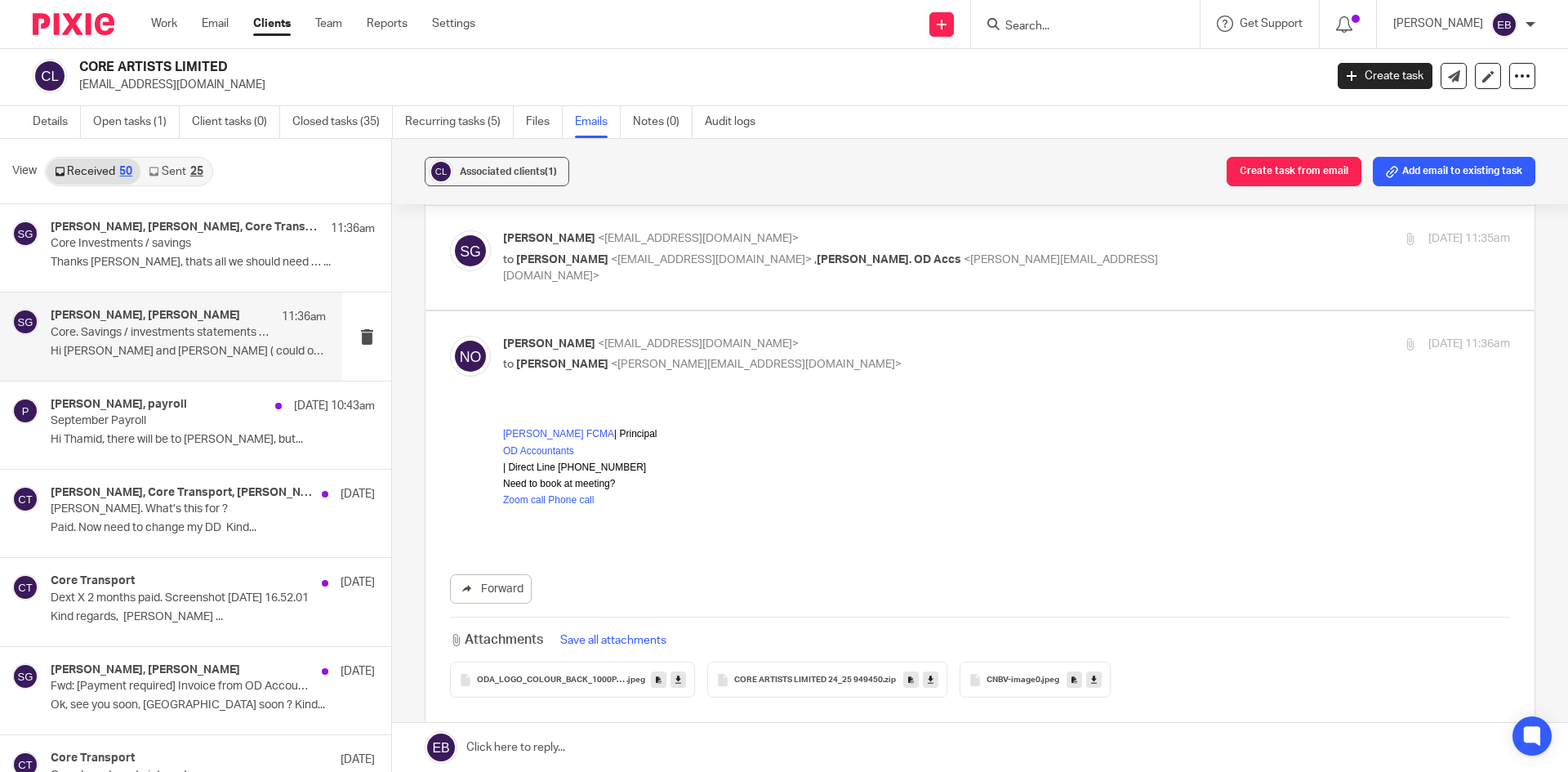
click at [894, 342] on p "Niall O'Driscoll <niall@odaccountants.co.uk>" at bounding box center [838, 344] width 672 height 17
checkbox input "false"
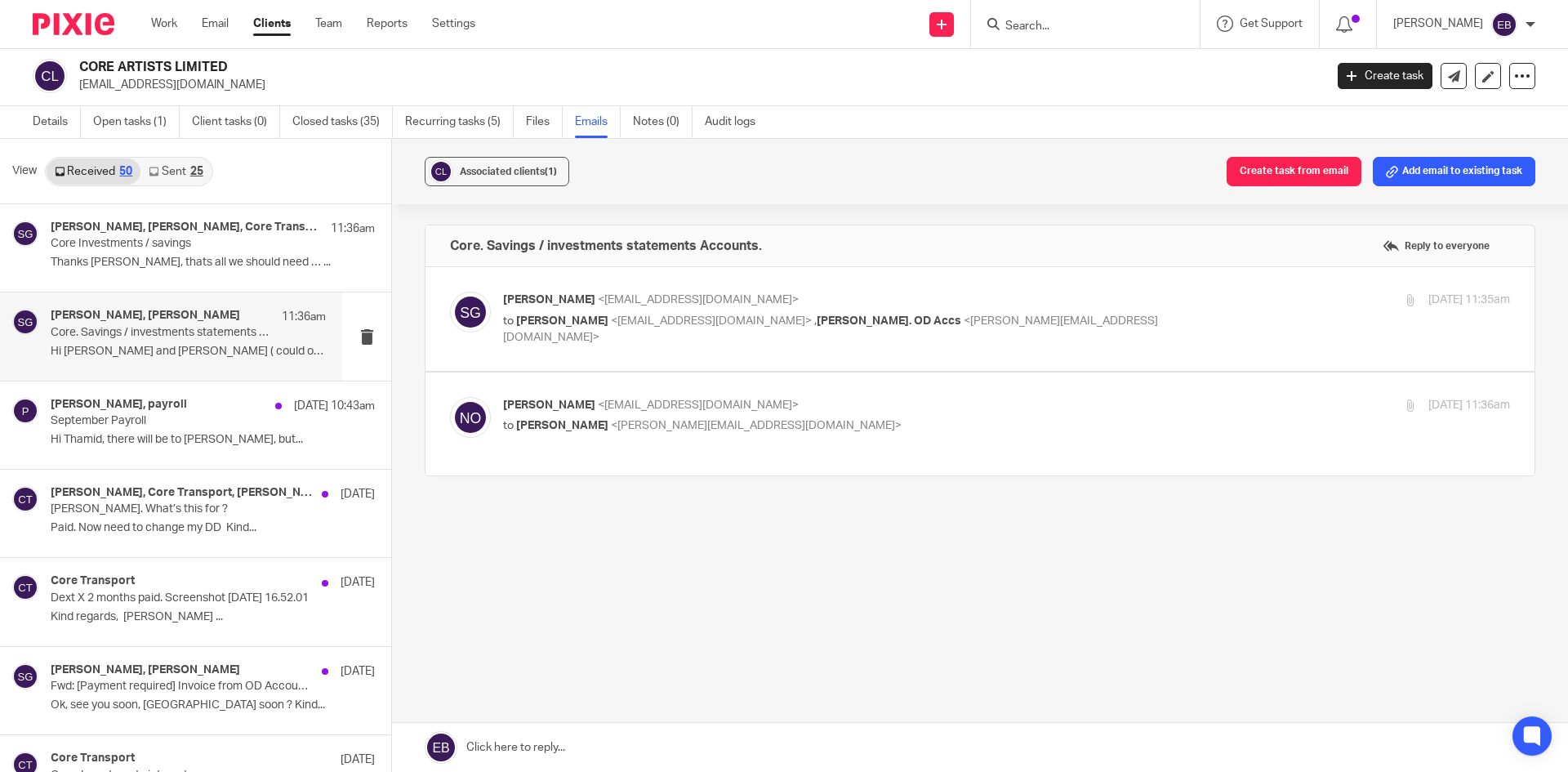
scroll to position [0, 0]
click at [171, 16] on link "Work" at bounding box center [164, 23] width 26 height 16
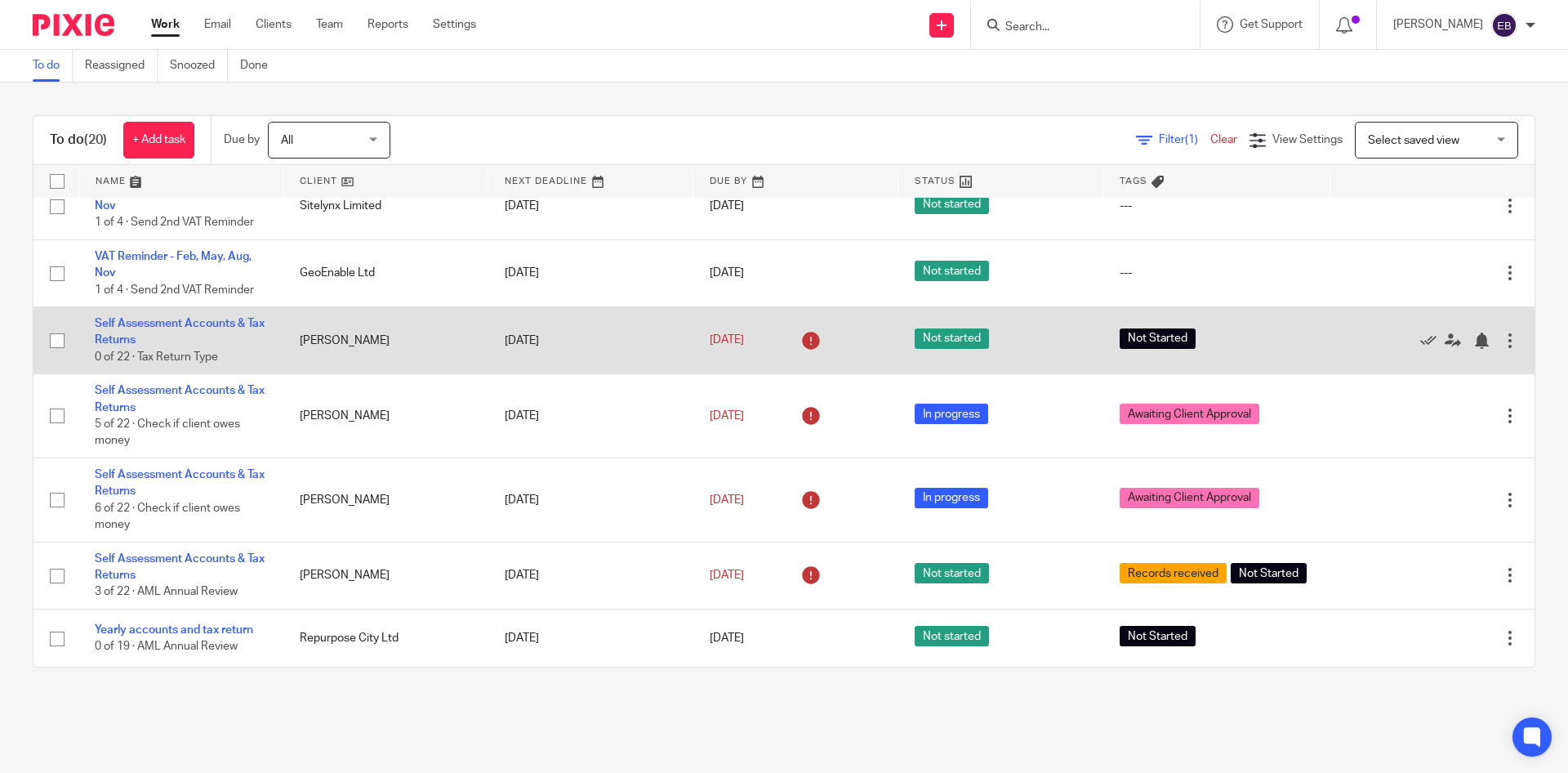
scroll to position [916, 0]
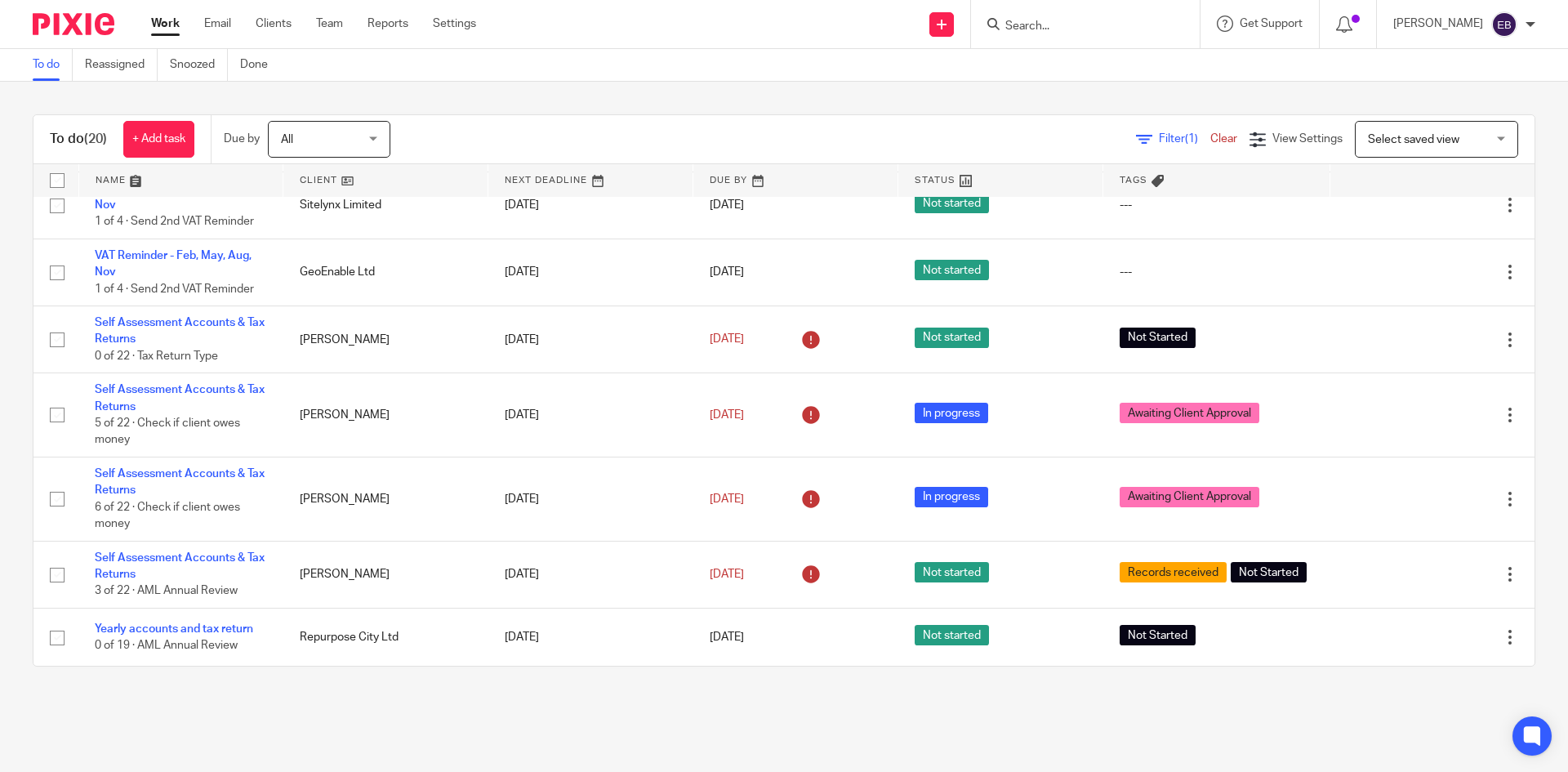
drag, startPoint x: 1047, startPoint y: 37, endPoint x: 1053, endPoint y: 29, distance: 10.0
click at [1049, 33] on div at bounding box center [1085, 24] width 229 height 49
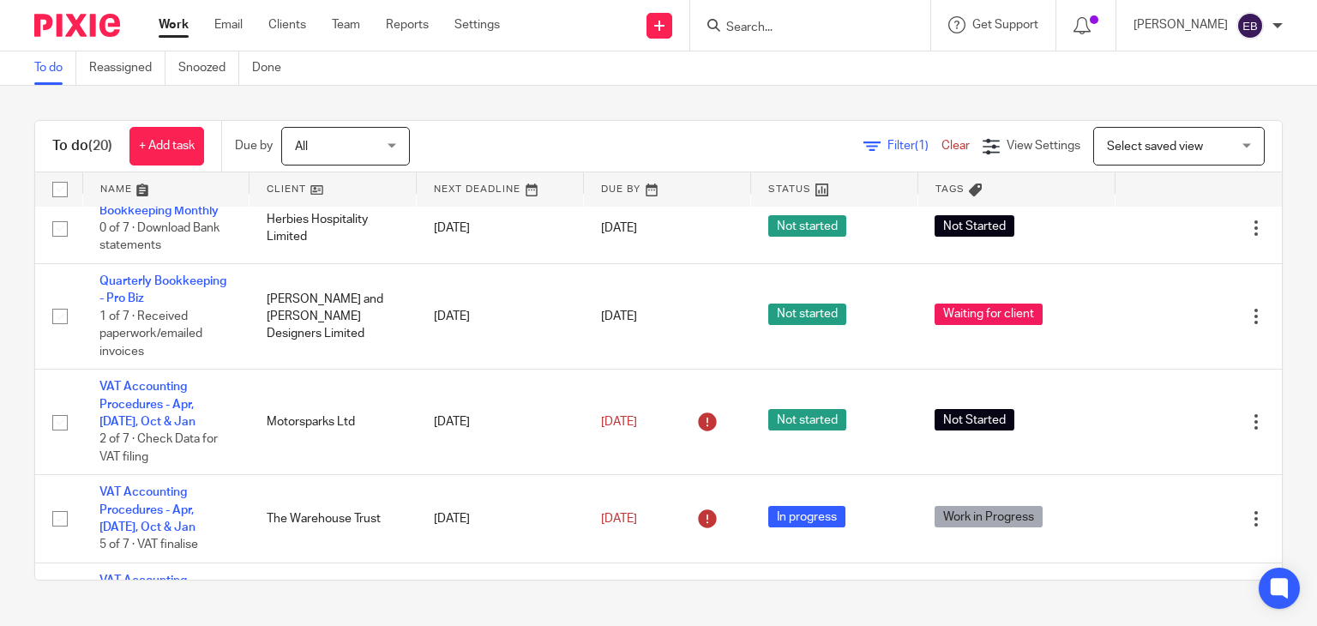
scroll to position [0, 0]
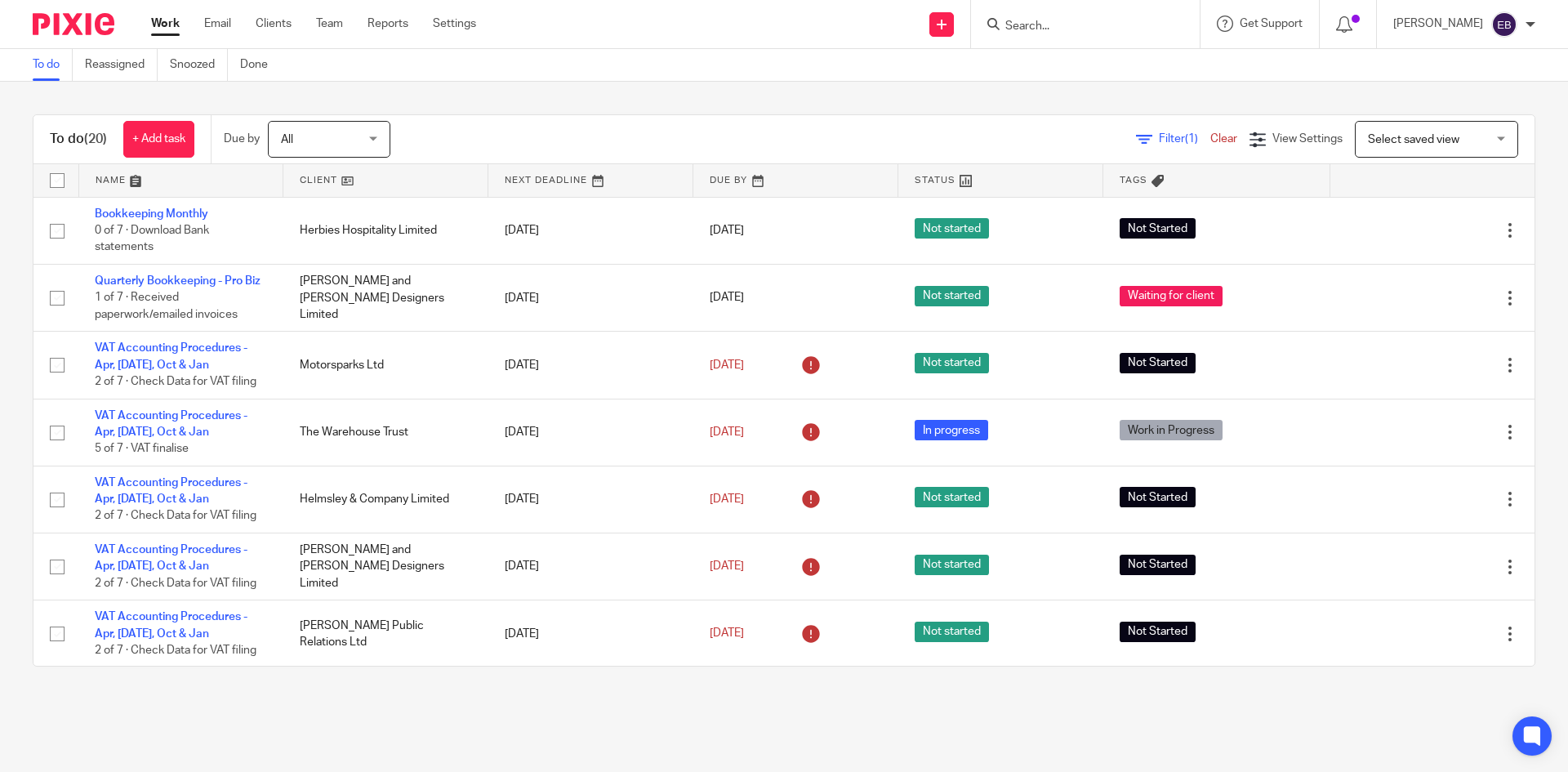
click at [1053, 21] on input "Search" at bounding box center [1076, 27] width 147 height 14
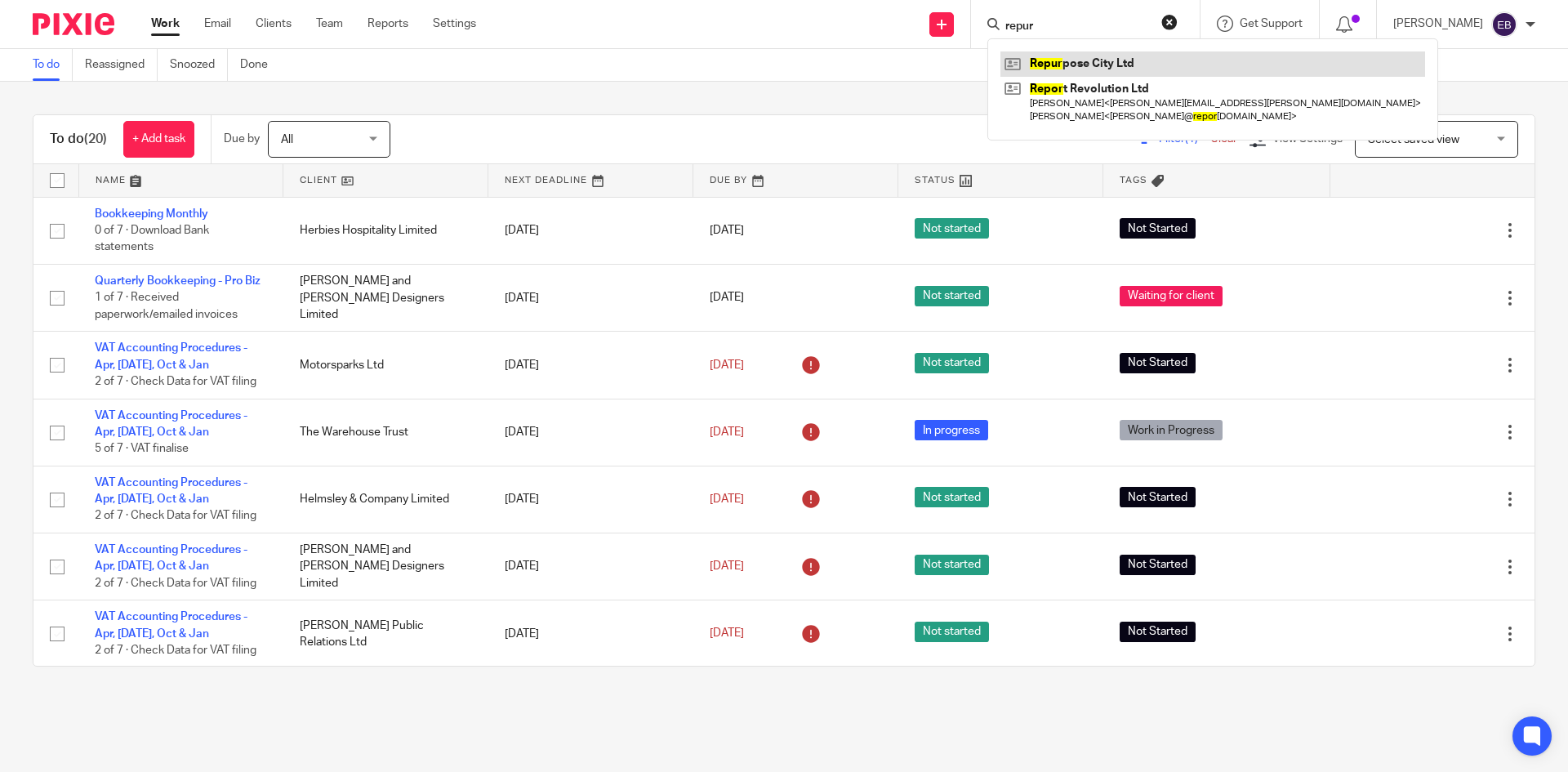
type input "repur"
click at [1103, 63] on link at bounding box center [1213, 64] width 425 height 25
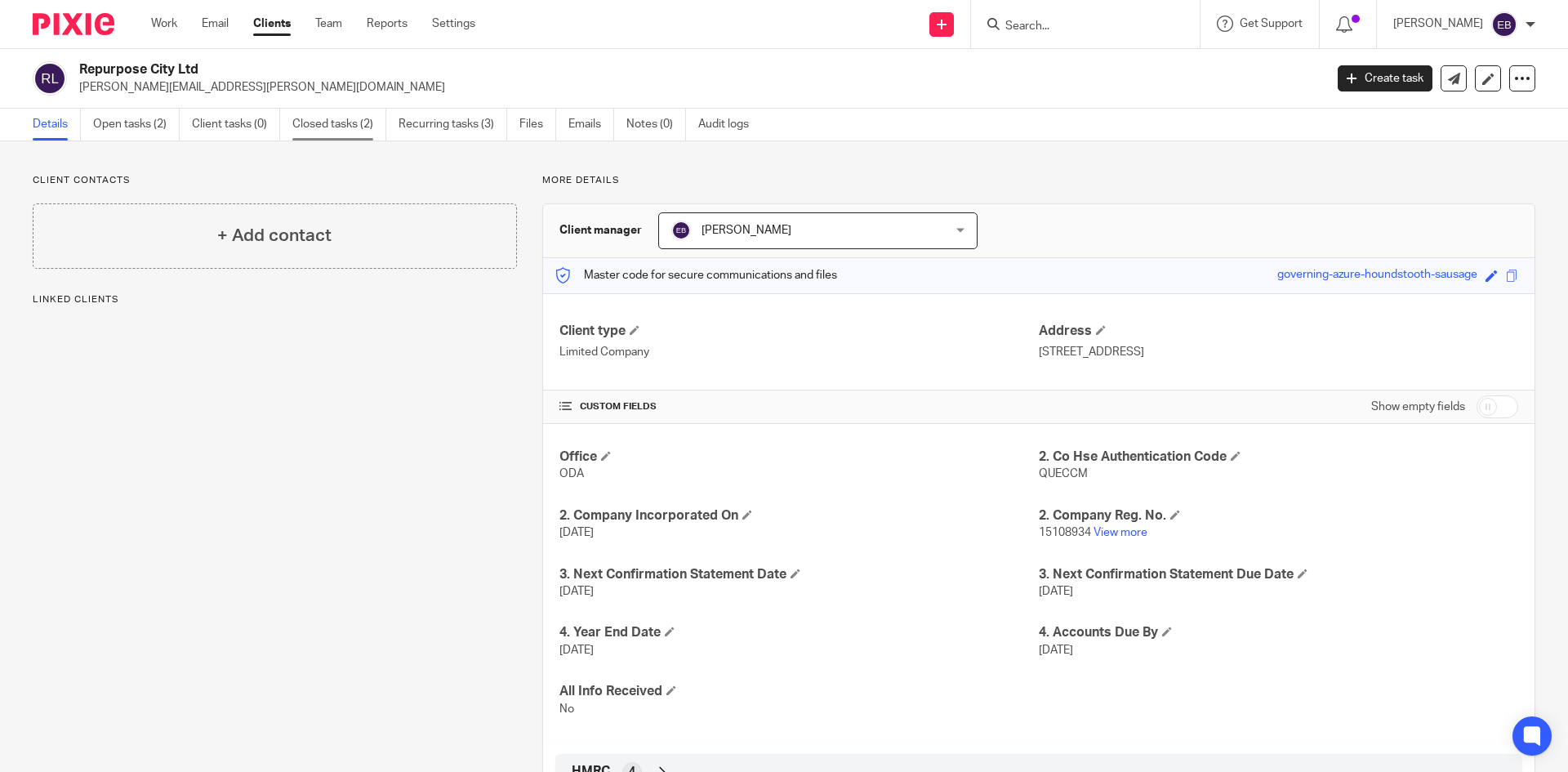
click at [331, 121] on link "Closed tasks (2)" at bounding box center [339, 124] width 94 height 31
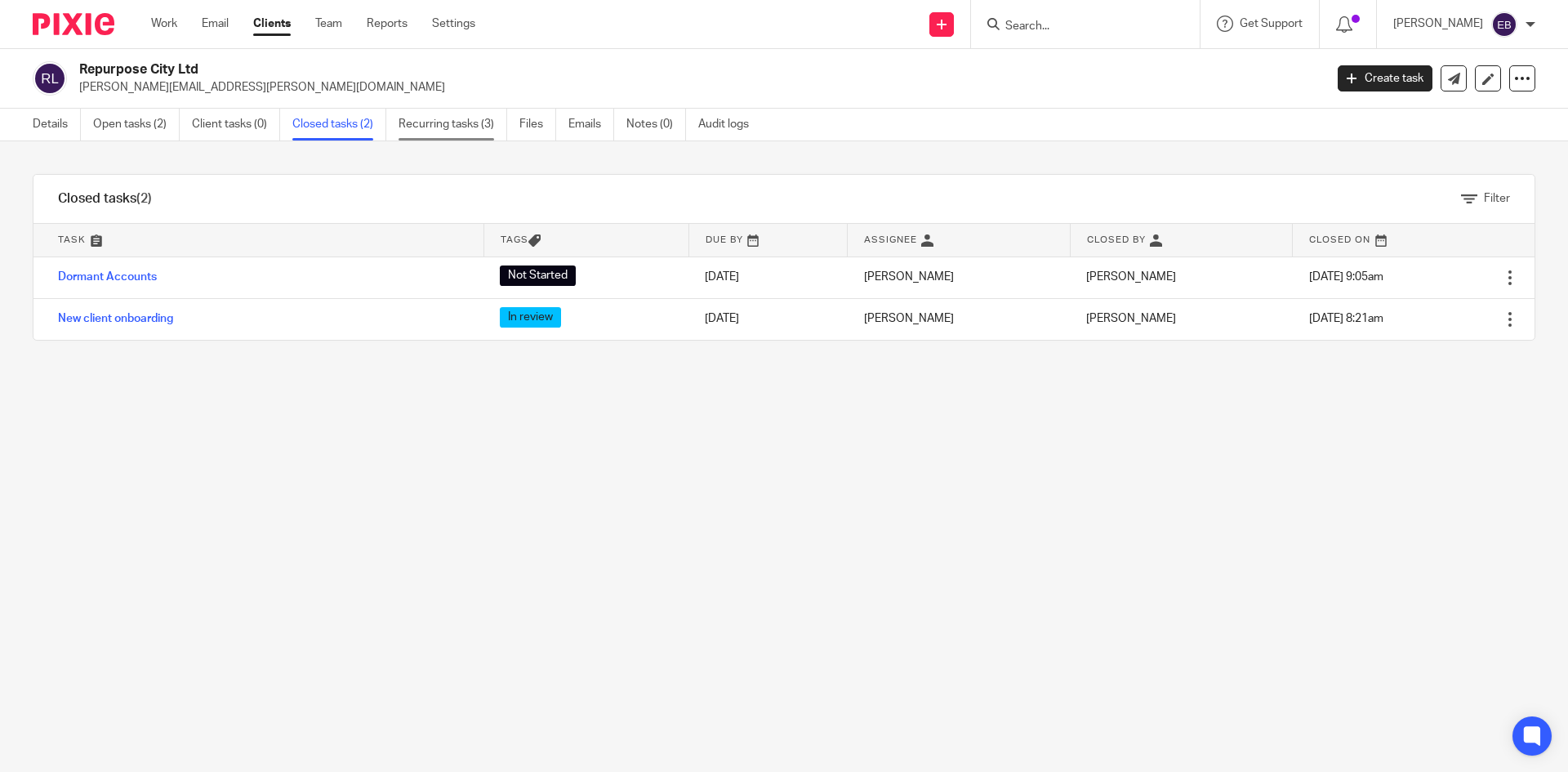
click at [473, 126] on link "Recurring tasks (3)" at bounding box center [452, 124] width 109 height 31
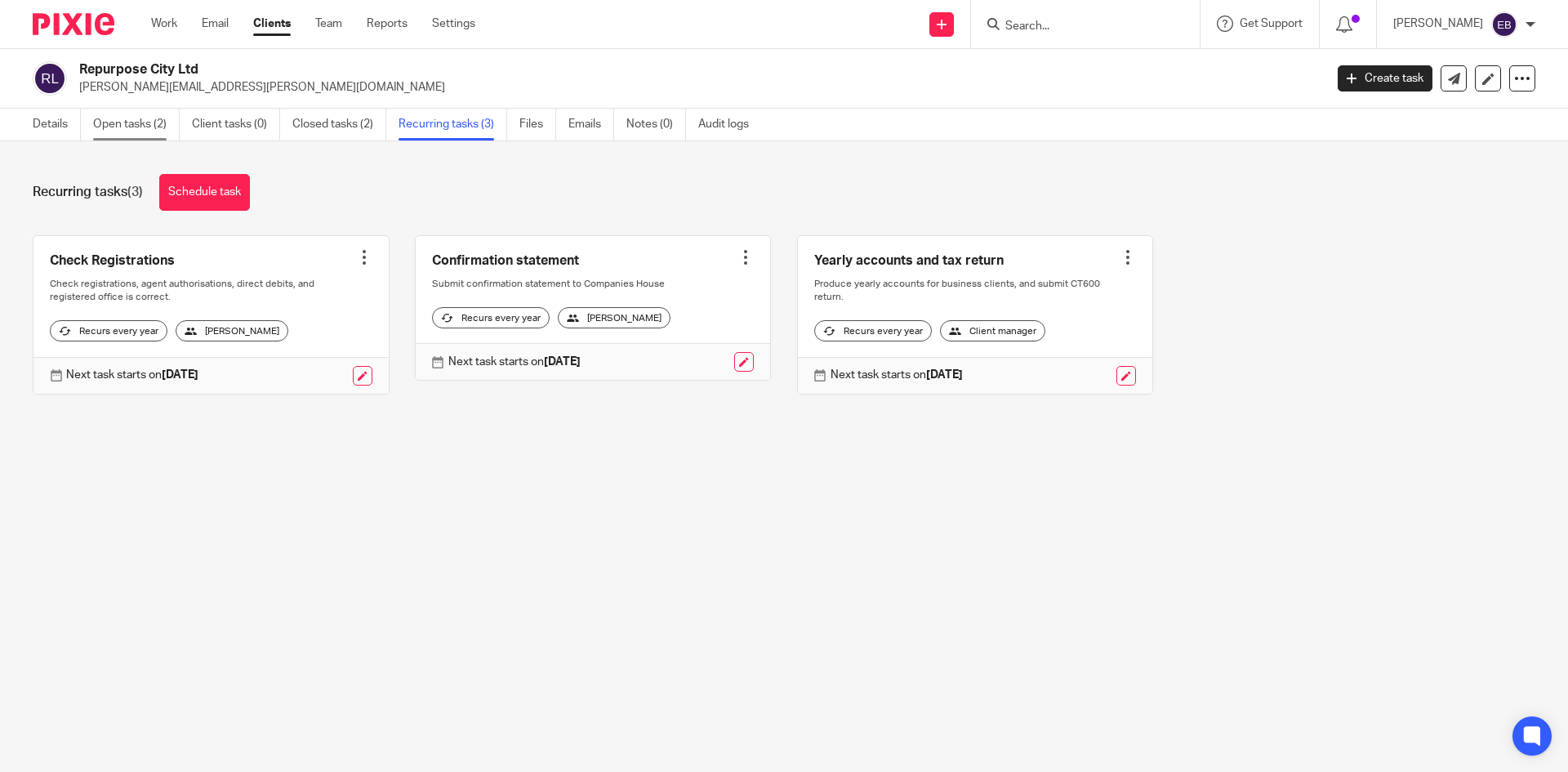
click at [137, 124] on link "Open tasks (2)" at bounding box center [136, 124] width 87 height 31
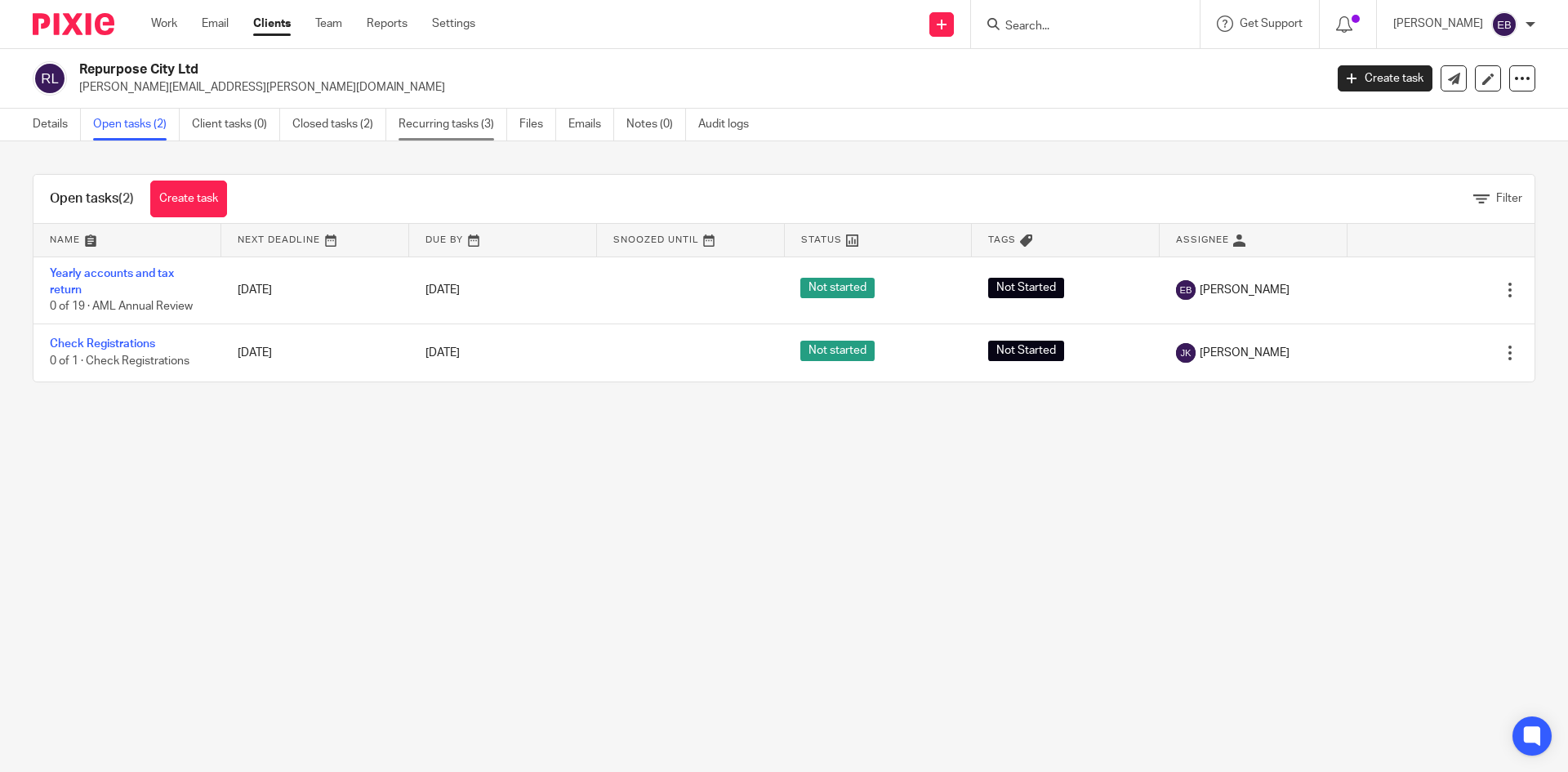
click at [467, 132] on link "Recurring tasks (3)" at bounding box center [452, 124] width 109 height 31
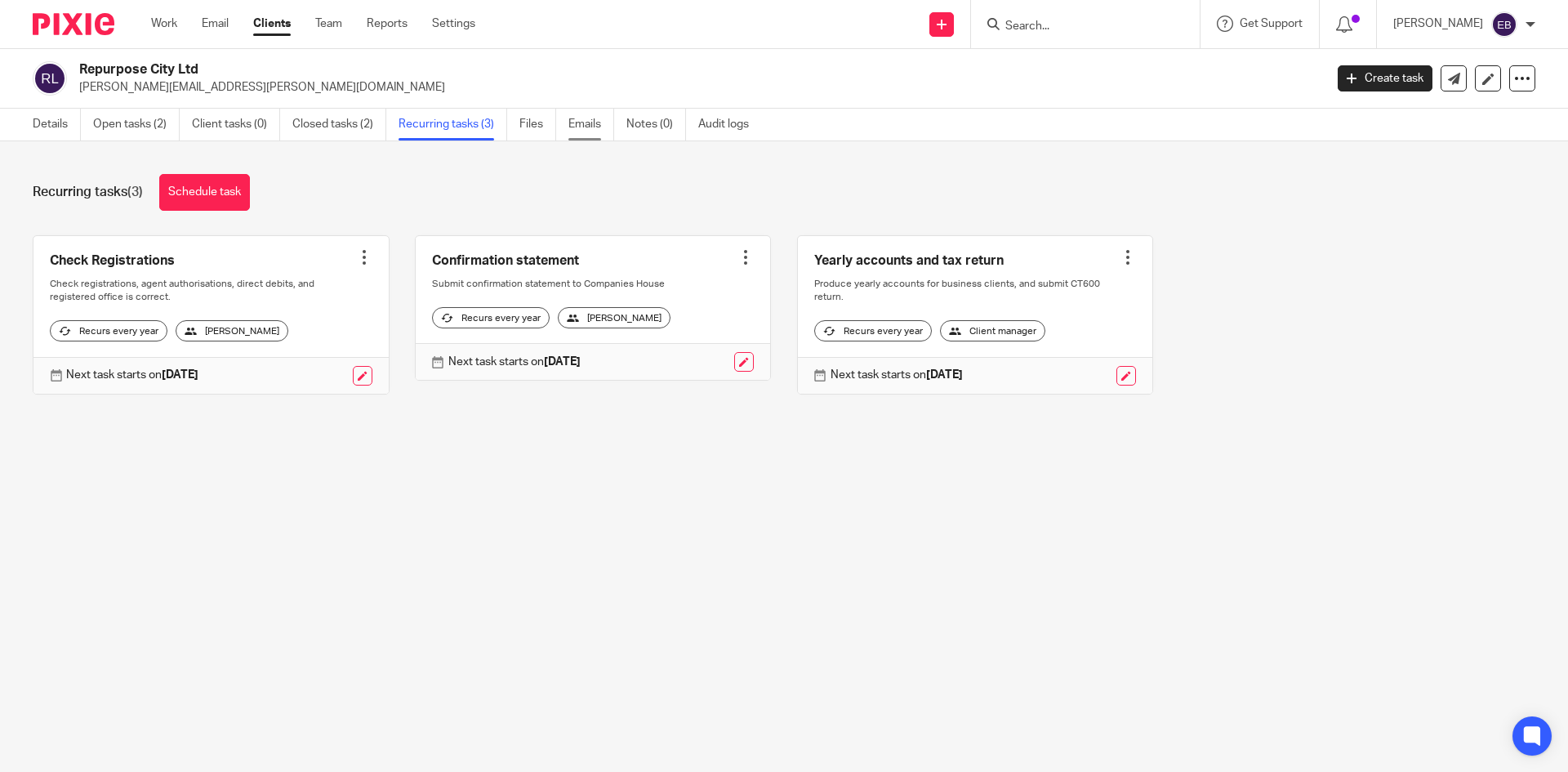
click at [570, 119] on link "Emails" at bounding box center [592, 124] width 46 height 31
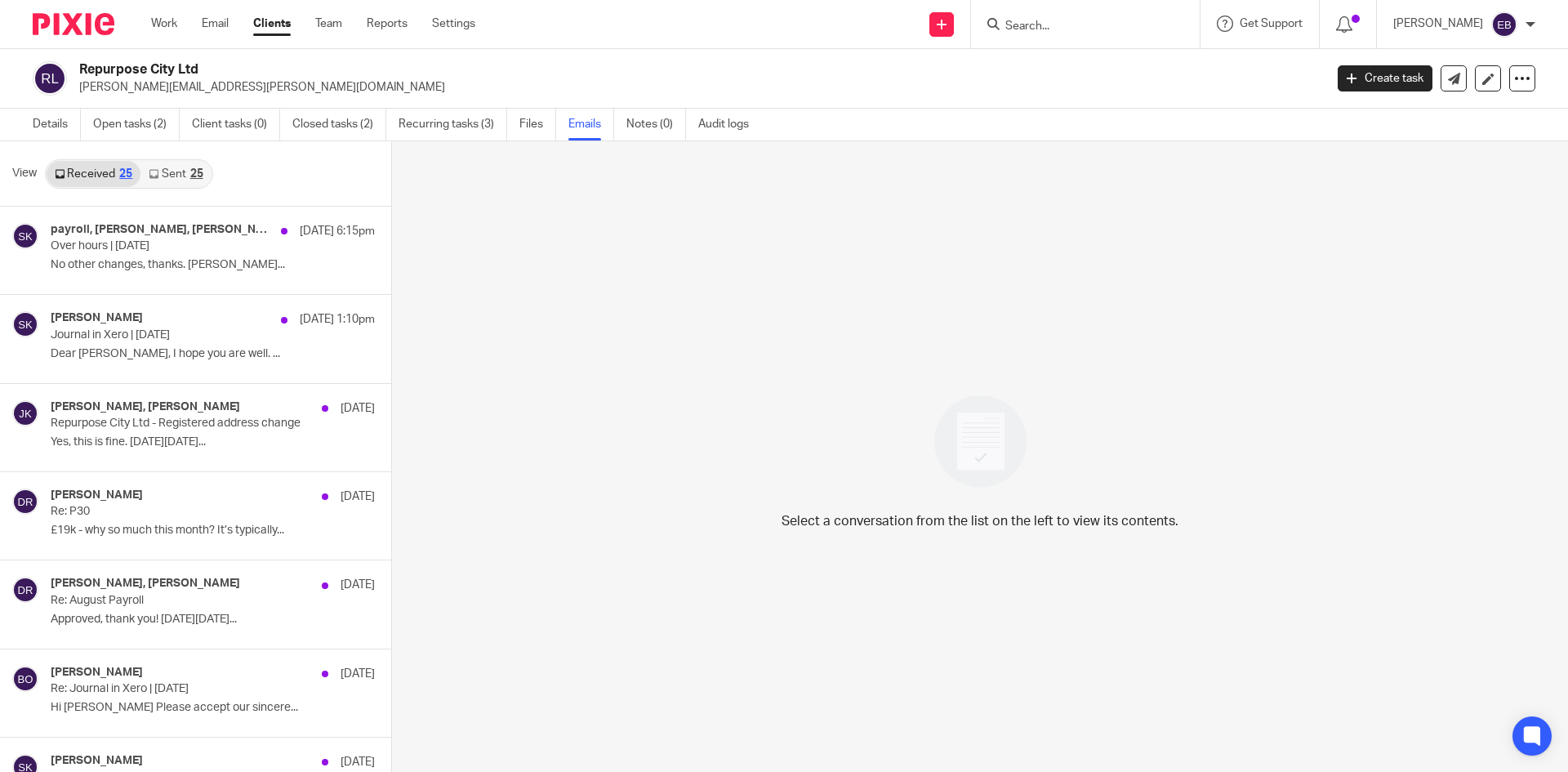
click at [174, 173] on link "Sent 25" at bounding box center [175, 173] width 70 height 26
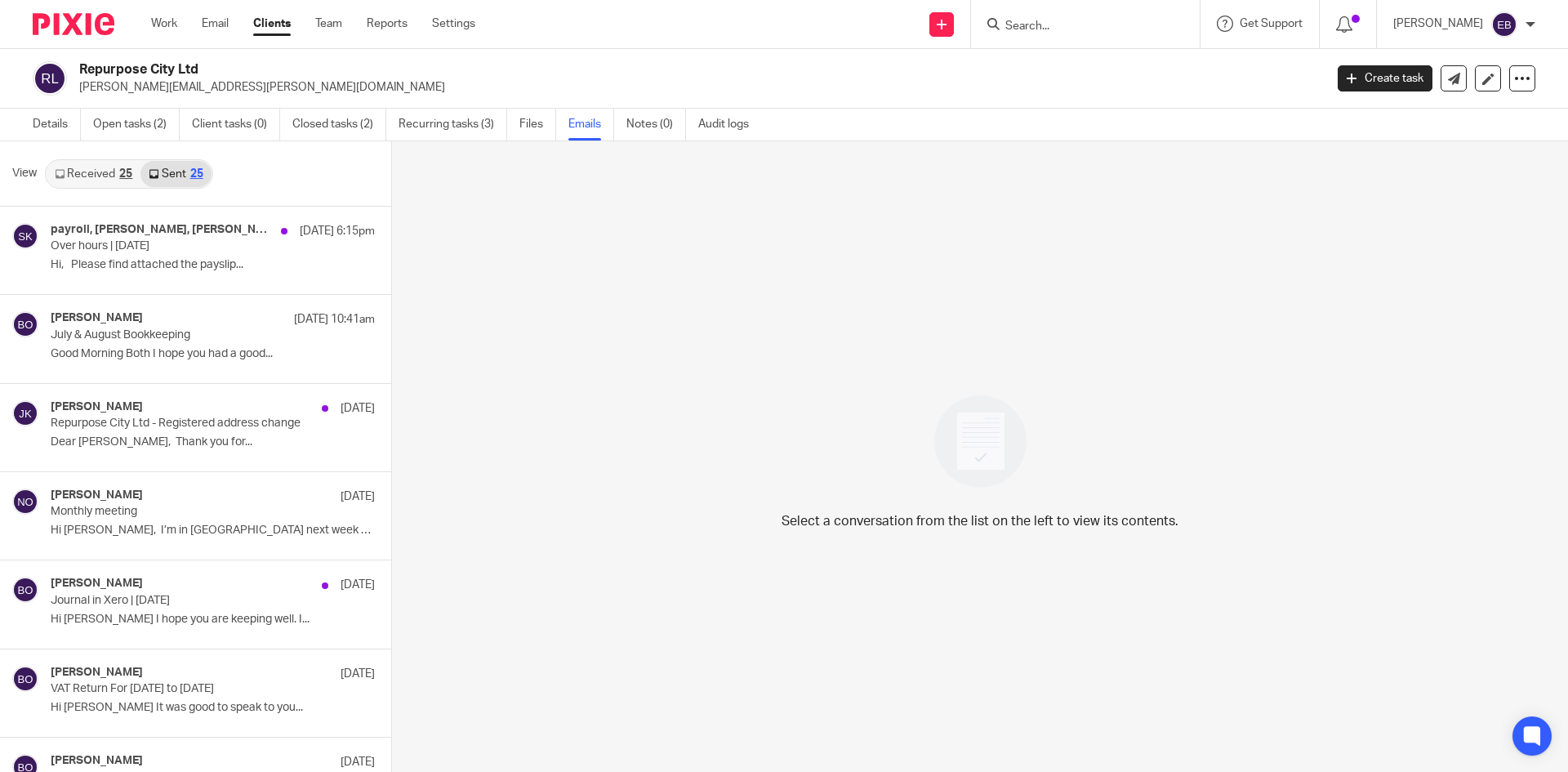
scroll to position [3, 0]
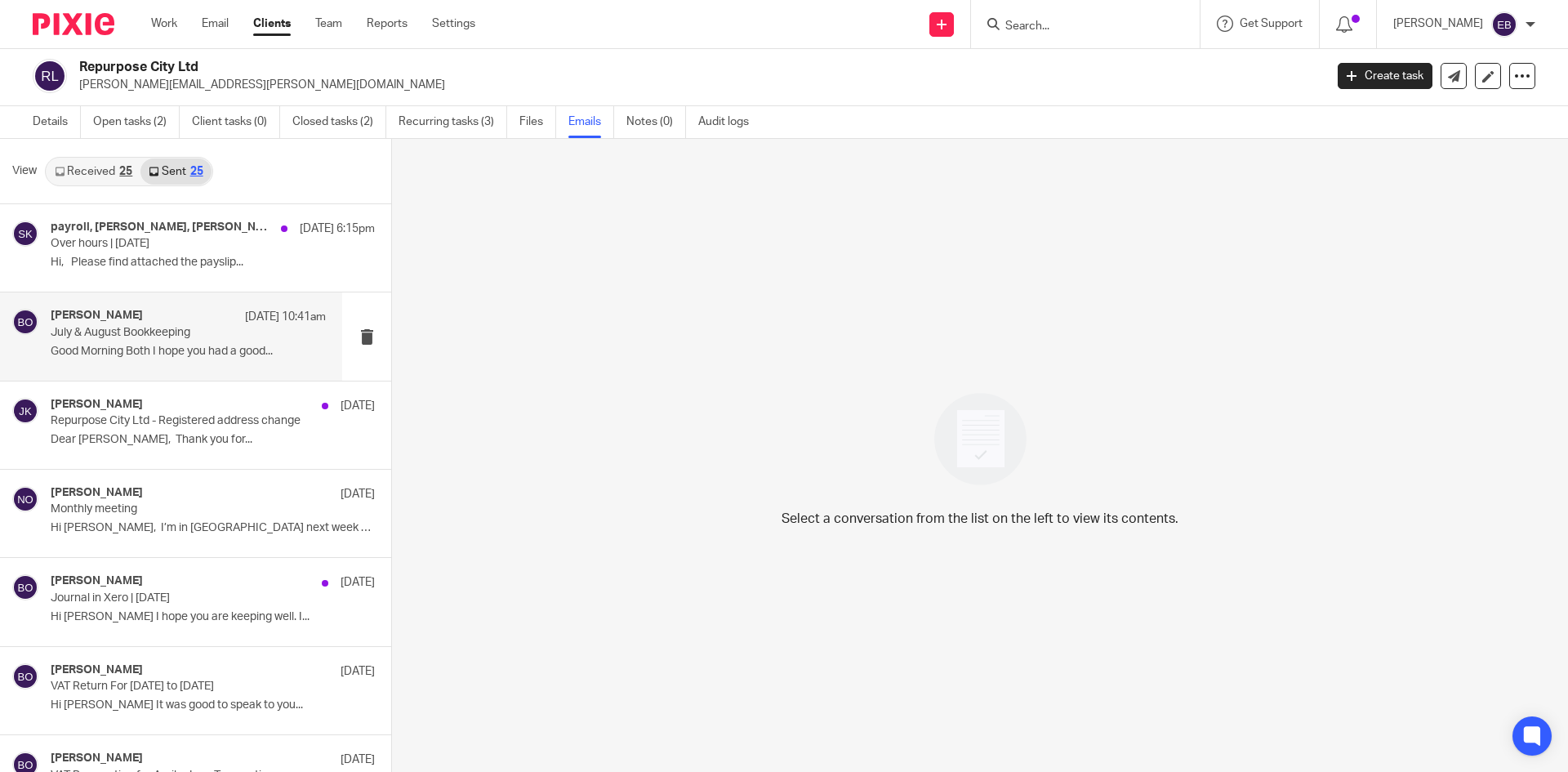
click at [127, 336] on p "July & August Bookkeeping" at bounding box center [160, 333] width 220 height 14
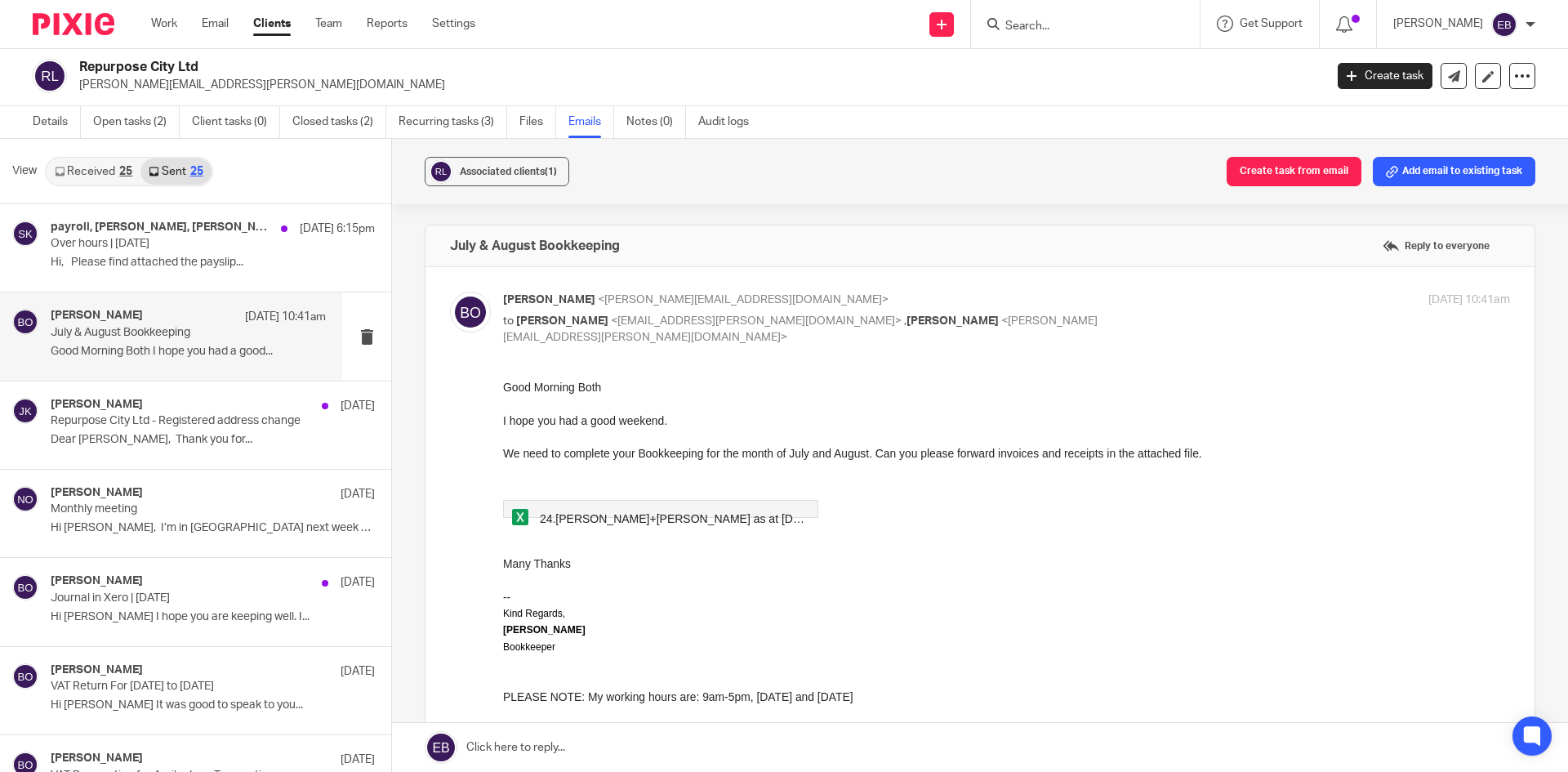
scroll to position [0, 0]
click at [106, 439] on p "Dear Dan, Thank you for..." at bounding box center [188, 439] width 275 height 14
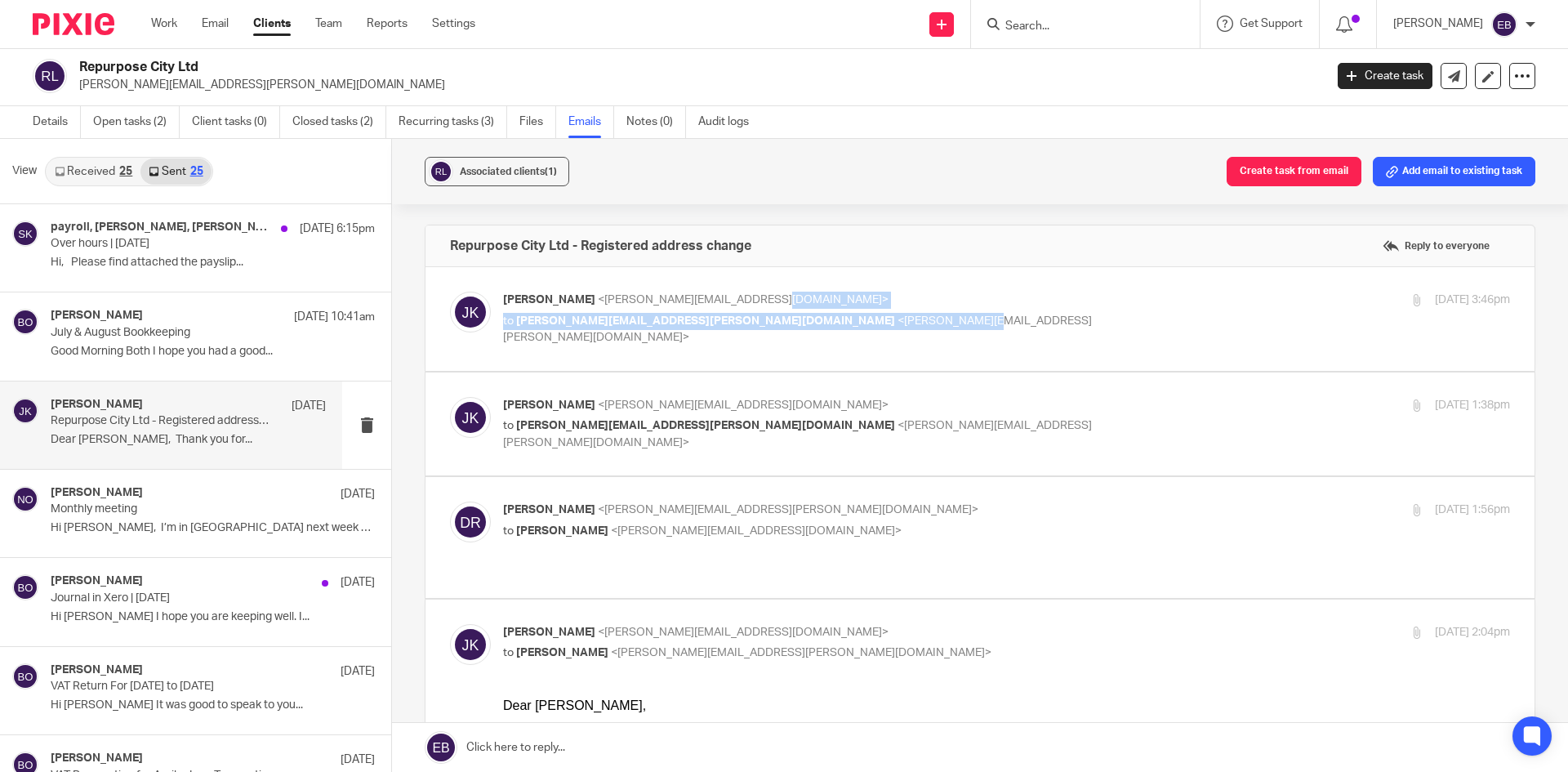
click at [822, 308] on div "Johanne Kassardjian <johanne@odaccountants.co.uk> to dan@rees.archi <dan@rees.a…" at bounding box center [838, 318] width 672 height 54
click at [836, 294] on p "Johanne Kassardjian <johanne@odaccountants.co.uk>" at bounding box center [838, 300] width 672 height 17
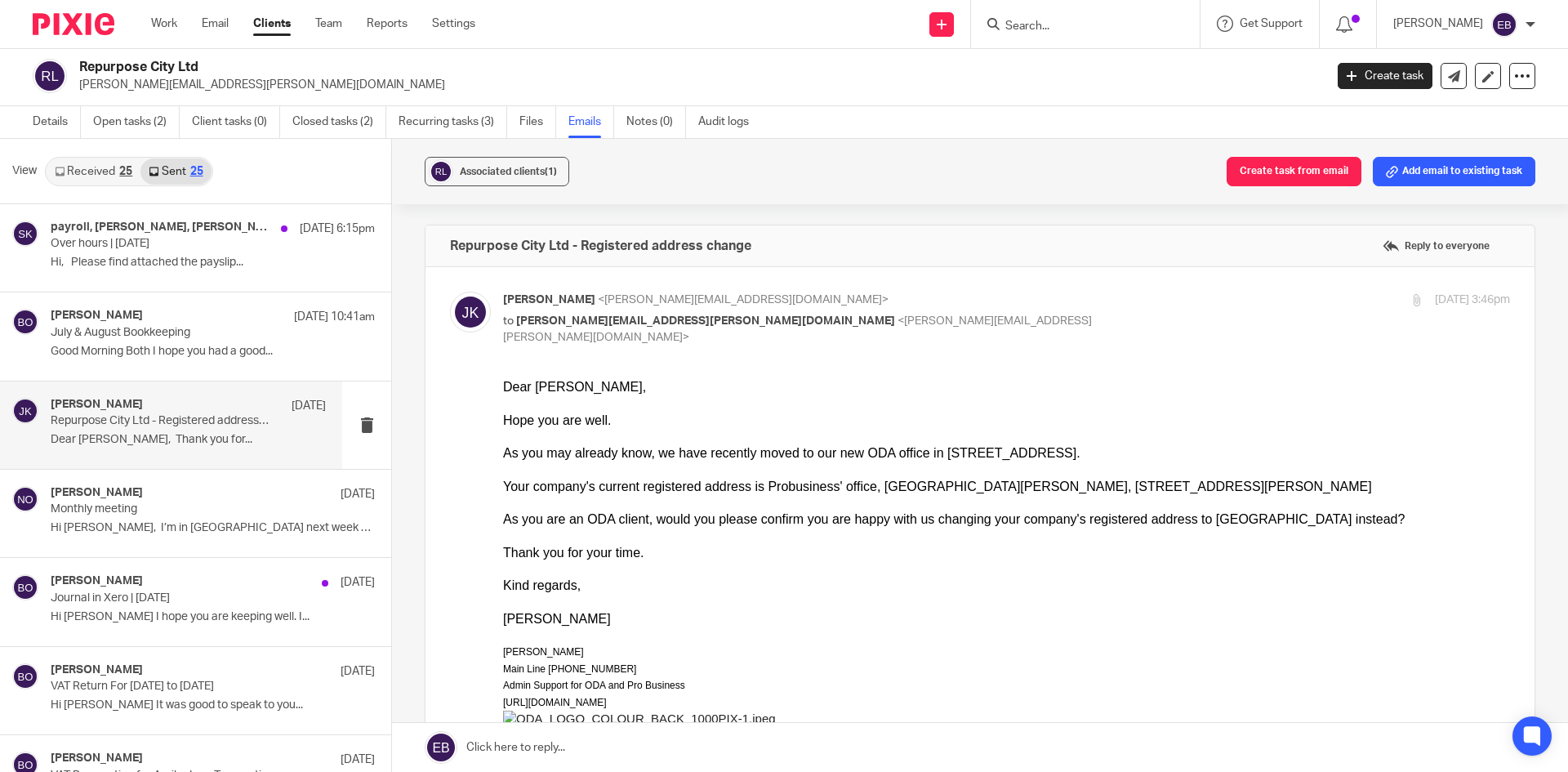
click at [859, 299] on p "Johanne Kassardjian <johanne@odaccountants.co.uk>" at bounding box center [838, 300] width 672 height 17
checkbox input "false"
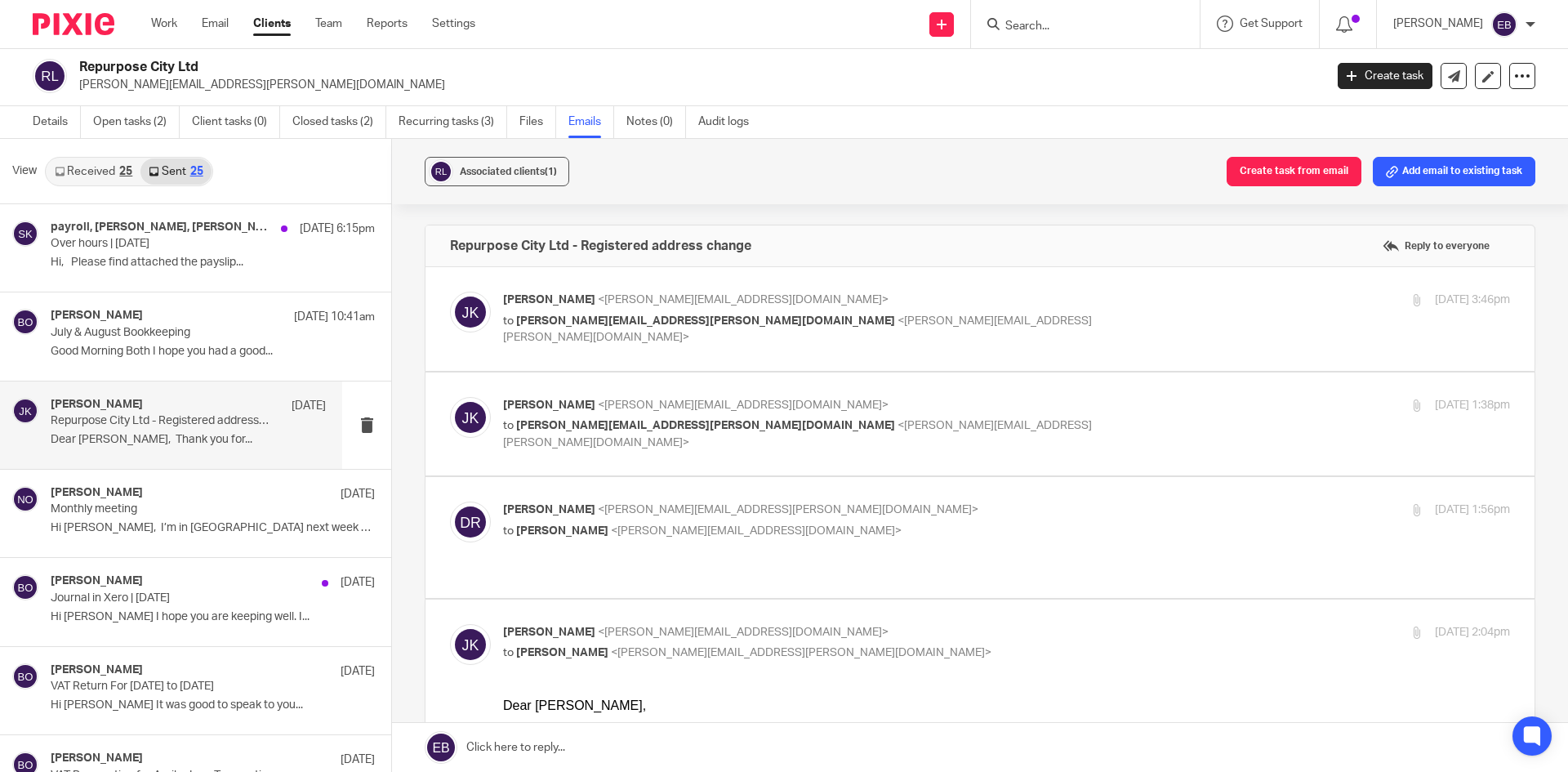
click at [875, 409] on p "Johanne Kassardjian <johanne@odaccountants.co.uk>" at bounding box center [838, 406] width 672 height 17
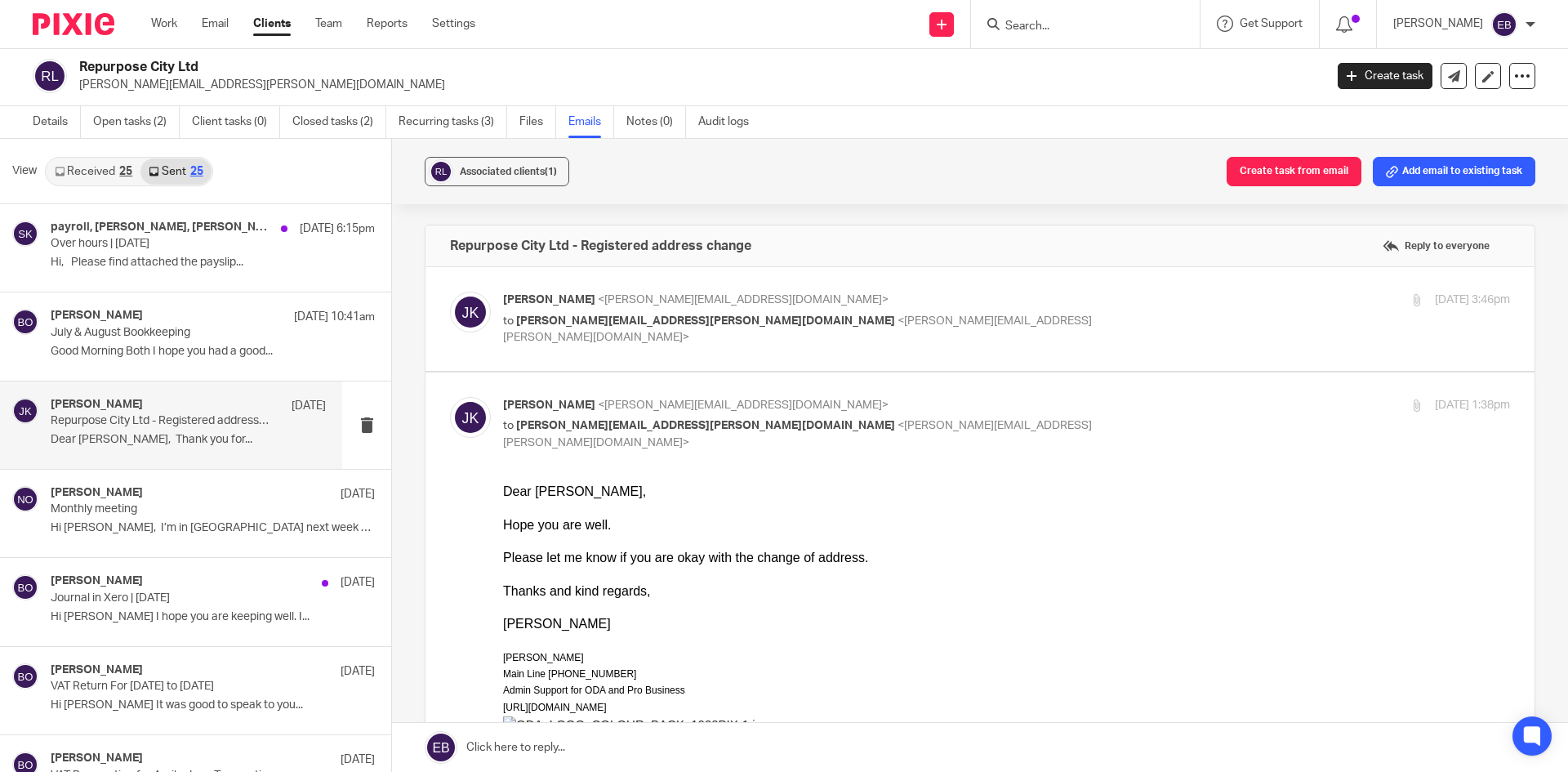
click at [875, 409] on p "Johanne Kassardjian <johanne@odaccountants.co.uk>" at bounding box center [838, 406] width 672 height 17
checkbox input "false"
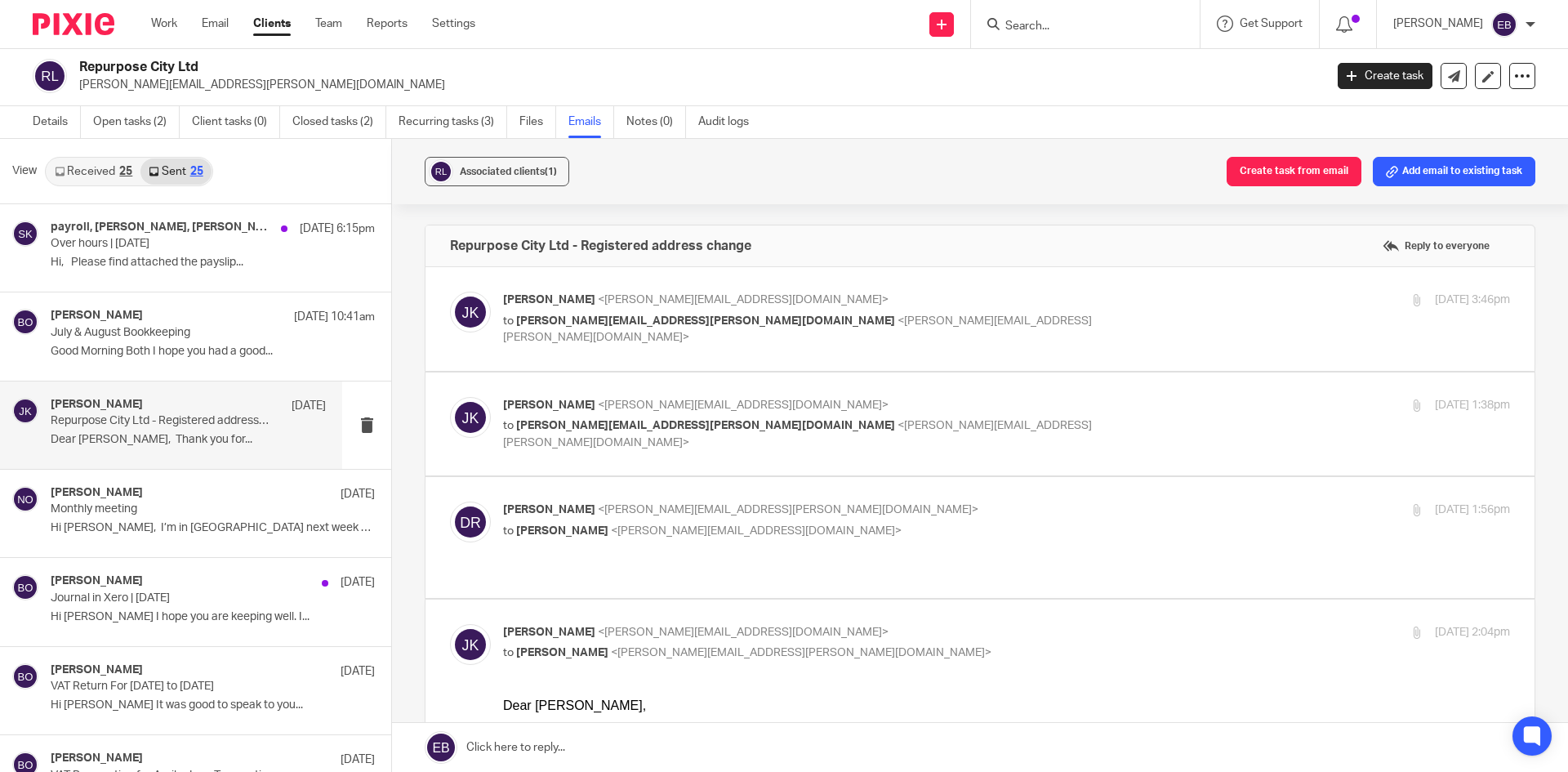
scroll to position [82, 0]
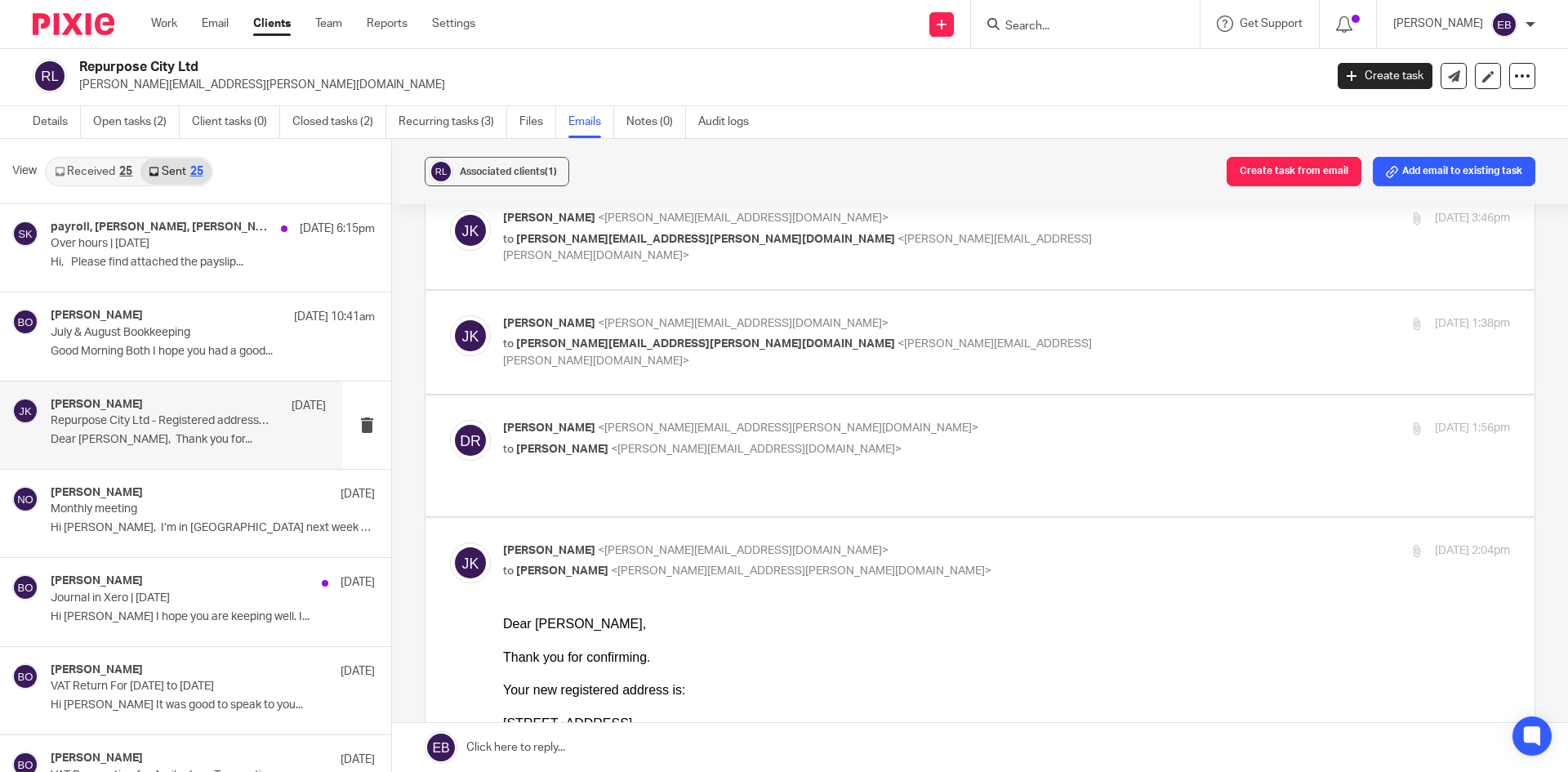
click at [875, 409] on label at bounding box center [980, 456] width 1109 height 120
click at [450, 419] on input "checkbox" at bounding box center [449, 419] width 1 height 1
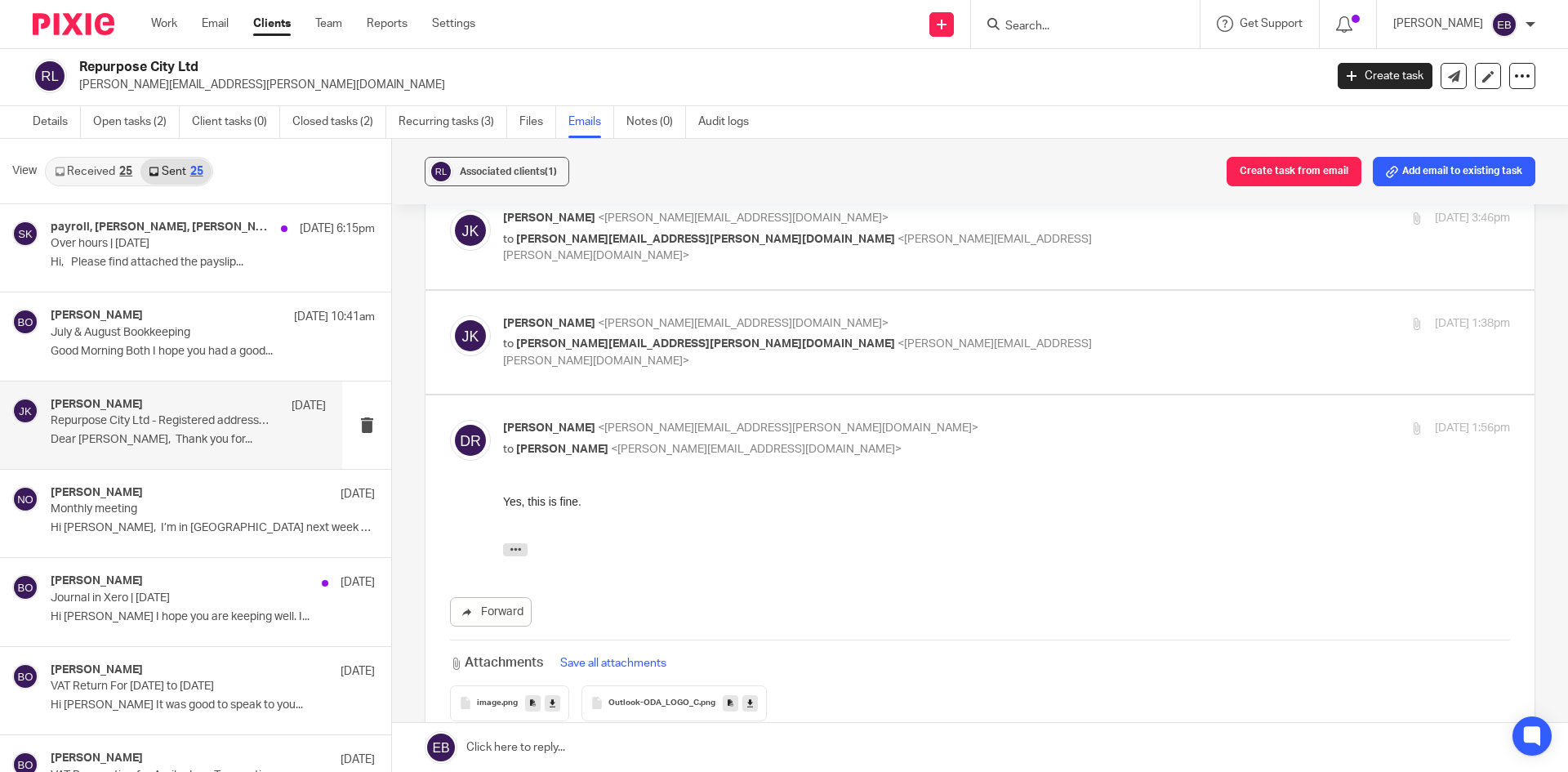
scroll to position [0, 0]
click at [875, 409] on label at bounding box center [980, 585] width 1109 height 380
click at [450, 419] on input "checkbox" at bounding box center [449, 419] width 1 height 1
checkbox input "false"
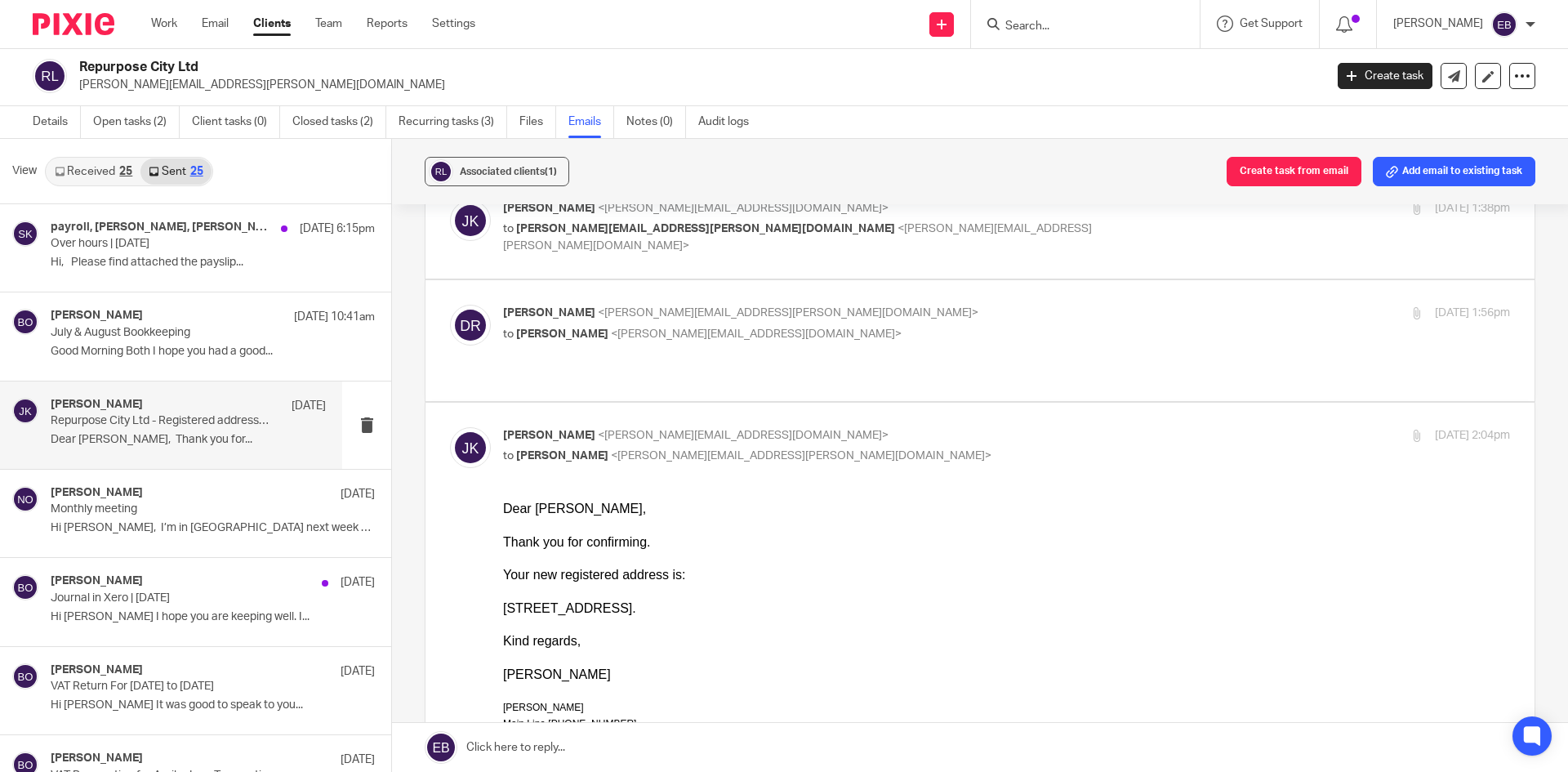
scroll to position [245, 0]
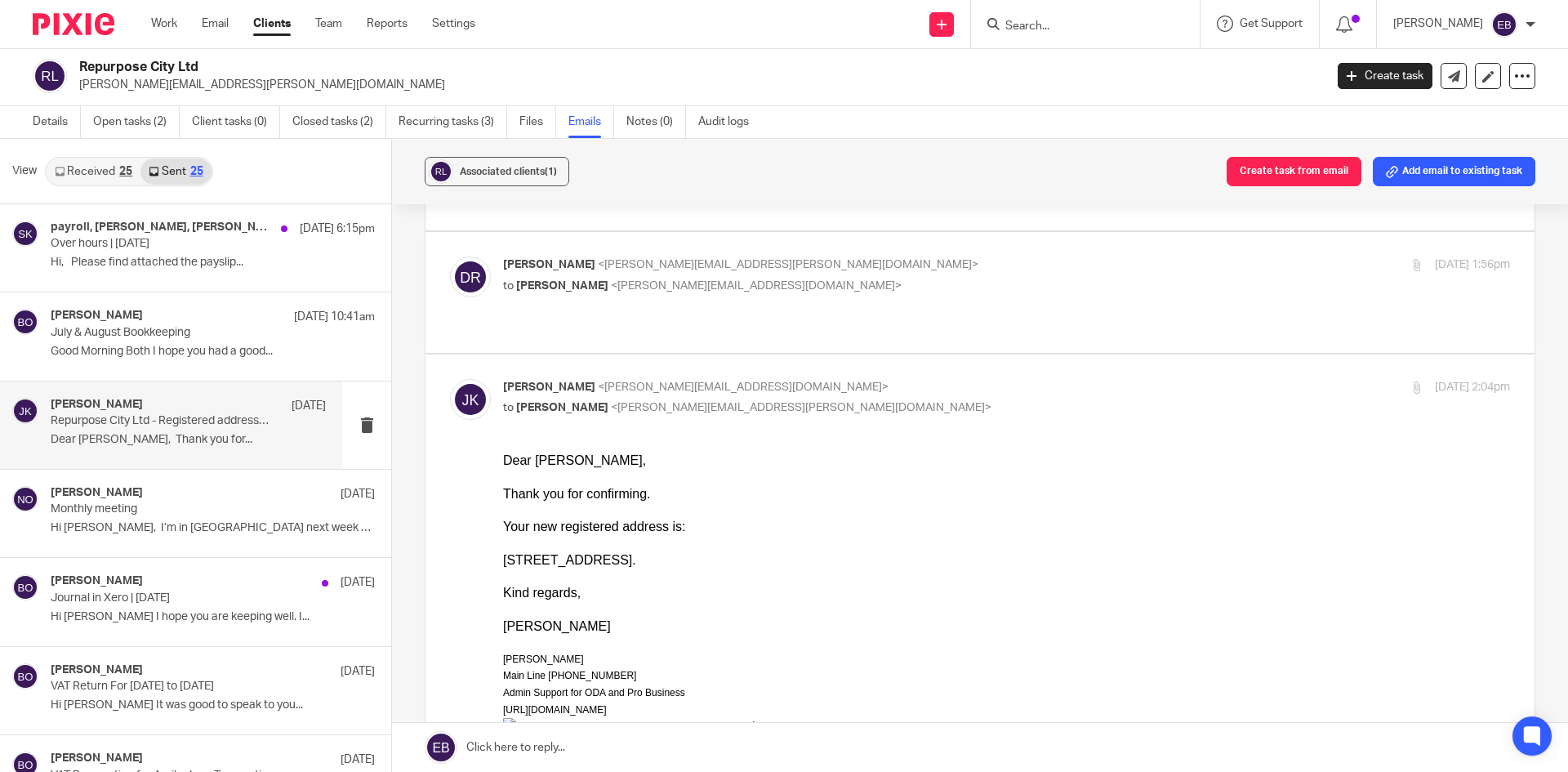
click at [883, 379] on p "Johanne Kassardjian <johanne@odaccountants.co.uk>" at bounding box center [838, 388] width 672 height 17
checkbox input "false"
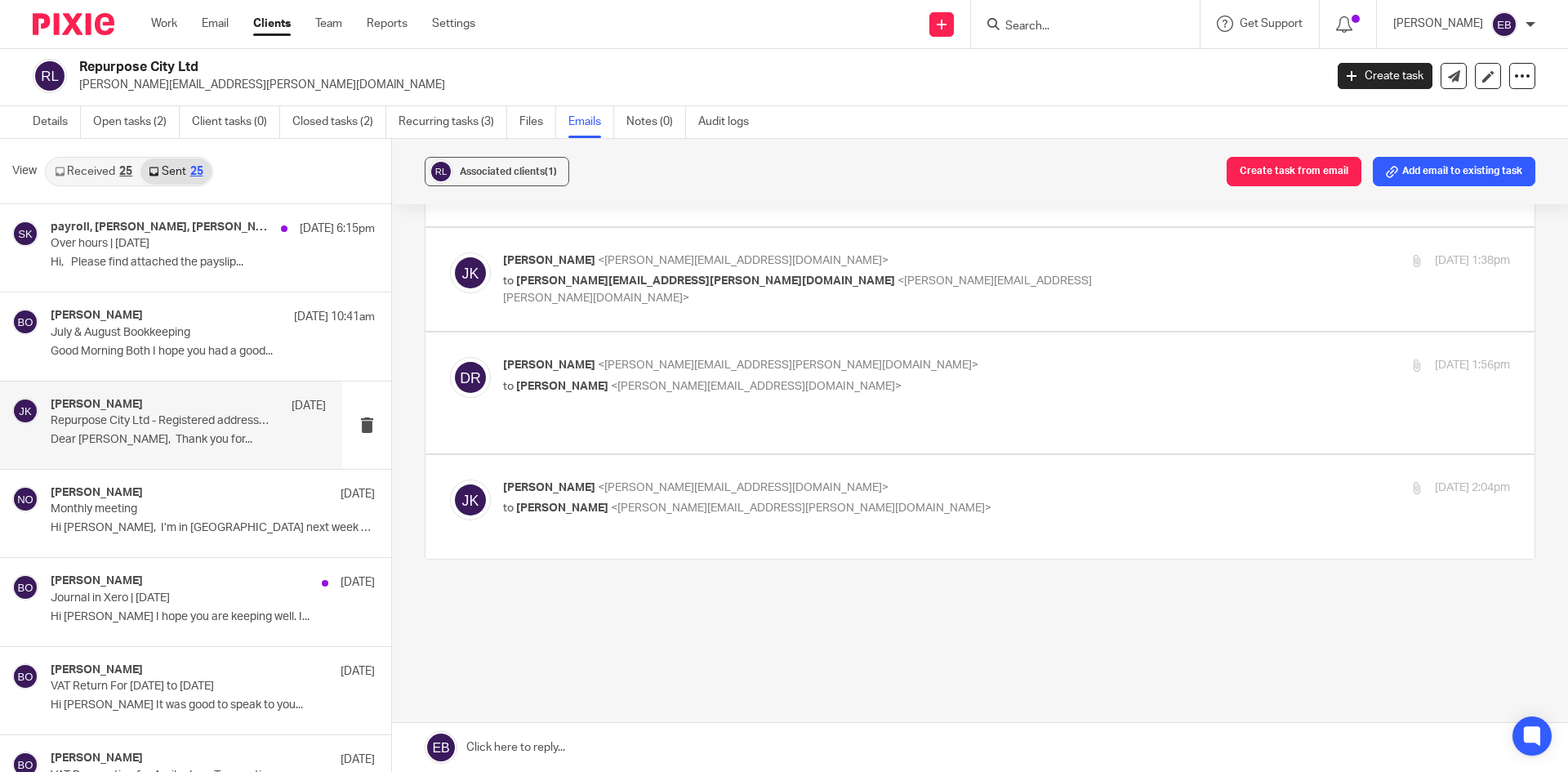
scroll to position [128, 0]
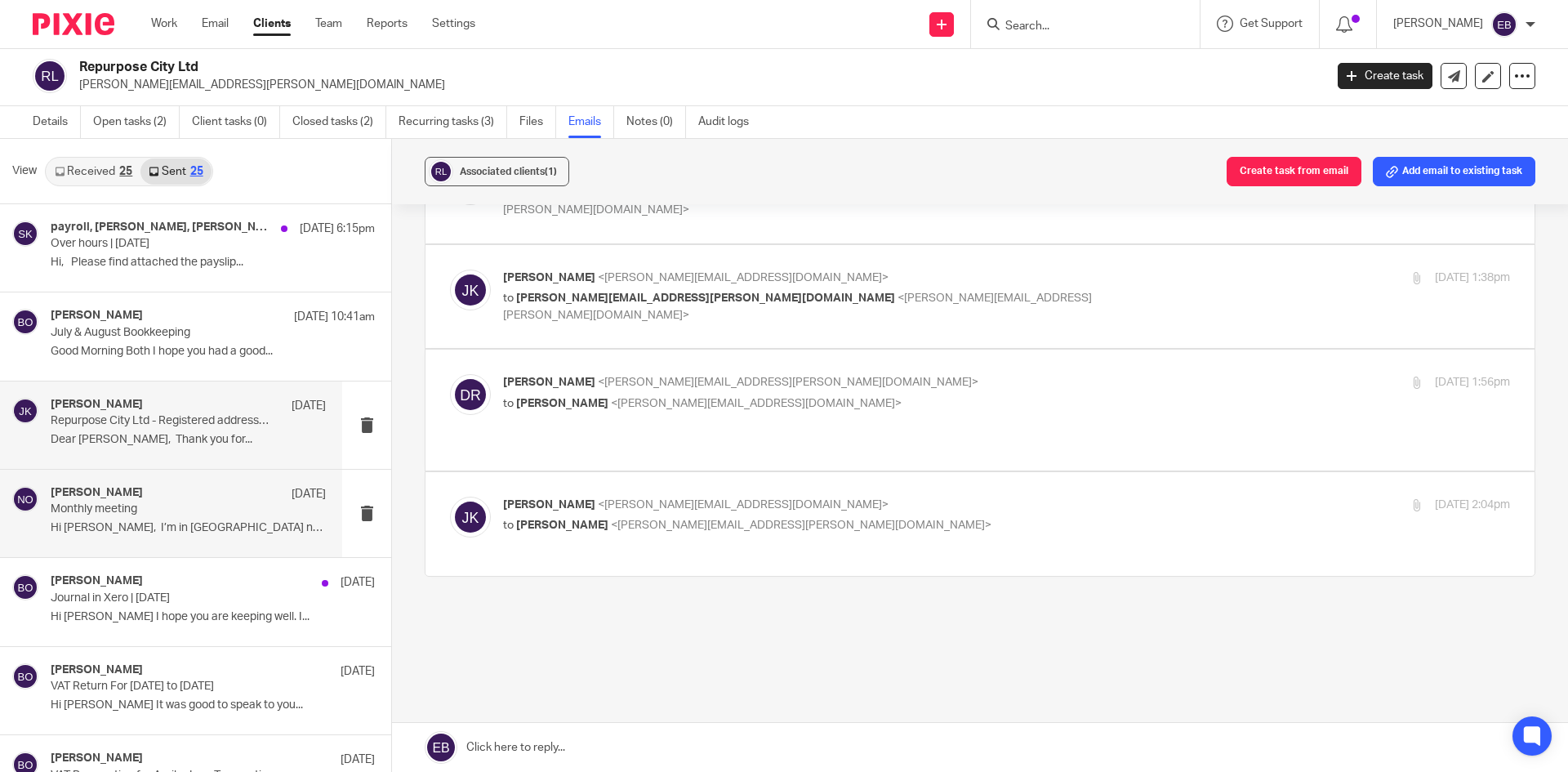
click at [129, 504] on p "Monthly meeting" at bounding box center [160, 509] width 220 height 14
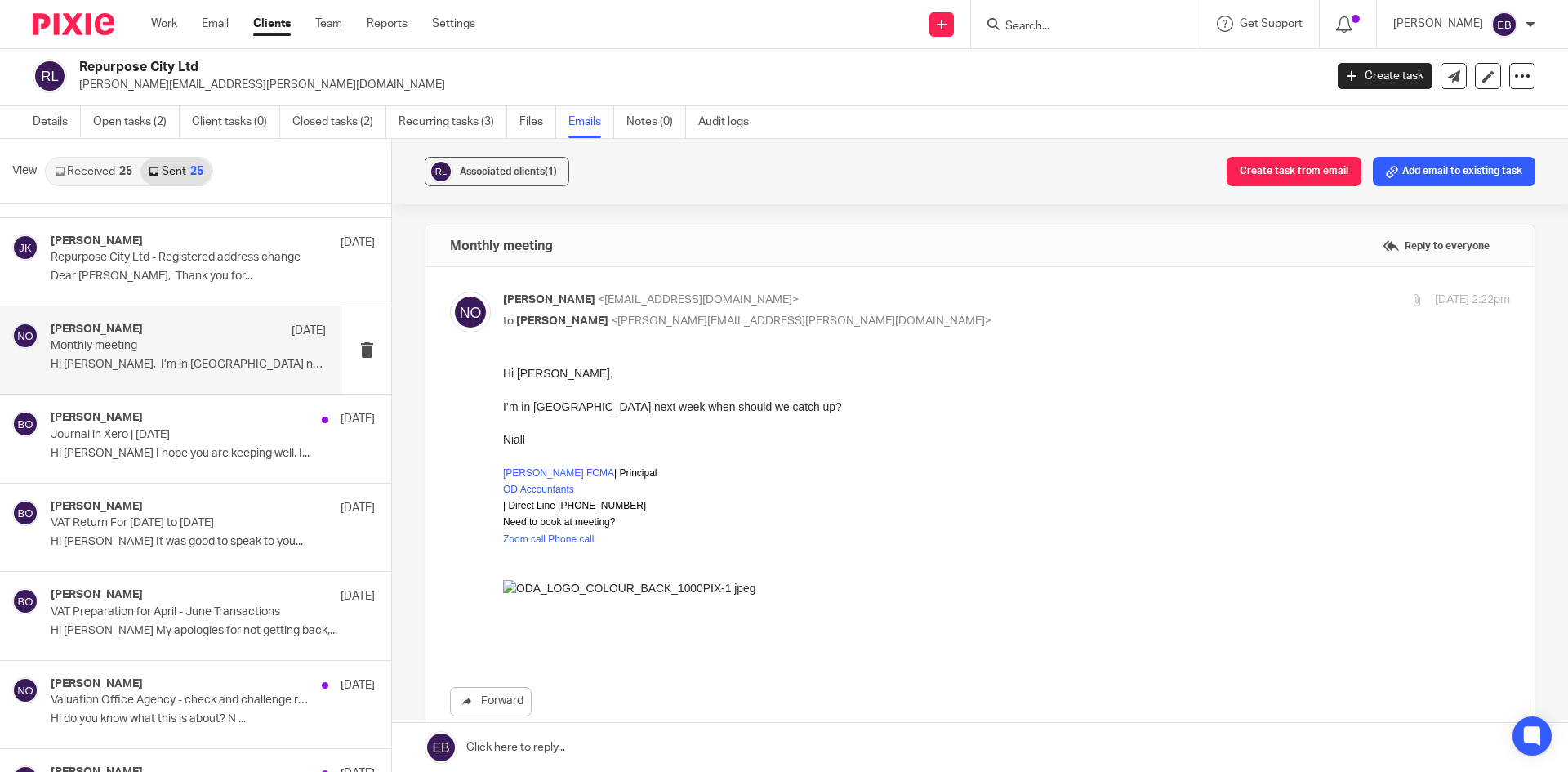
scroll to position [0, 0]
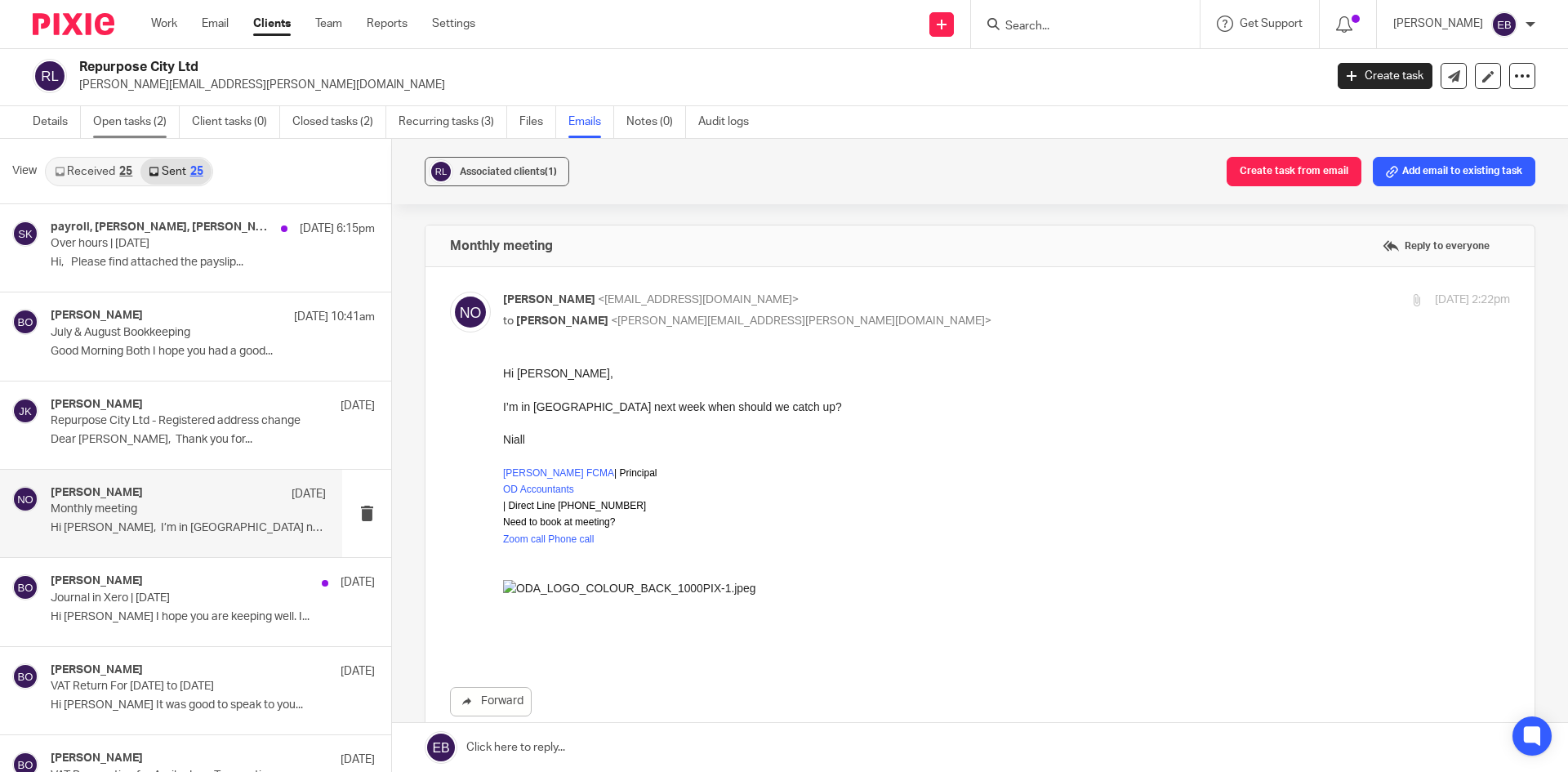
click at [126, 113] on link "Open tasks (2)" at bounding box center [136, 121] width 87 height 31
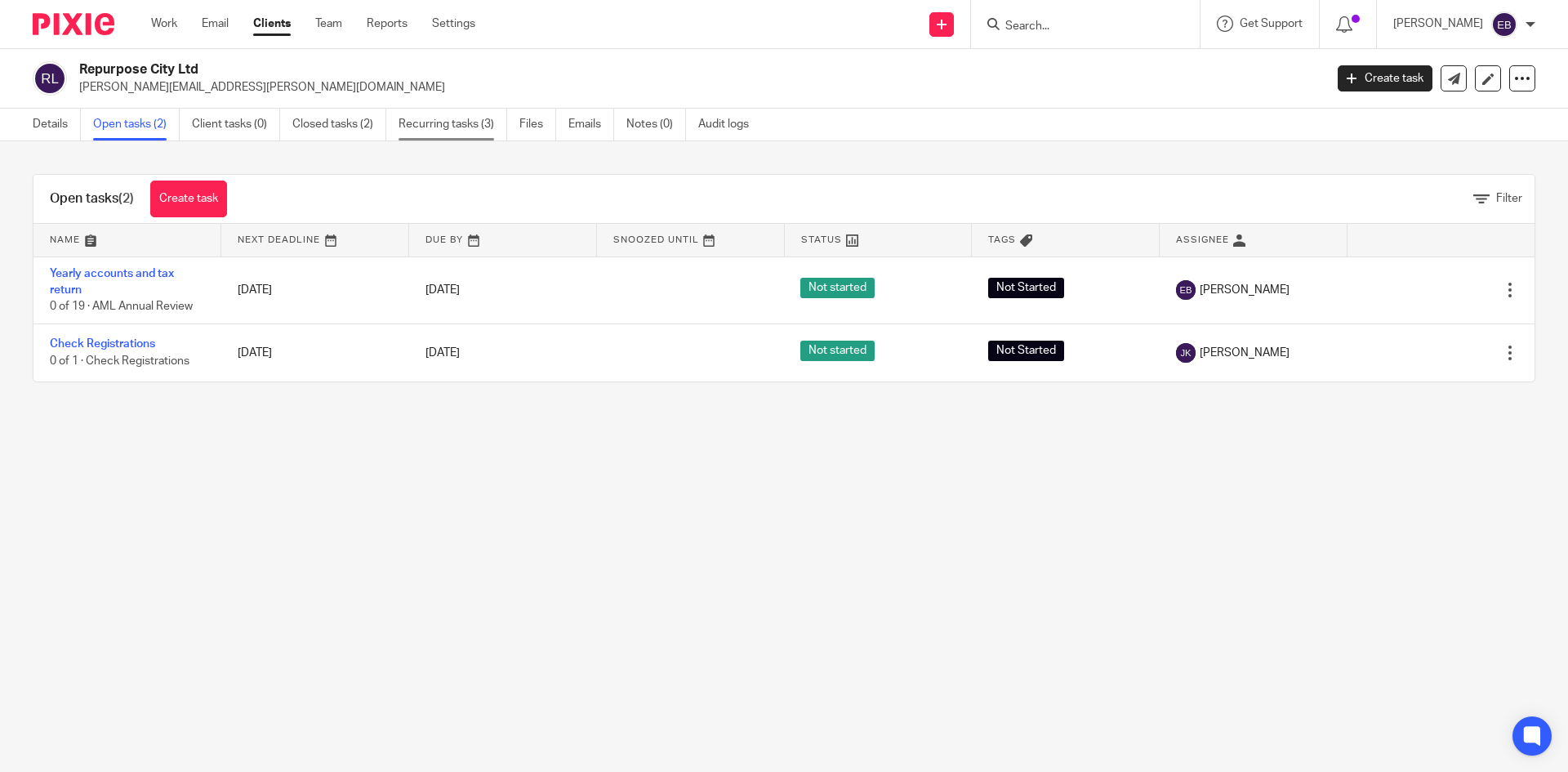
click at [454, 132] on link "Recurring tasks (3)" at bounding box center [452, 124] width 109 height 31
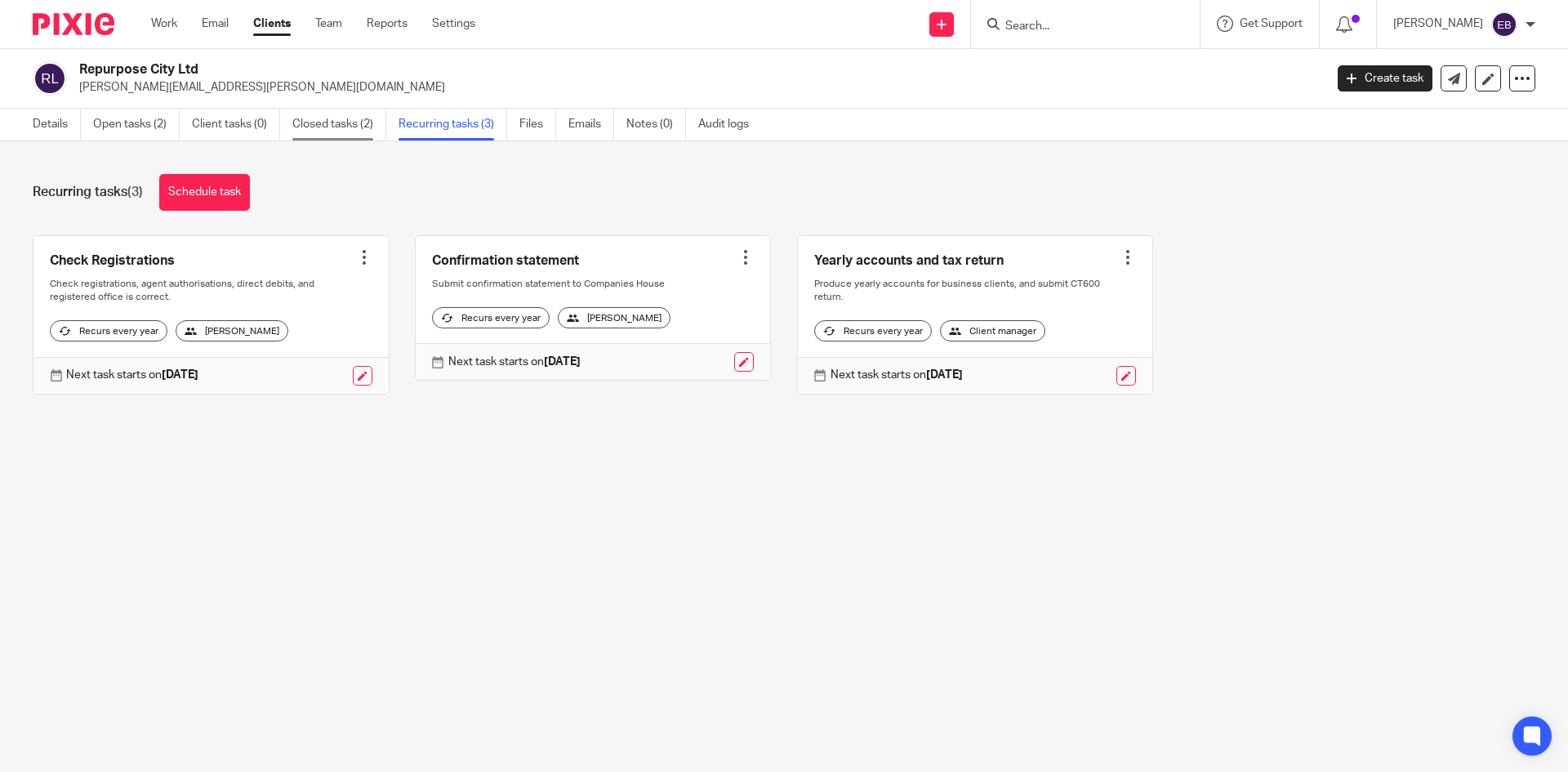
drag, startPoint x: 0, startPoint y: 0, endPoint x: 352, endPoint y: 131, distance: 375.6
click at [352, 131] on link "Closed tasks (2)" at bounding box center [339, 124] width 94 height 31
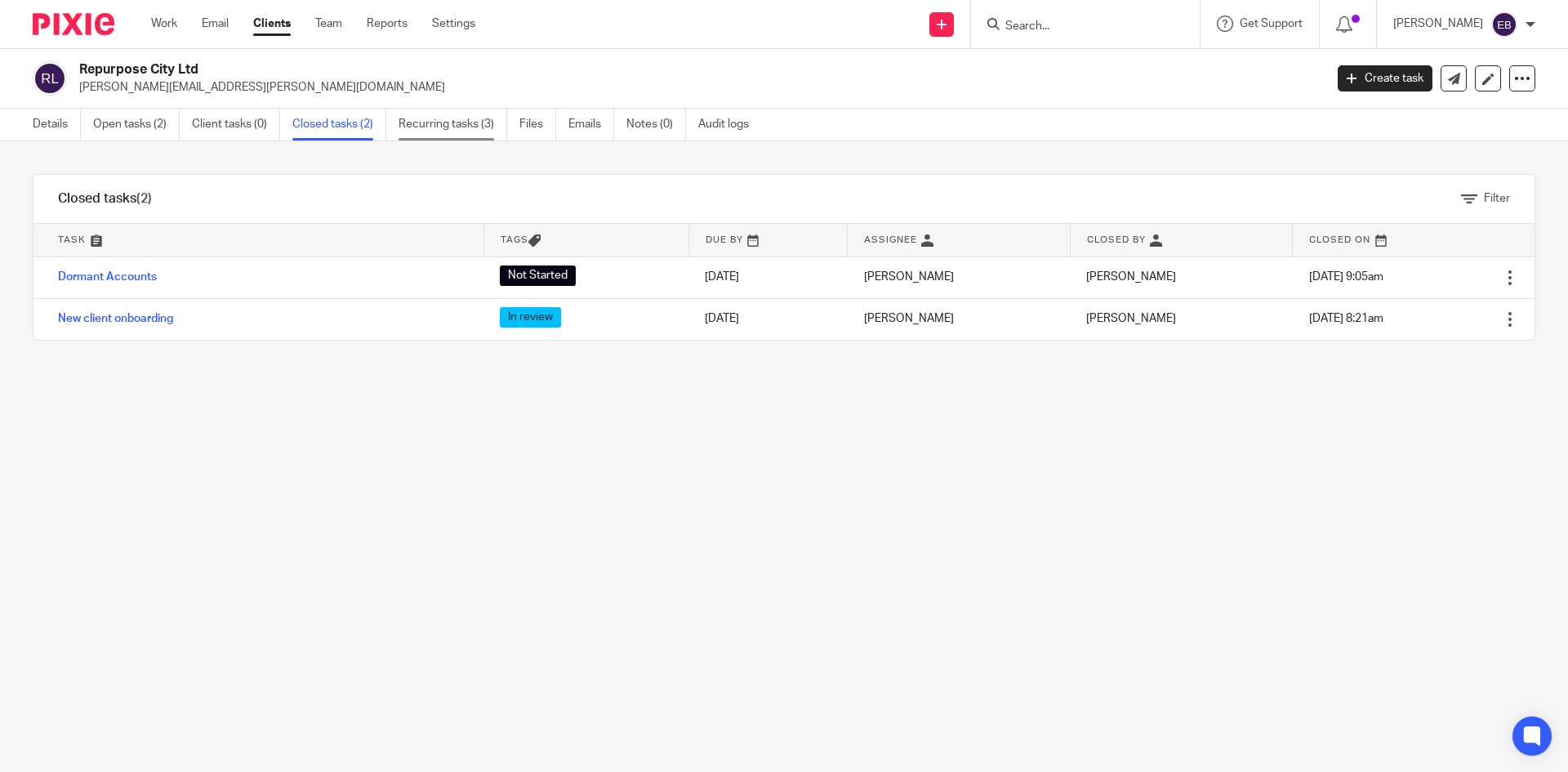
click at [446, 117] on link "Recurring tasks (3)" at bounding box center [452, 124] width 109 height 31
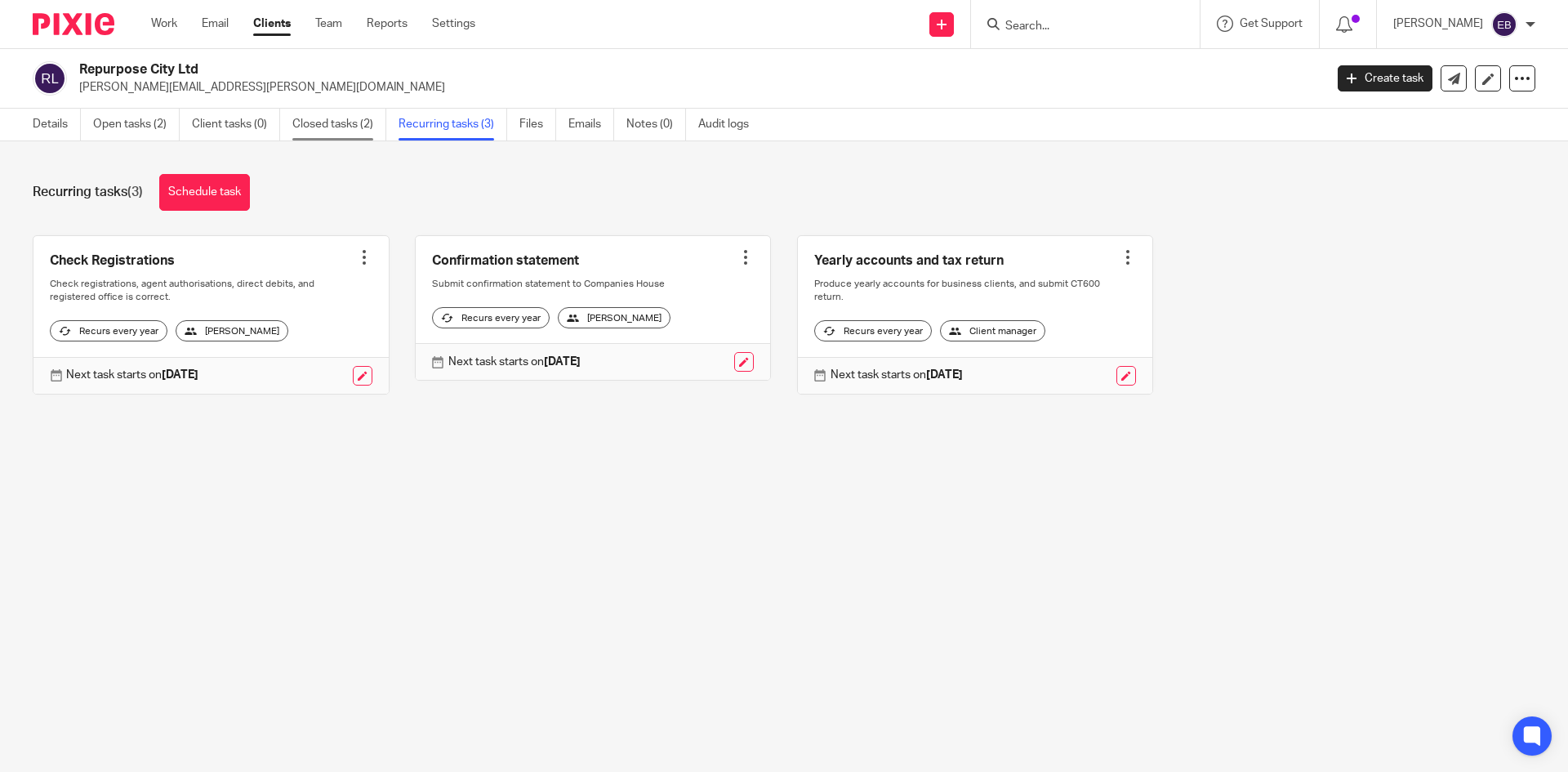
click at [347, 132] on link "Closed tasks (2)" at bounding box center [339, 124] width 94 height 31
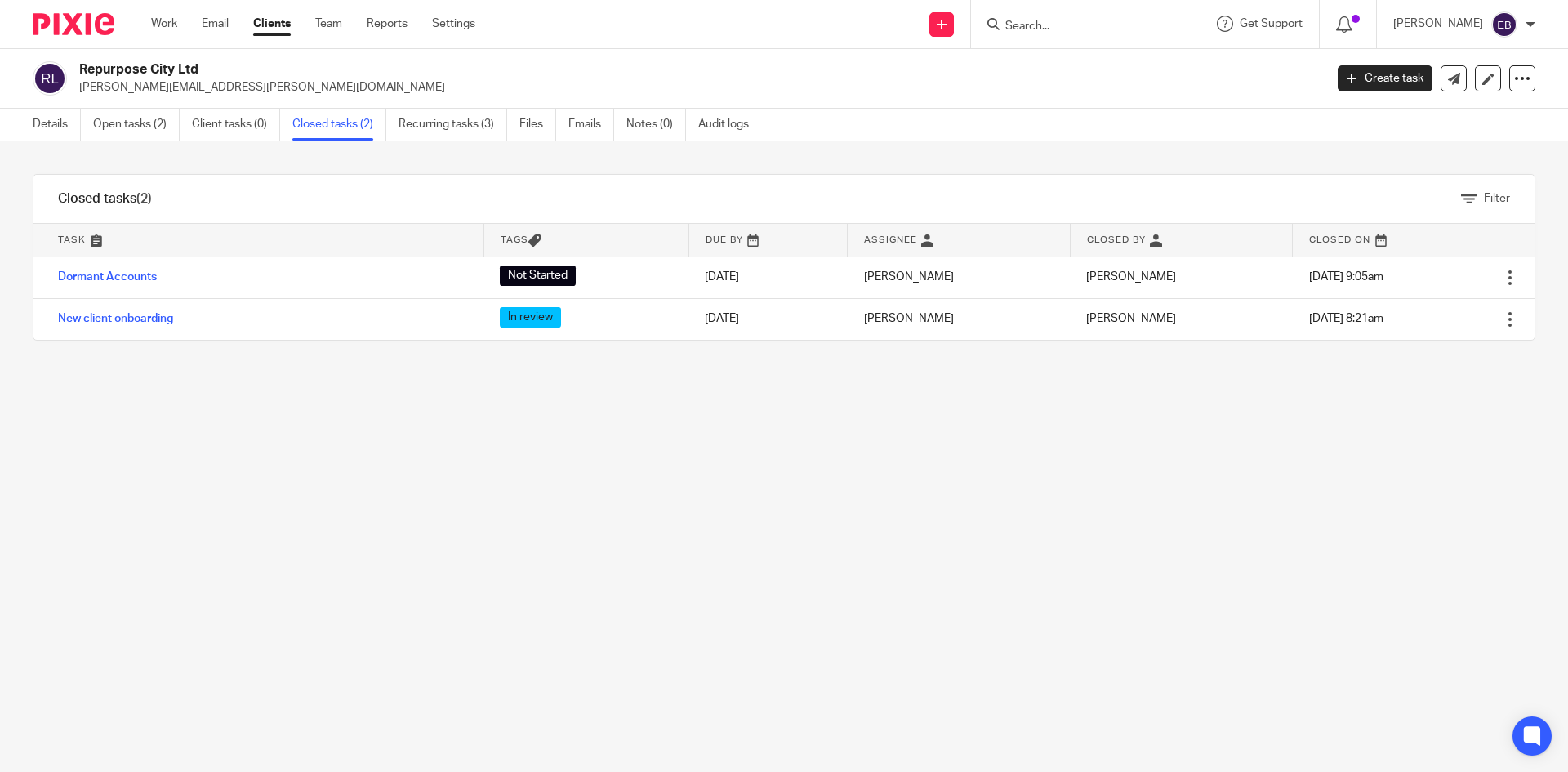
click at [136, 118] on link "Open tasks (2)" at bounding box center [136, 124] width 87 height 31
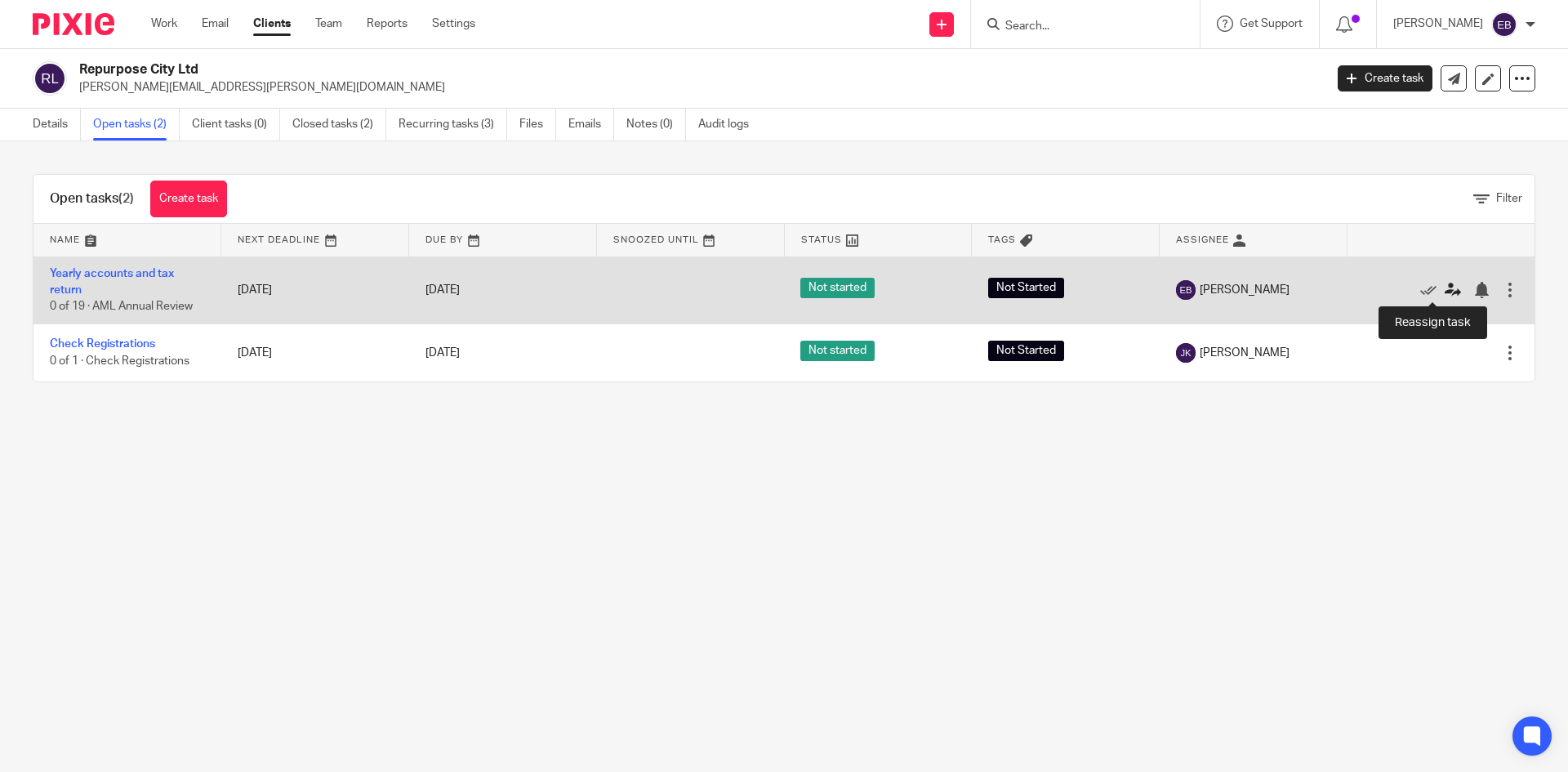
click at [1444, 295] on icon at bounding box center [1452, 290] width 16 height 16
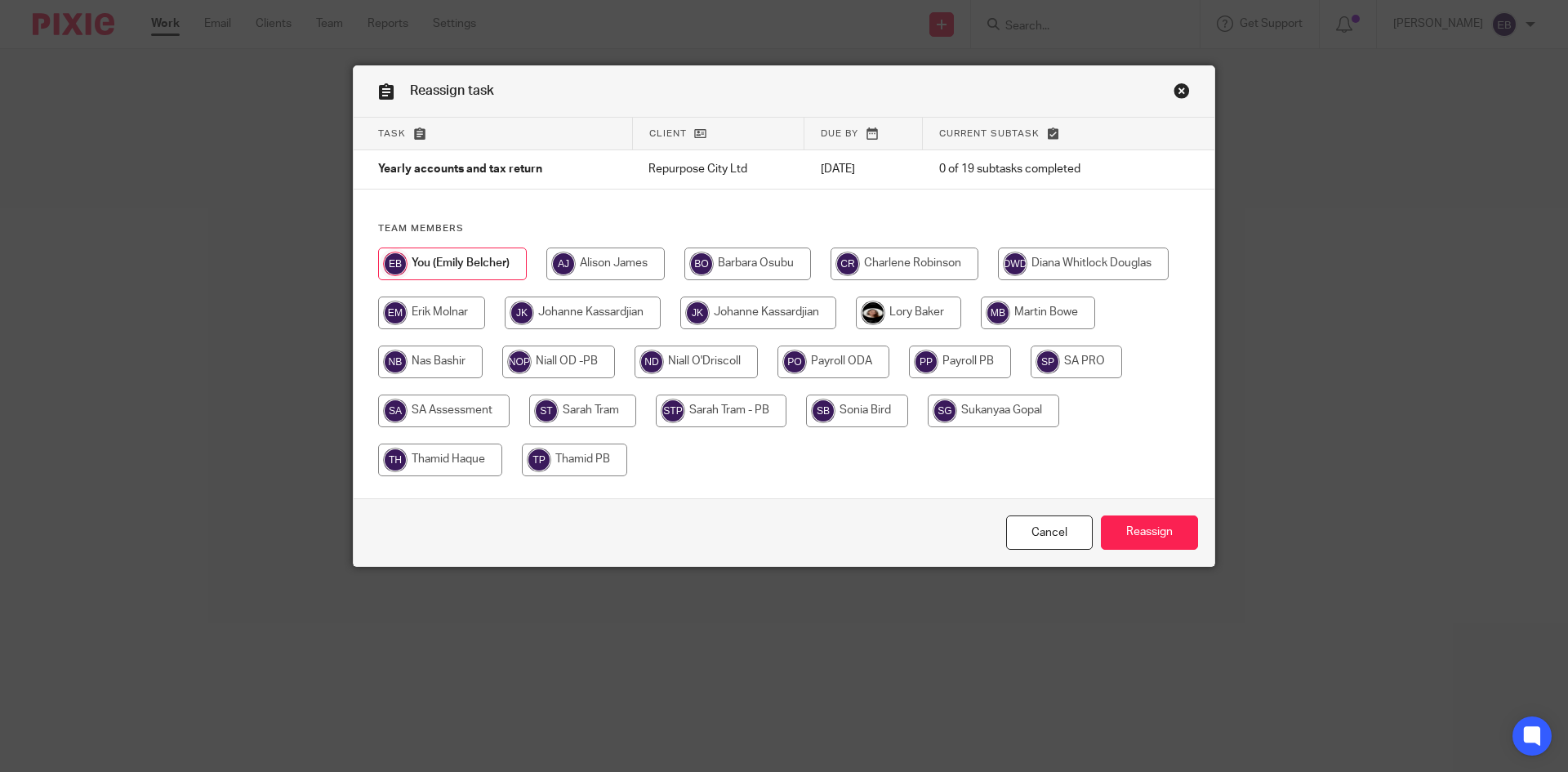
click at [600, 412] on input "radio" at bounding box center [582, 411] width 107 height 32
radio input "true"
click at [1174, 95] on link "Close this dialog window" at bounding box center [1181, 93] width 16 height 22
